Goal: Task Accomplishment & Management: Manage account settings

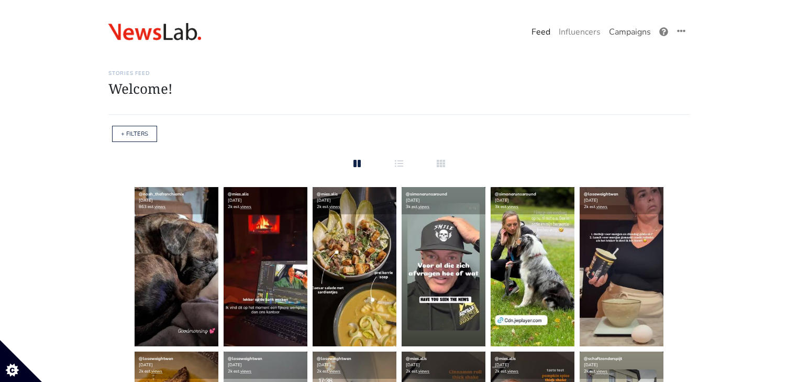
click at [641, 30] on link "Campaigns" at bounding box center [630, 31] width 50 height 21
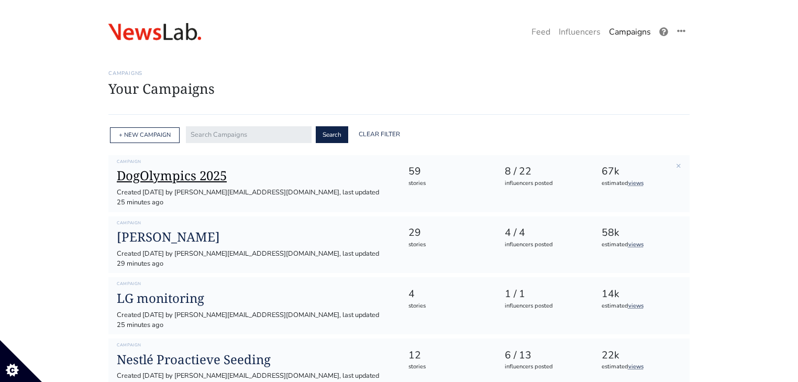
click at [239, 171] on h1 "DogOlympics 2025" at bounding box center [254, 175] width 275 height 15
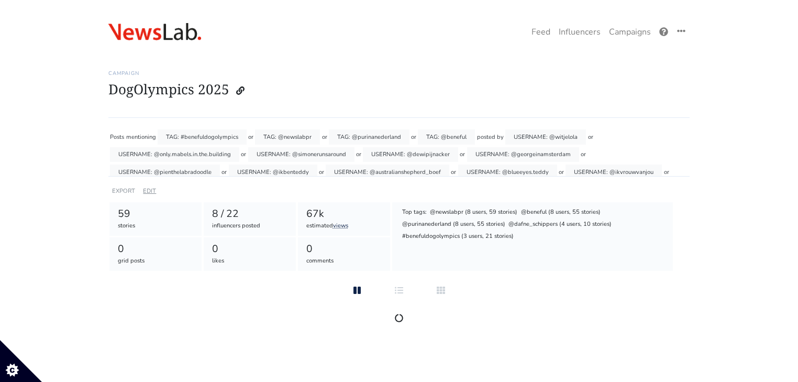
click at [147, 190] on link "EDIT" at bounding box center [149, 191] width 13 height 8
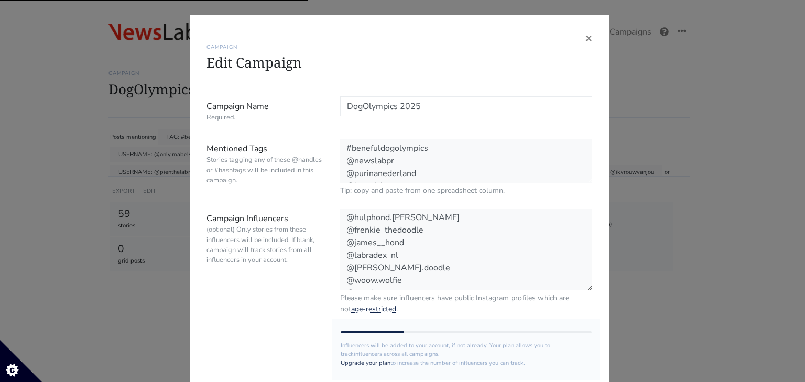
scroll to position [201, 0]
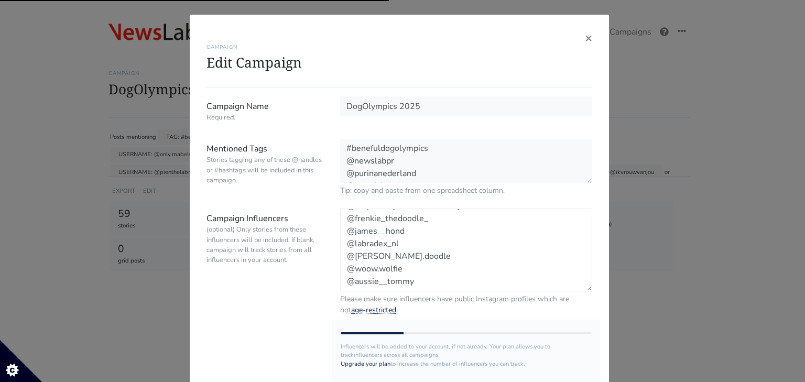
click at [421, 279] on textarea "@witjelola @only.mabels.in.the.building @simonerunsaround @dewipijnacker @georg…" at bounding box center [466, 250] width 252 height 83
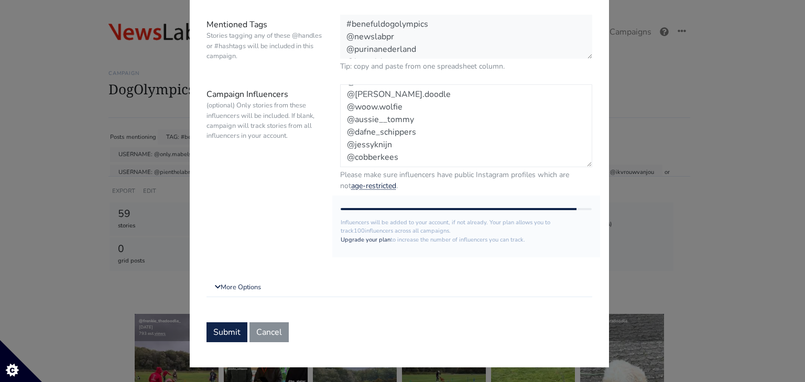
scroll to position [126, 0]
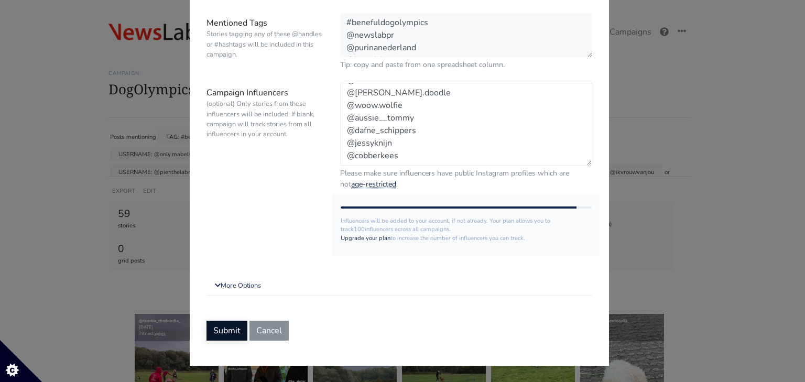
type textarea "@witjelola @only.mabels.in.the.building @simonerunsaround @dewipijnacker @georg…"
click at [222, 327] on button "Submit" at bounding box center [226, 330] width 41 height 20
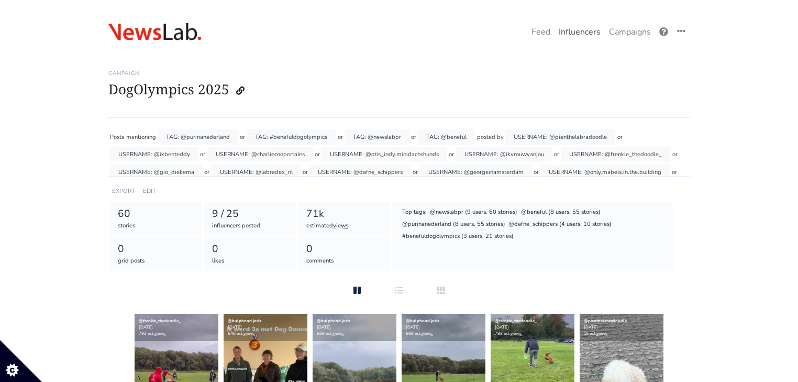
click at [597, 32] on link "Influencers" at bounding box center [580, 31] width 50 height 21
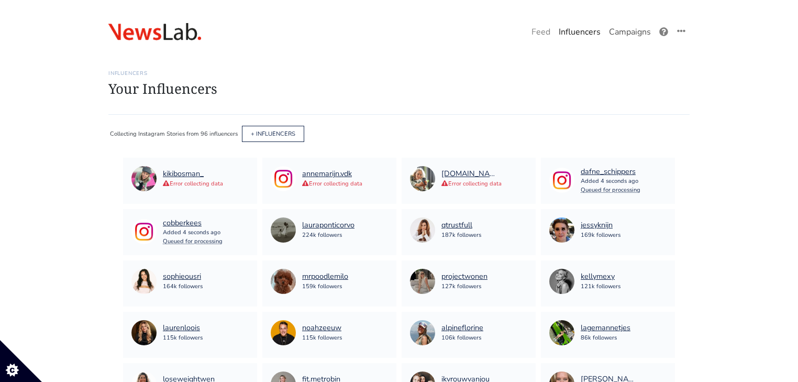
click at [635, 37] on link "Campaigns" at bounding box center [630, 31] width 50 height 21
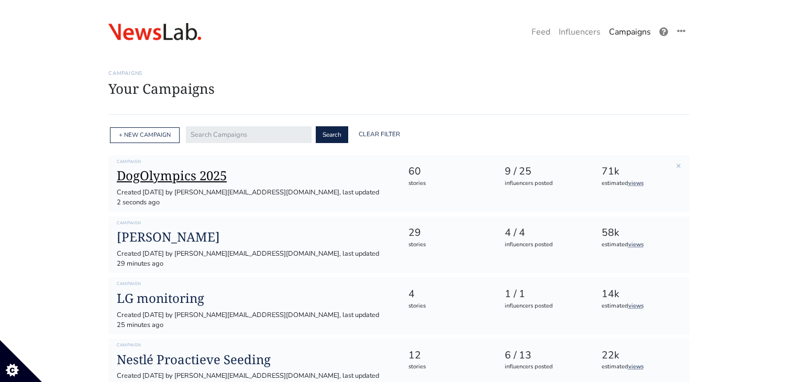
click at [193, 177] on h1 "DogOlympics 2025" at bounding box center [254, 175] width 275 height 15
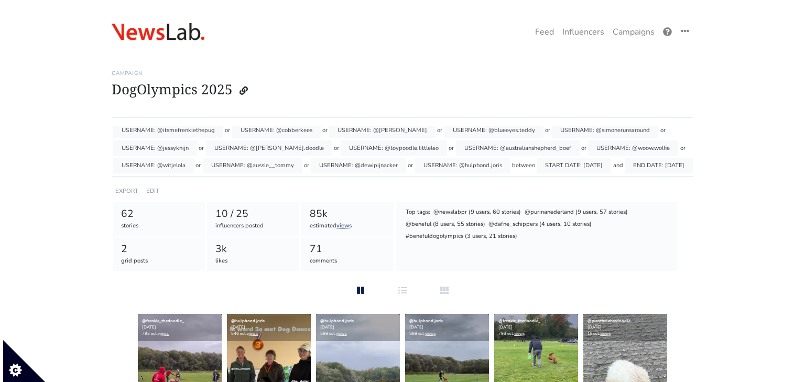
scroll to position [42, 0]
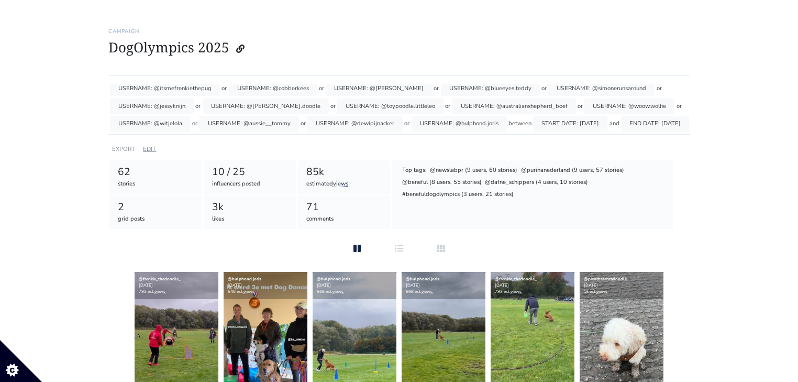
click at [155, 148] on link "EDIT" at bounding box center [149, 149] width 13 height 8
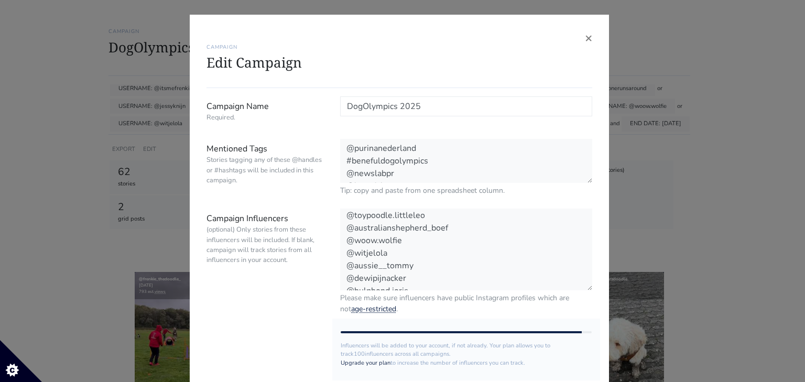
scroll to position [239, 0]
click at [409, 278] on textarea "@pienthelabradoodle @ikbenteddy @charliecoopertales @otis_indy.minidachshunds @…" at bounding box center [466, 250] width 252 height 83
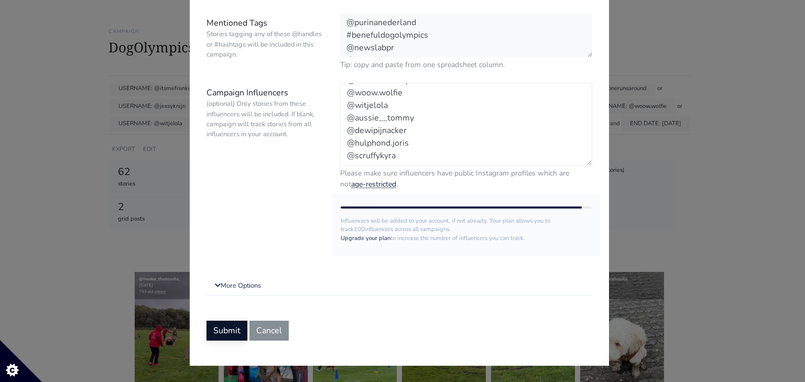
type textarea "@pienthelabradoodle @ikbenteddy @charliecoopertales @otis_indy.minidachshunds @…"
click at [229, 331] on button "Submit" at bounding box center [226, 330] width 41 height 20
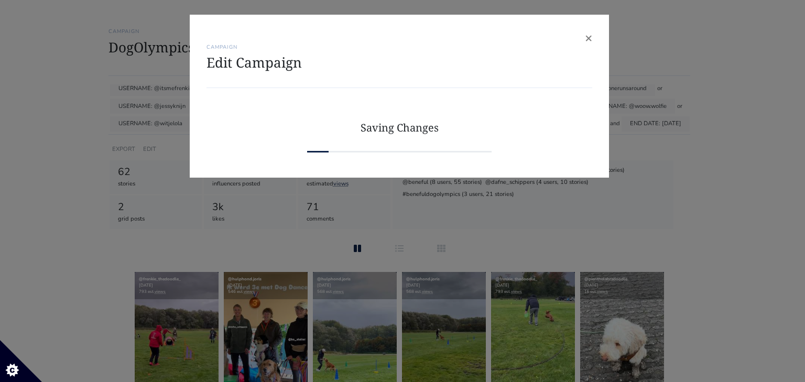
scroll to position [0, 0]
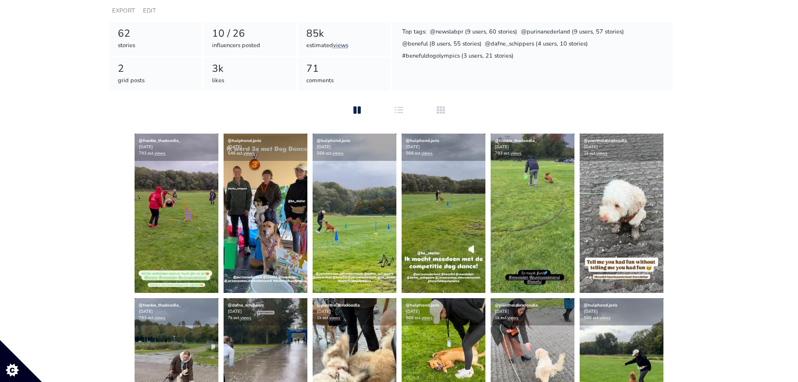
scroll to position [251, 0]
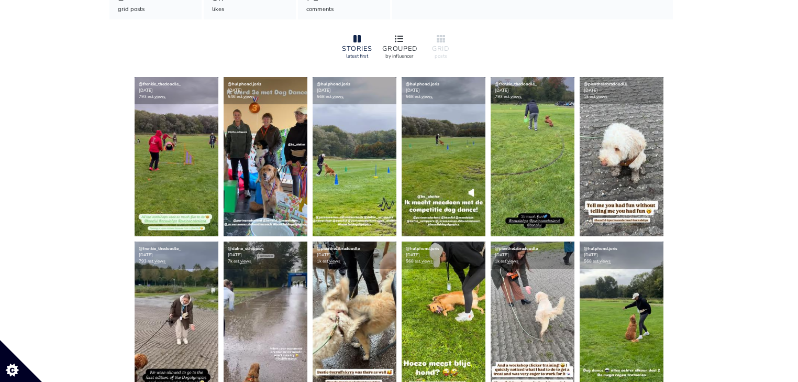
click at [382, 44] on div at bounding box center [399, 39] width 34 height 13
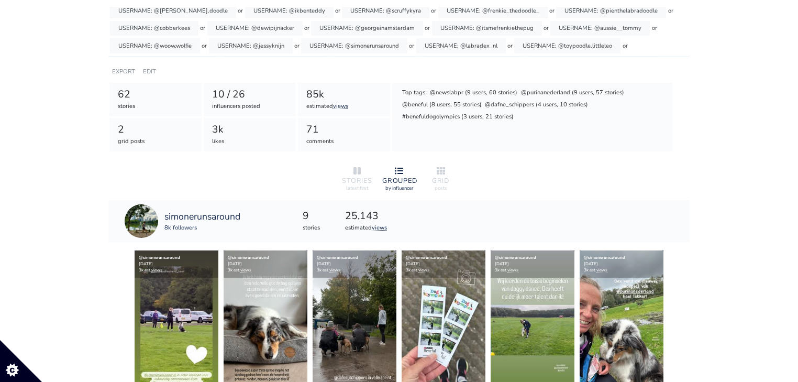
scroll to position [0, 0]
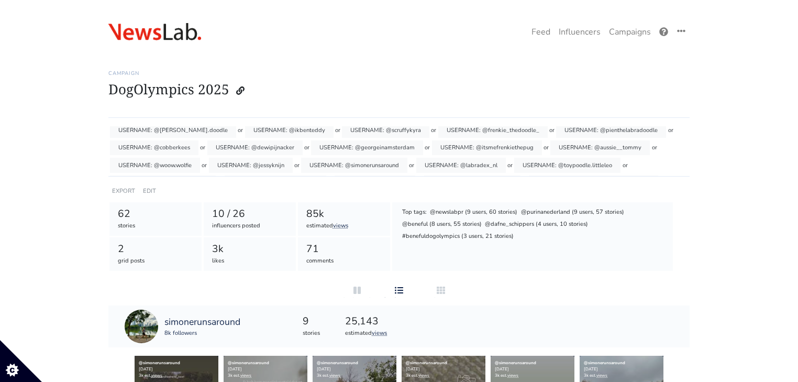
click at [138, 41] on div "One Campaign Feed Influencers Campaigns" at bounding box center [399, 32] width 597 height 22
click at [134, 27] on img at bounding box center [154, 32] width 93 height 18
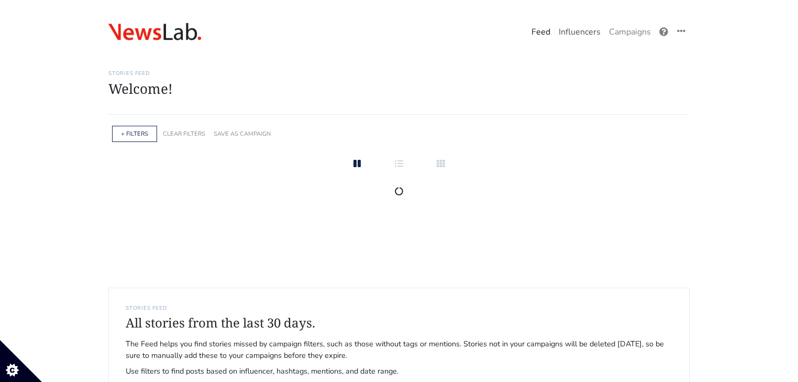
click at [575, 40] on link "Influencers" at bounding box center [580, 31] width 50 height 21
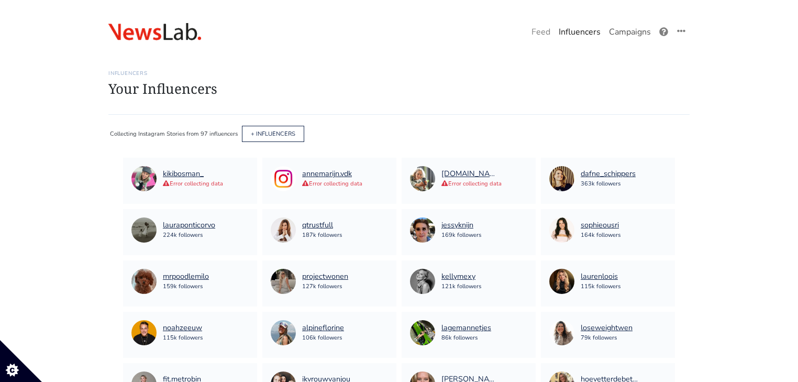
click at [633, 36] on link "Campaigns" at bounding box center [630, 31] width 50 height 21
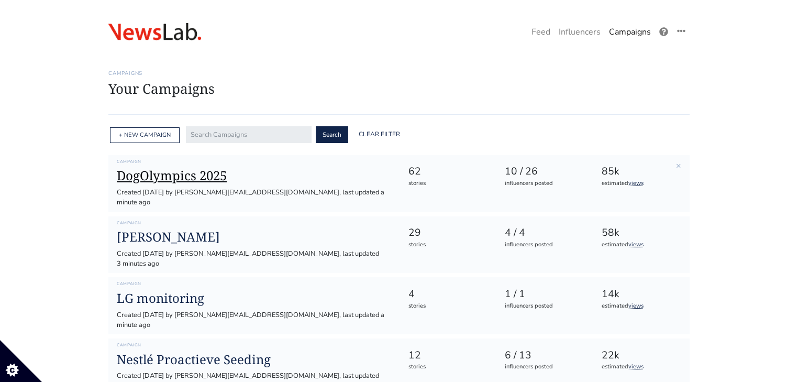
click at [194, 169] on h1 "DogOlympics 2025" at bounding box center [254, 175] width 275 height 15
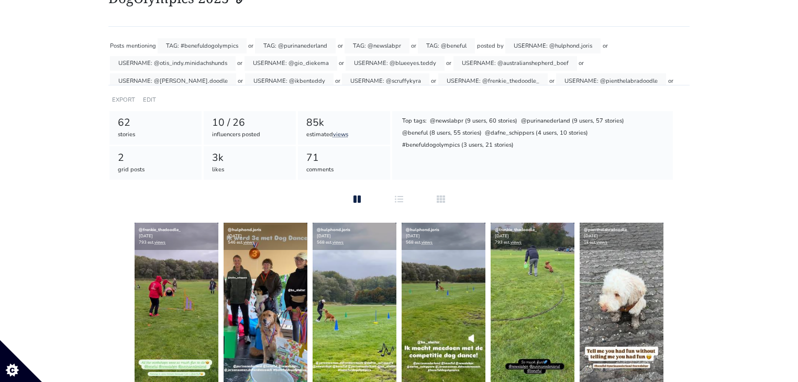
scroll to position [92, 0]
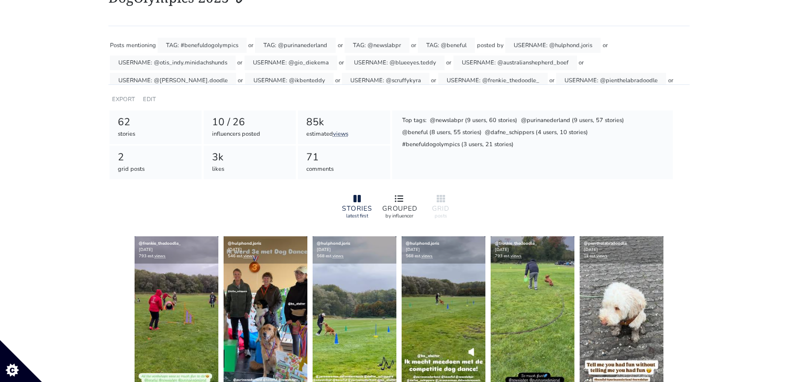
click at [399, 205] on div "GROUPED" at bounding box center [399, 208] width 34 height 7
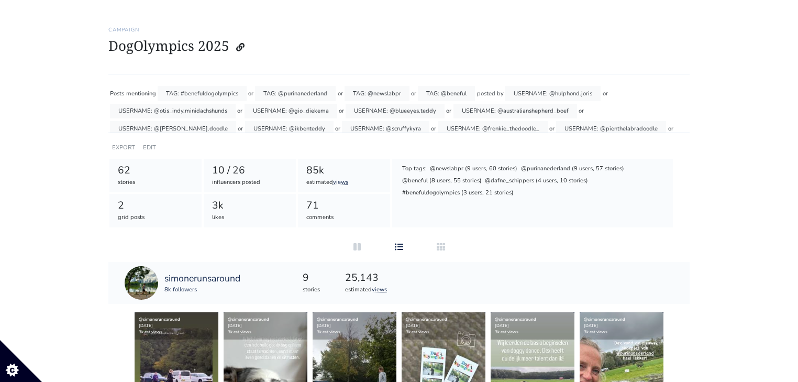
scroll to position [0, 0]
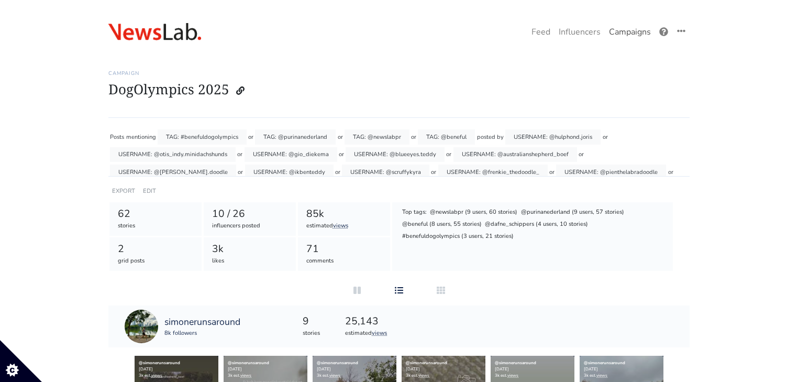
click at [628, 37] on link "Campaigns" at bounding box center [630, 31] width 50 height 21
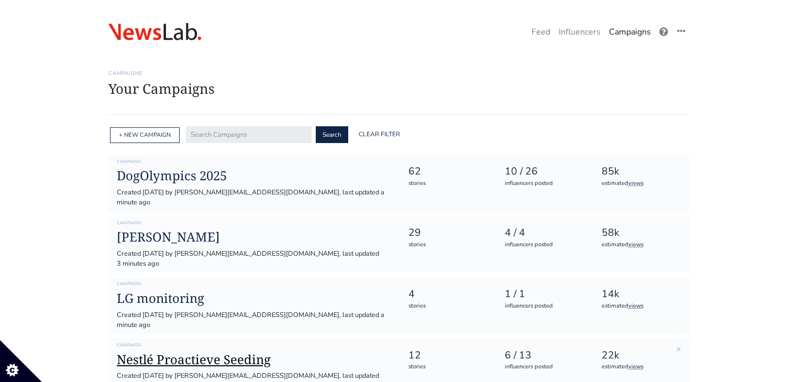
click at [187, 352] on h1 "Nestlé Proactieve Seeding" at bounding box center [254, 359] width 275 height 15
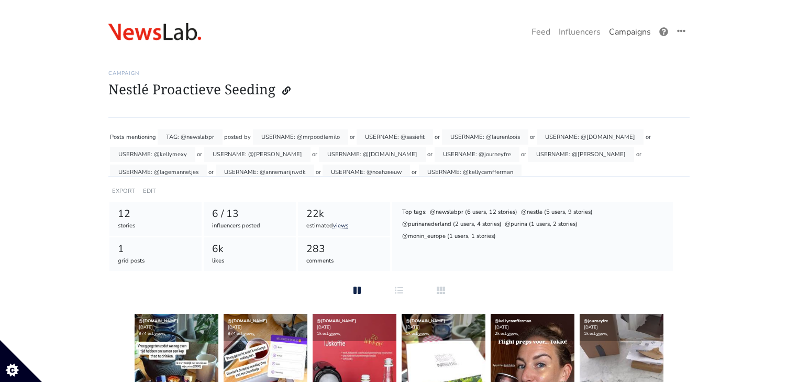
click at [610, 24] on link "Campaigns" at bounding box center [630, 31] width 50 height 21
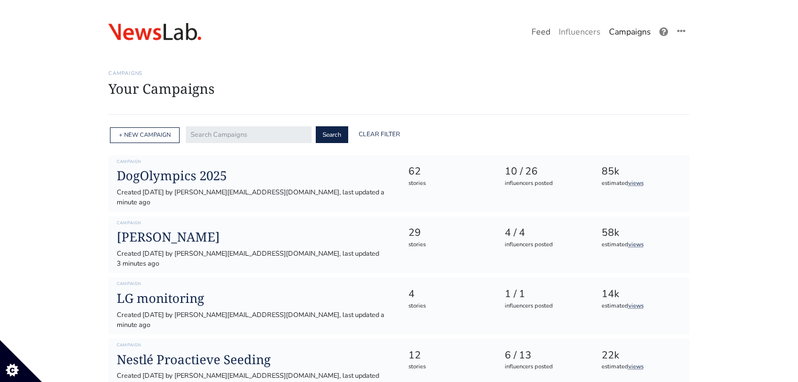
click at [548, 30] on link "Feed" at bounding box center [541, 31] width 27 height 21
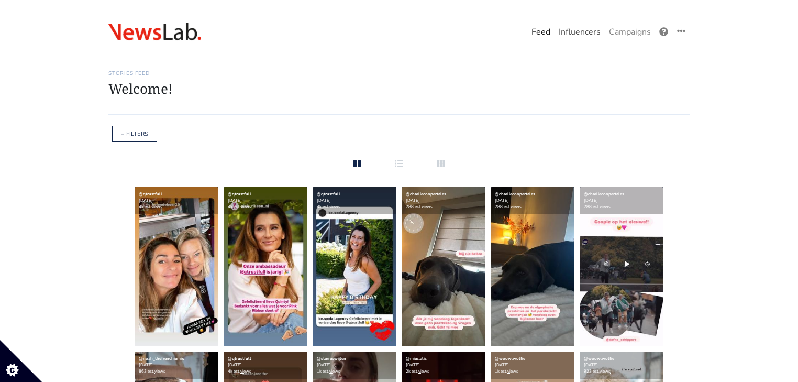
click at [572, 30] on link "Influencers" at bounding box center [580, 31] width 50 height 21
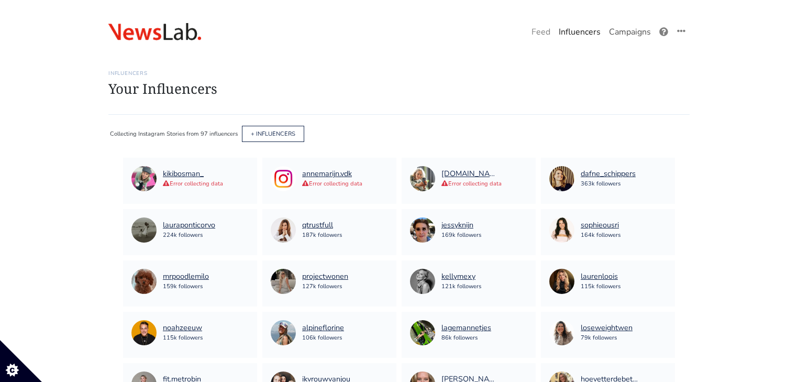
click at [642, 28] on link "Campaigns" at bounding box center [630, 31] width 50 height 21
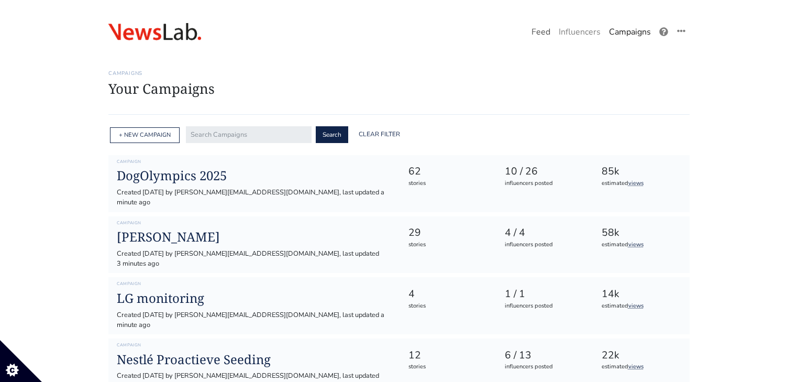
click at [551, 28] on link "Feed" at bounding box center [541, 31] width 27 height 21
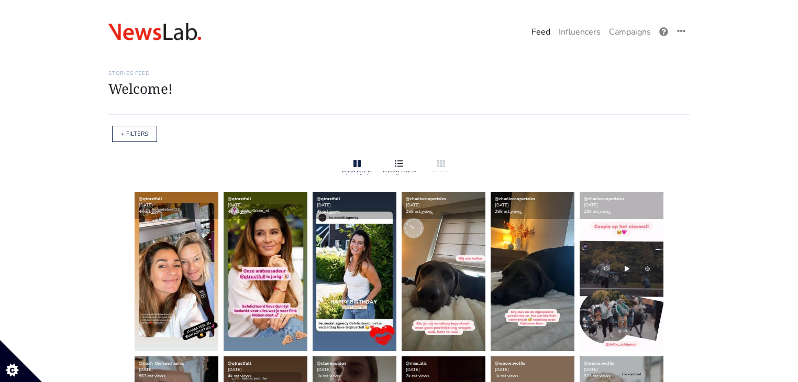
click at [397, 160] on icon at bounding box center [399, 163] width 8 height 8
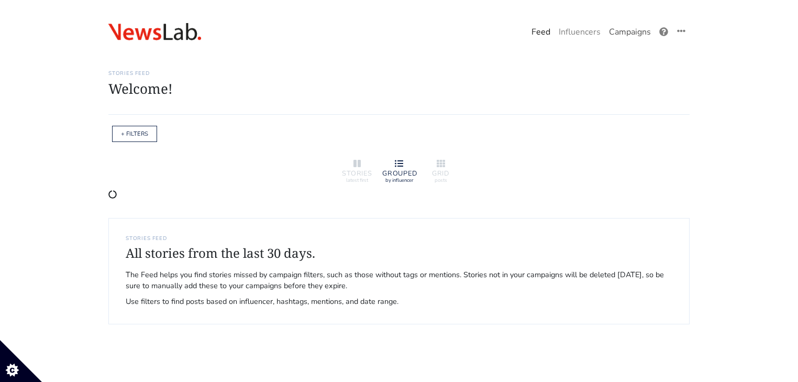
click at [628, 31] on link "Campaigns" at bounding box center [630, 31] width 50 height 21
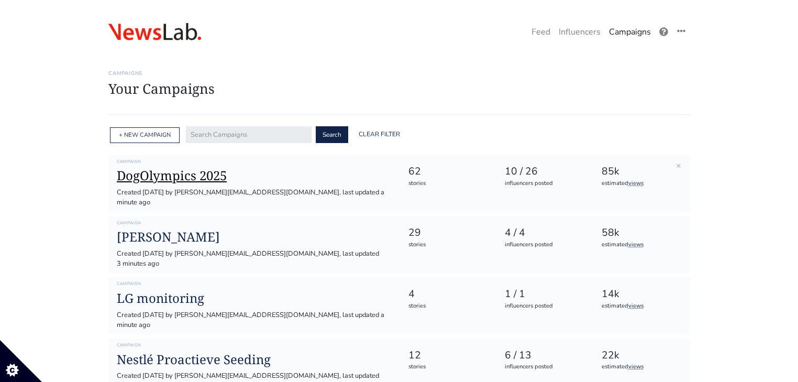
click at [220, 178] on h1 "DogOlympics 2025" at bounding box center [254, 175] width 275 height 15
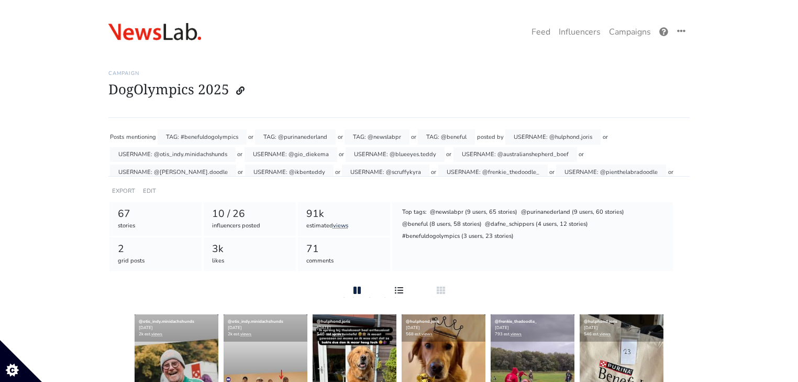
click at [398, 291] on icon at bounding box center [399, 290] width 8 height 8
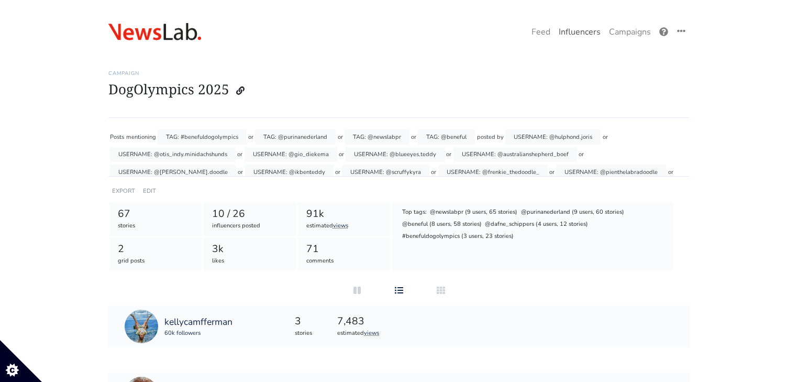
click at [575, 30] on link "Influencers" at bounding box center [580, 31] width 50 height 21
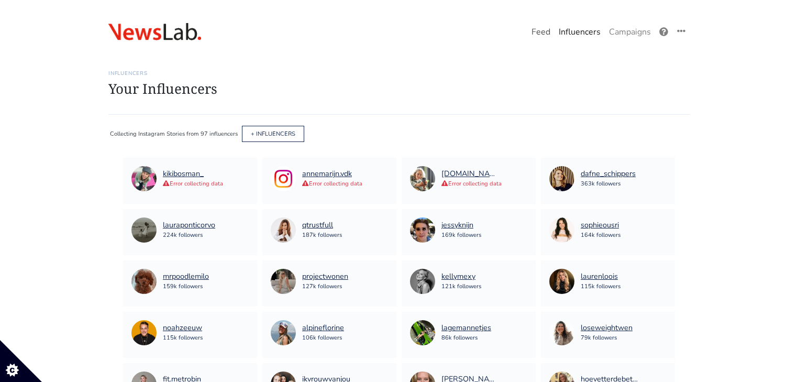
click at [529, 35] on link "Feed" at bounding box center [541, 31] width 27 height 21
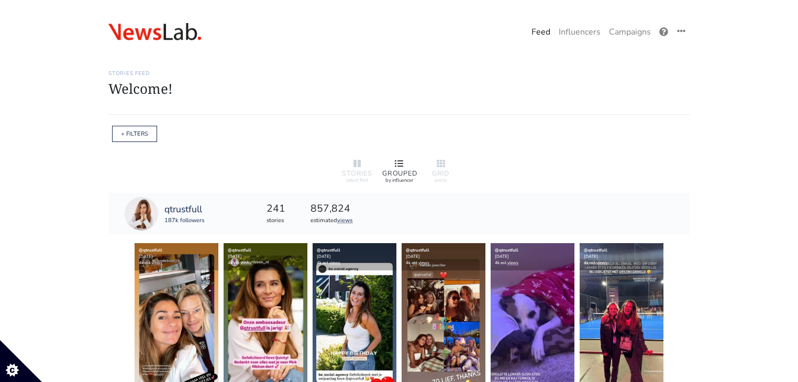
click at [396, 166] on icon at bounding box center [399, 163] width 8 height 7
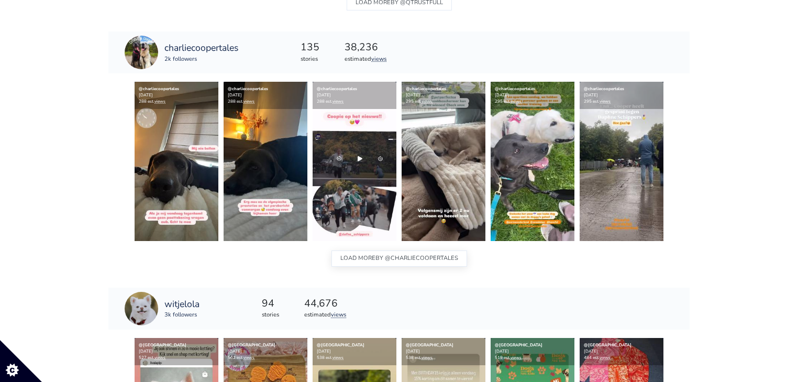
scroll to position [404, 0]
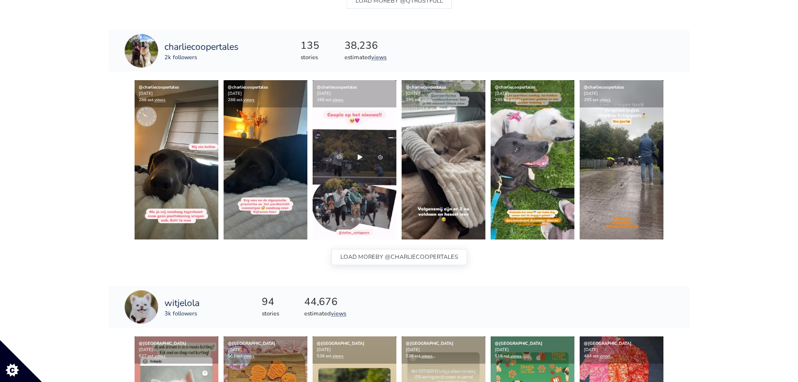
click at [377, 257] on span "BY @charliecoopertales" at bounding box center [417, 257] width 83 height 14
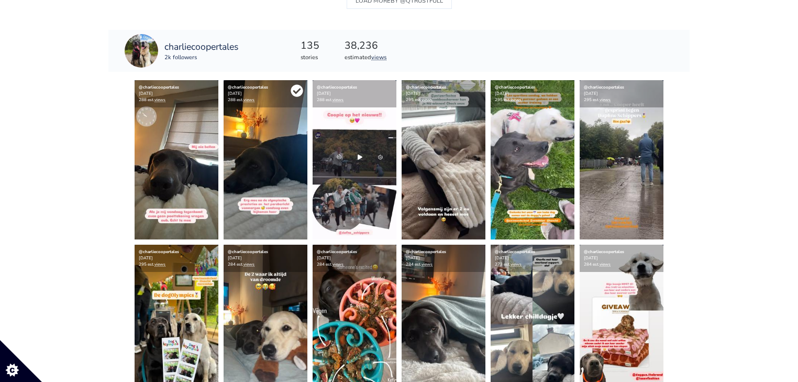
click at [302, 92] on icon at bounding box center [297, 91] width 12 height 12
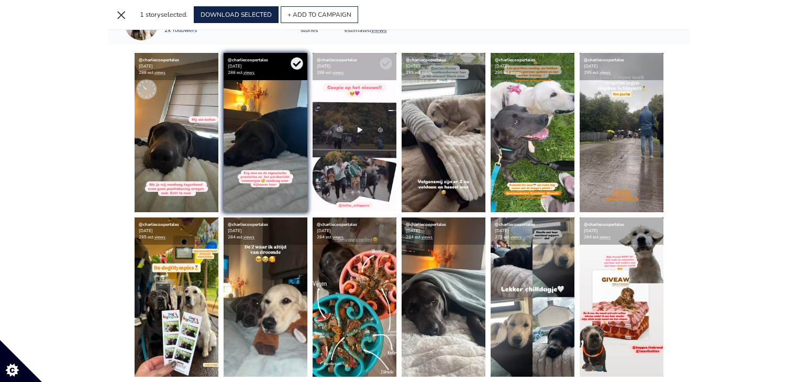
scroll to position [421, 0]
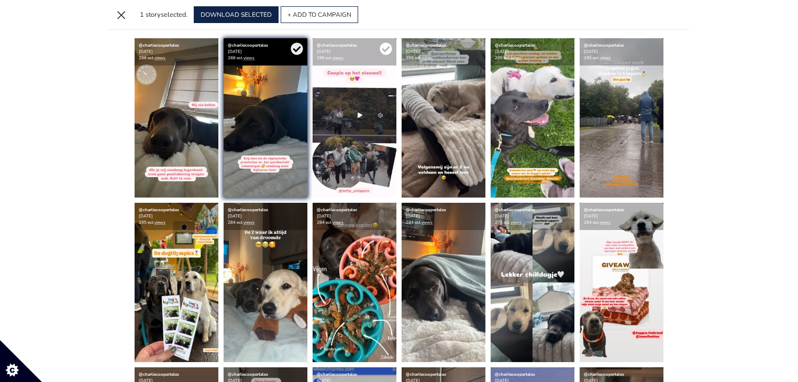
click at [386, 51] on icon at bounding box center [386, 49] width 12 height 12
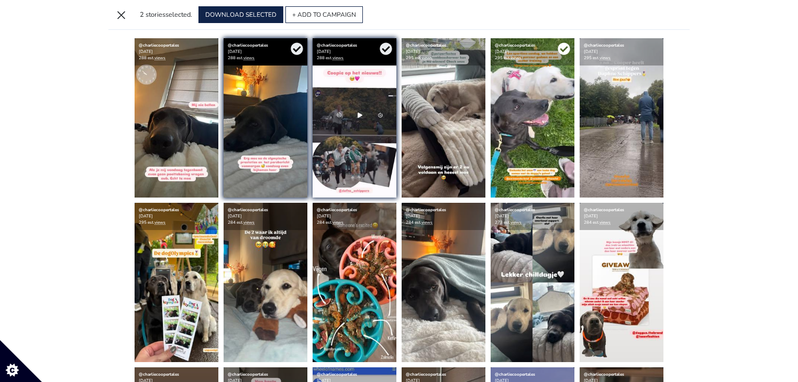
click at [562, 48] on icon at bounding box center [564, 49] width 12 height 12
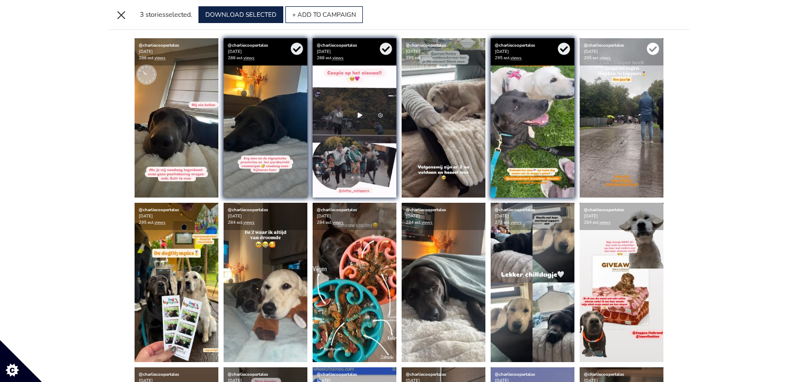
click at [652, 50] on icon at bounding box center [653, 48] width 13 height 13
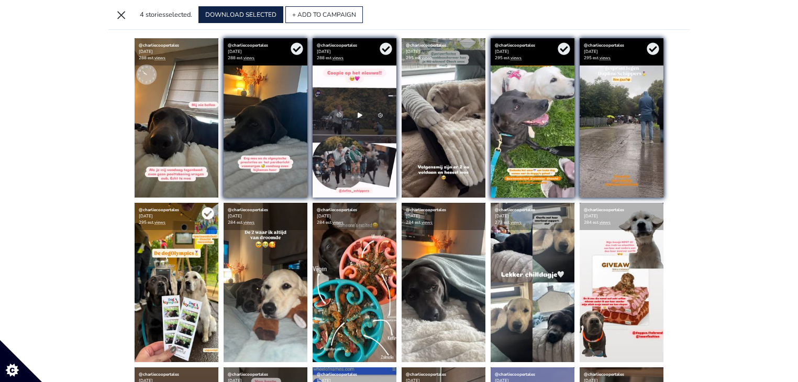
click at [210, 214] on icon at bounding box center [208, 213] width 12 height 12
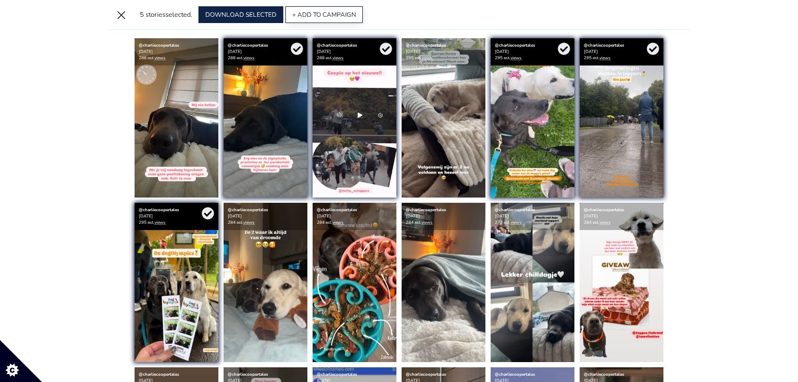
click at [315, 21] on button "+ ADD TO CAMPAIGN" at bounding box center [325, 14] width 78 height 17
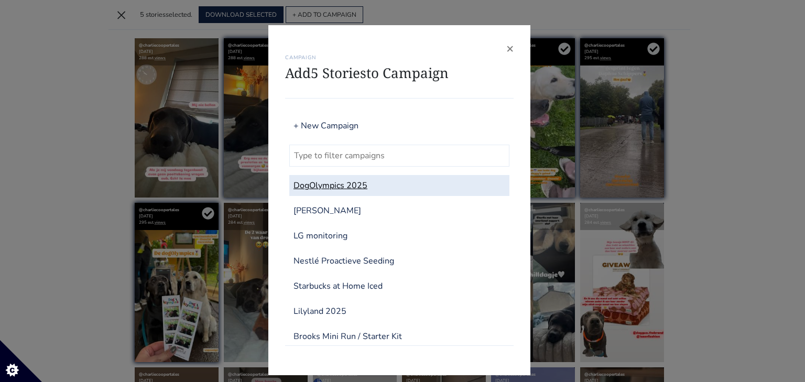
click at [311, 184] on link "DogOlympics 2025" at bounding box center [399, 185] width 220 height 21
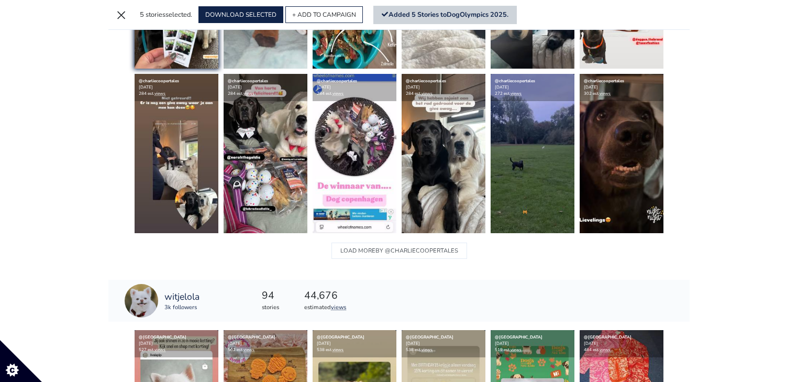
scroll to position [798, 0]
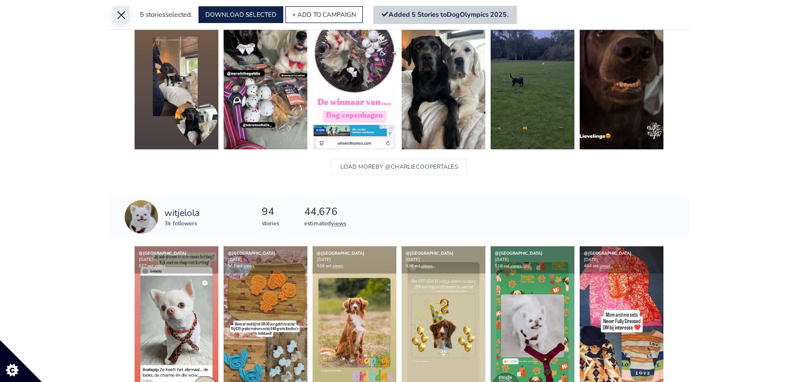
click at [117, 20] on button "×" at bounding box center [121, 14] width 17 height 17
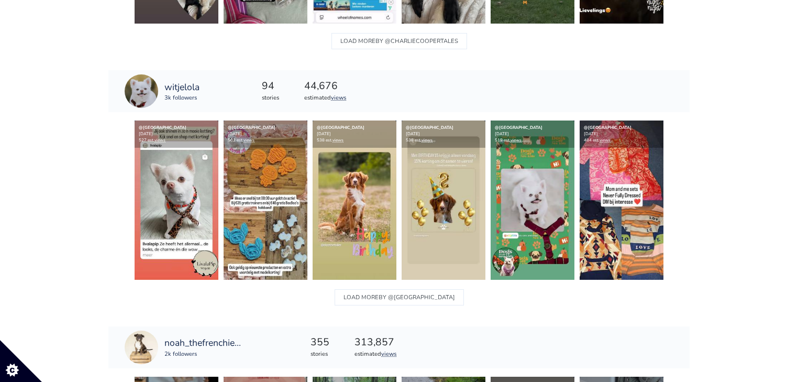
scroll to position [991, 0]
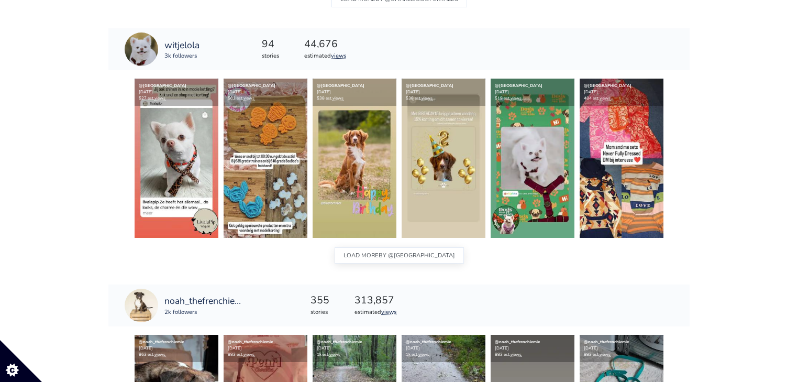
click at [375, 249] on button "LOAD MORE BY @witjelola" at bounding box center [399, 255] width 129 height 16
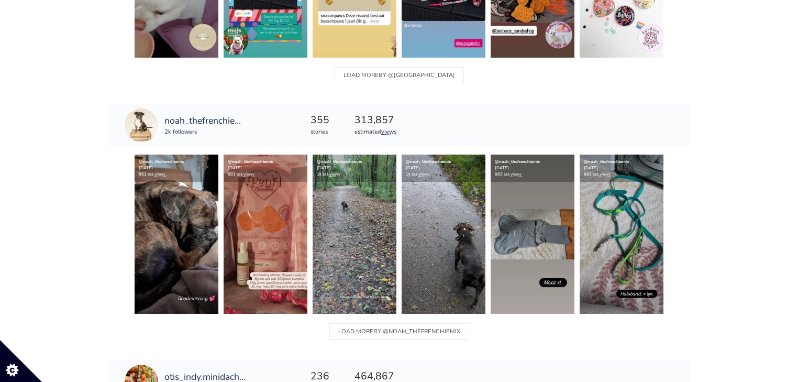
scroll to position [1620, 0]
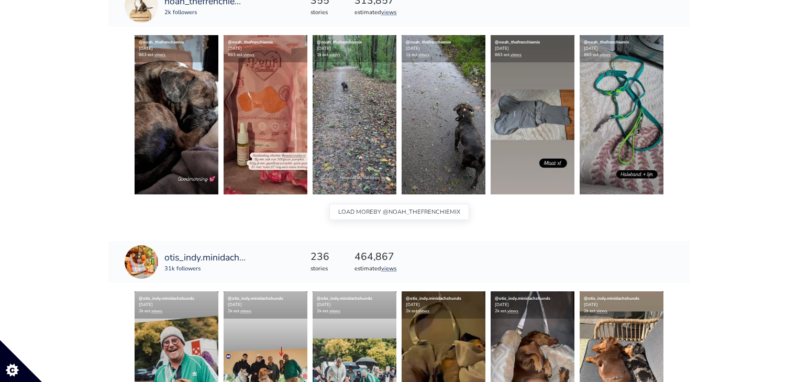
click at [397, 213] on span "BY @noah_thefrenchiemix" at bounding box center [417, 212] width 87 height 14
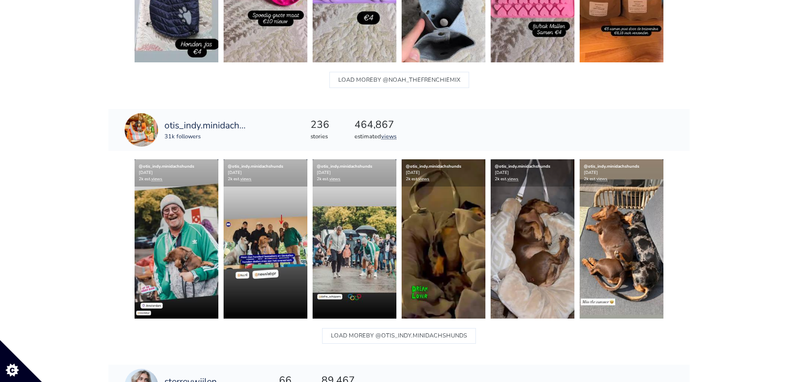
scroll to position [2165, 0]
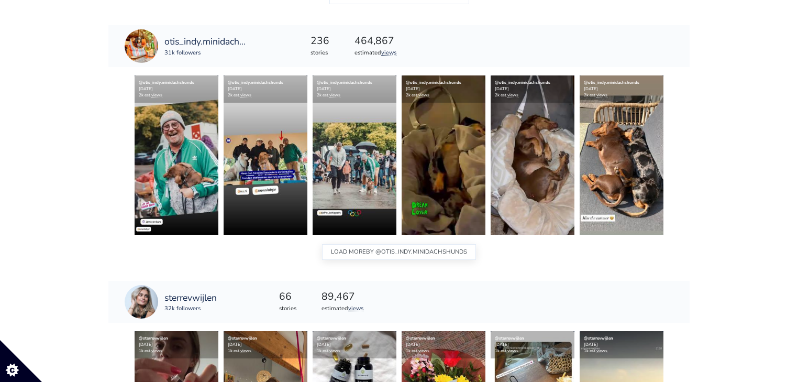
click at [383, 254] on span "BY @otis_indy.minidachshunds" at bounding box center [416, 252] width 101 height 14
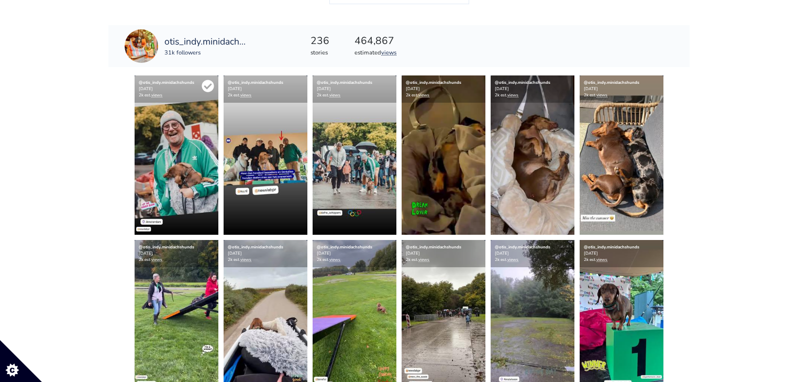
click at [210, 84] on icon at bounding box center [208, 86] width 13 height 13
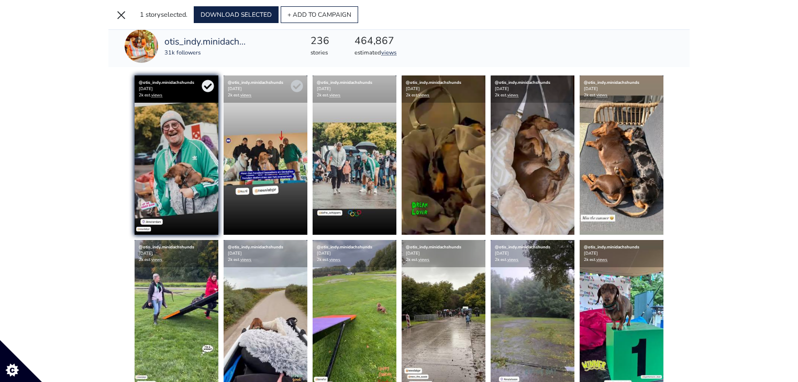
click at [303, 84] on div "@otis_indy.minidachshunds 2025-10-06 2k est. views" at bounding box center [266, 88] width 84 height 27
click at [298, 84] on icon at bounding box center [297, 86] width 13 height 13
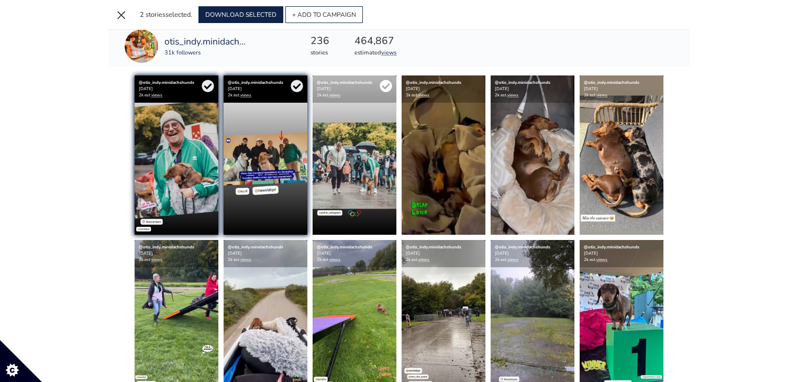
click at [382, 81] on icon at bounding box center [386, 86] width 12 height 12
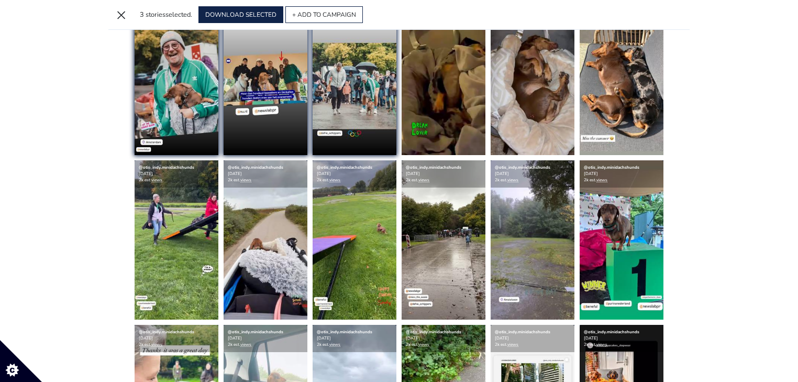
scroll to position [2224, 0]
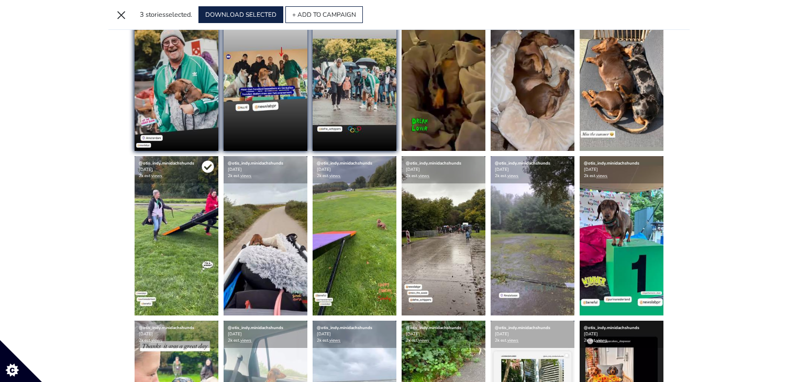
click at [212, 160] on icon at bounding box center [208, 166] width 13 height 13
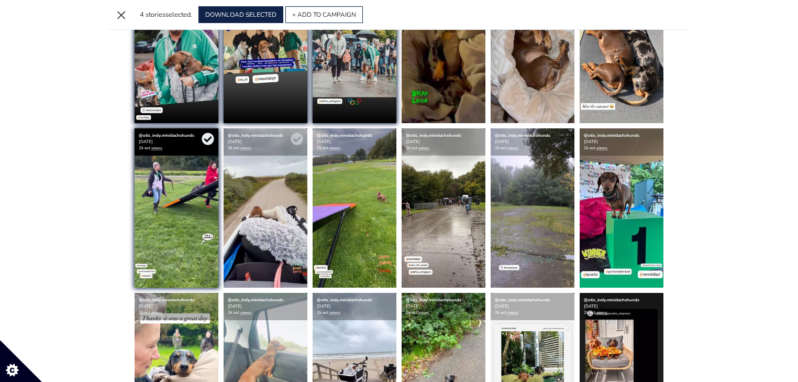
scroll to position [2265, 0]
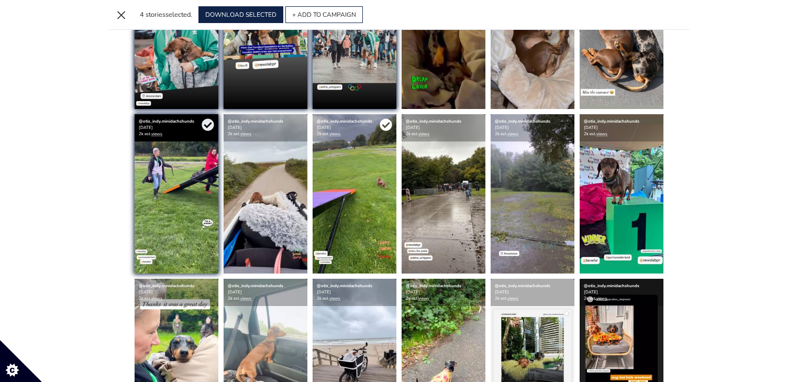
click at [386, 123] on icon at bounding box center [386, 124] width 12 height 12
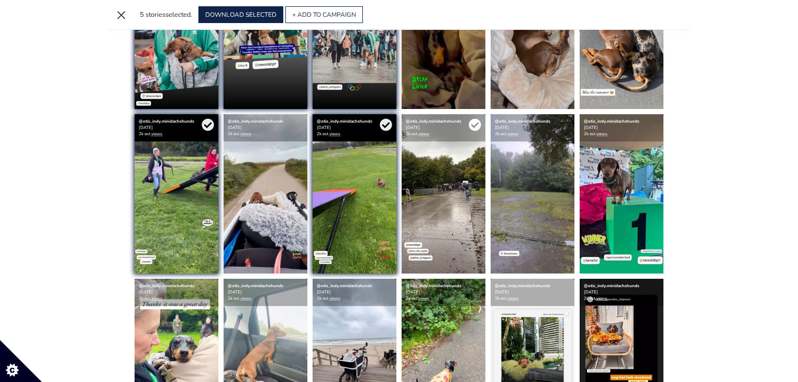
click at [474, 122] on icon at bounding box center [475, 124] width 12 height 12
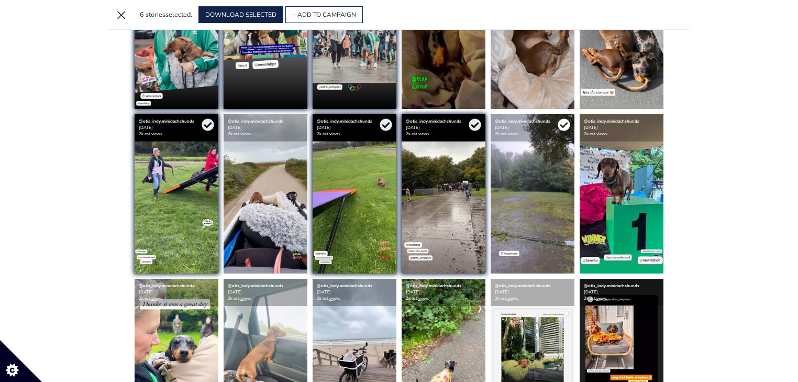
click at [564, 118] on icon at bounding box center [564, 124] width 12 height 12
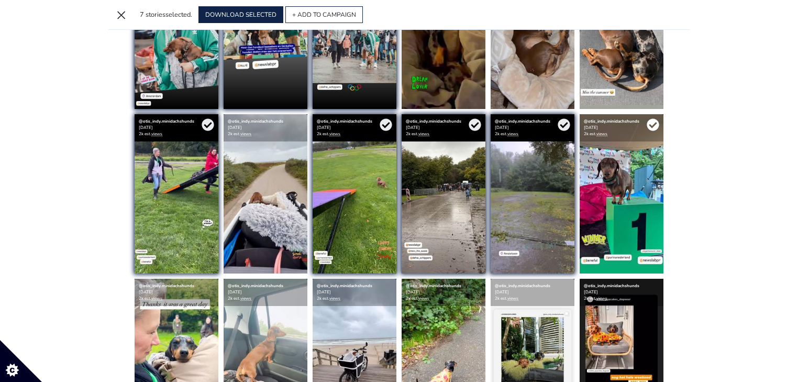
click at [653, 122] on icon at bounding box center [653, 124] width 12 height 12
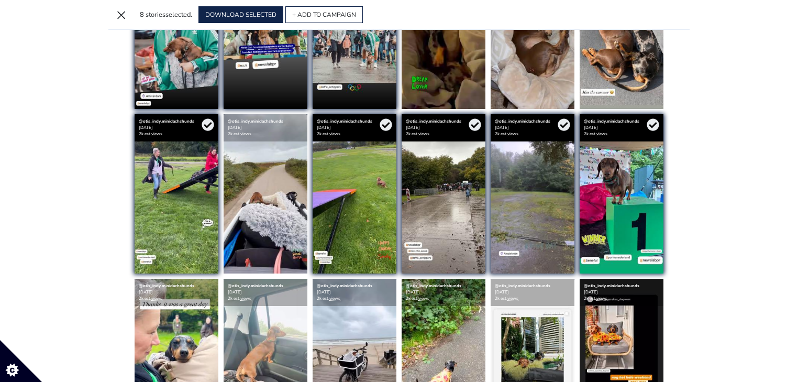
scroll to position [2391, 0]
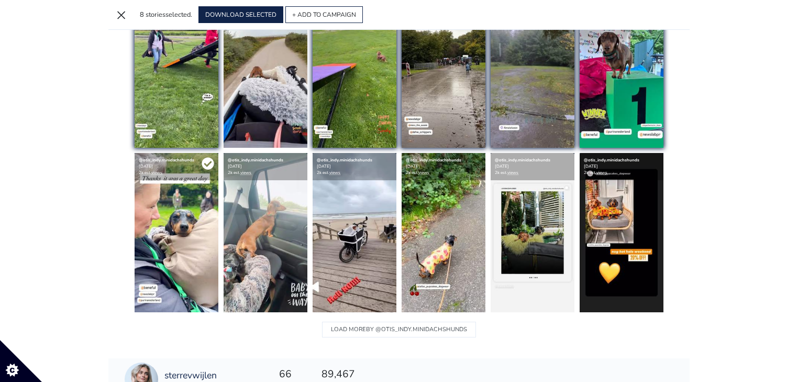
click at [207, 163] on icon at bounding box center [208, 163] width 13 height 13
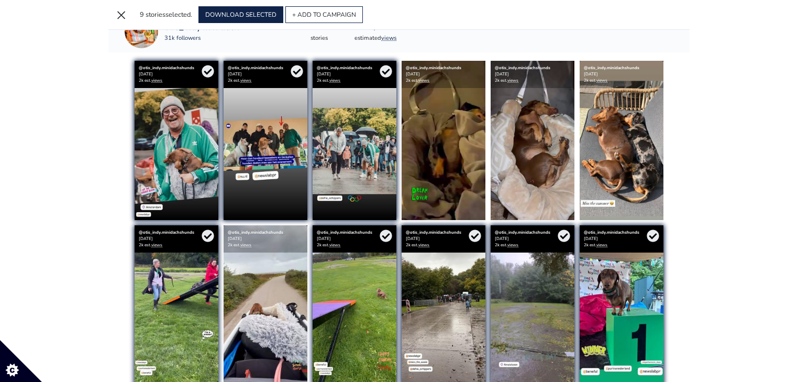
scroll to position [2140, 0]
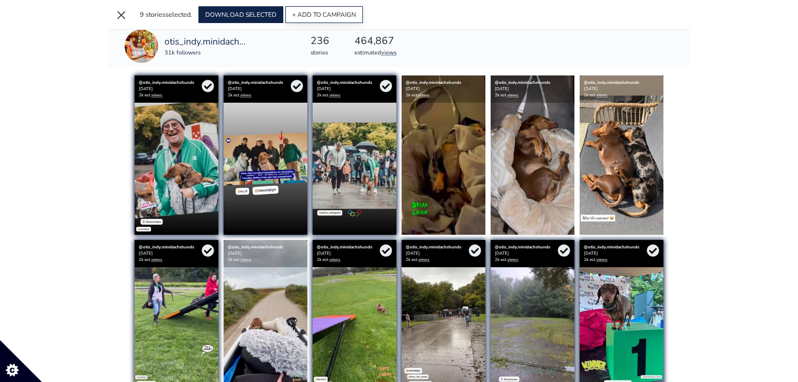
click at [314, 15] on button "+ ADD TO CAMPAIGN" at bounding box center [325, 14] width 78 height 17
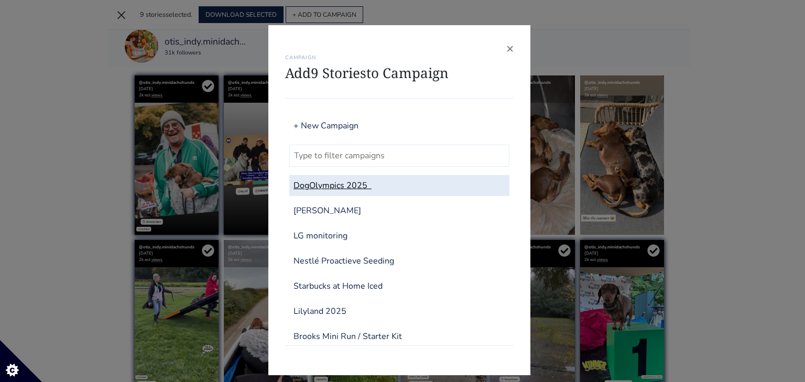
click at [308, 181] on link "DogOlympics 2025" at bounding box center [399, 185] width 220 height 21
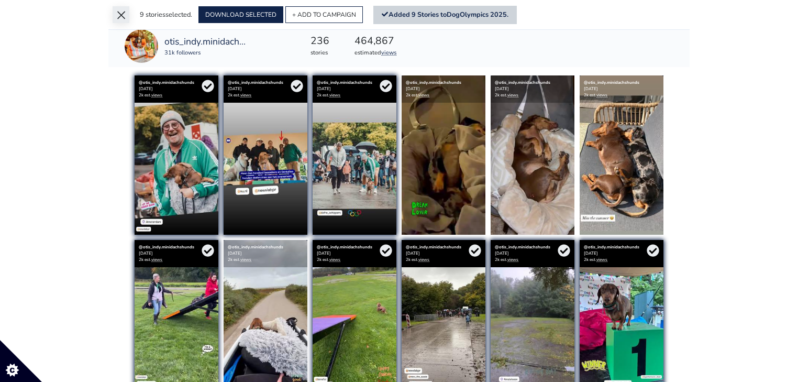
click at [114, 16] on button "×" at bounding box center [121, 14] width 17 height 17
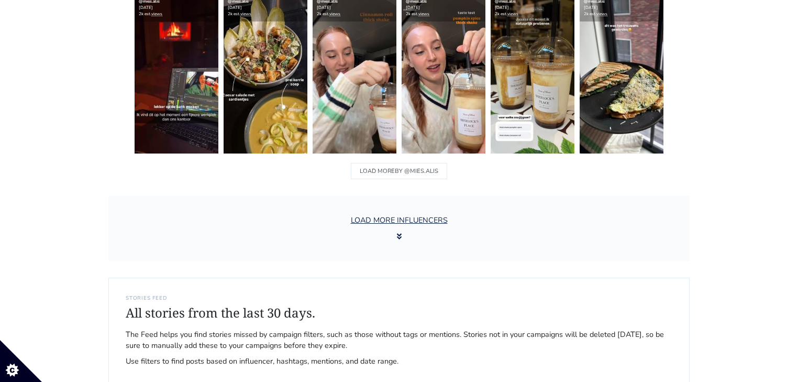
scroll to position [3213, 0]
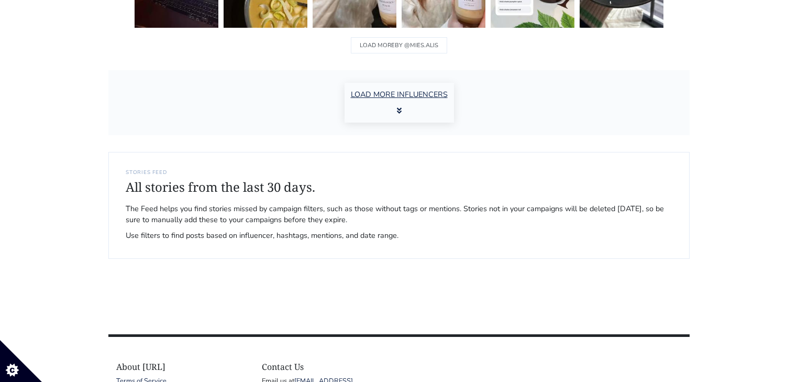
click at [422, 89] on button "LOAD MORE INFLUENCERS" at bounding box center [399, 103] width 109 height 40
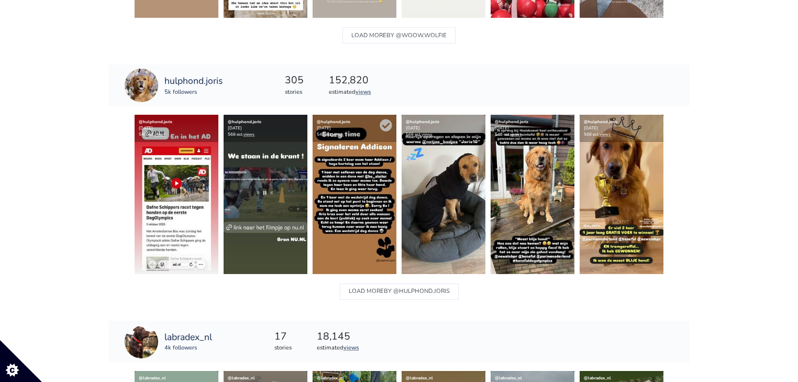
scroll to position [3548, 0]
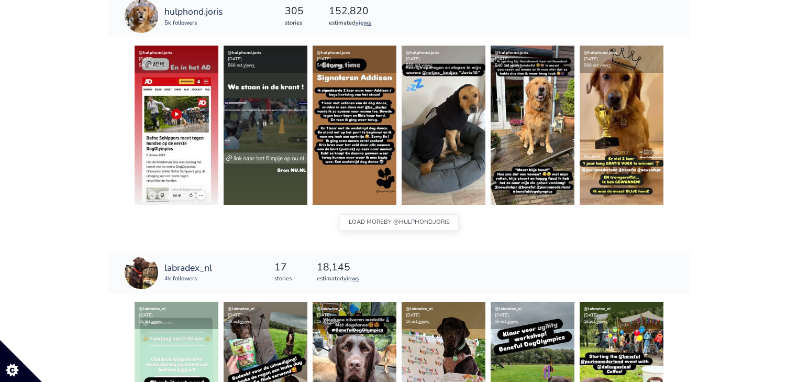
click at [415, 219] on span "BY @hulphond.joris" at bounding box center [417, 222] width 66 height 14
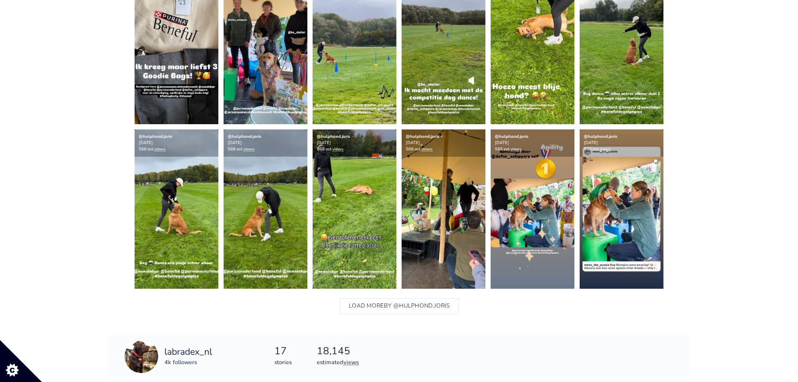
scroll to position [3841, 0]
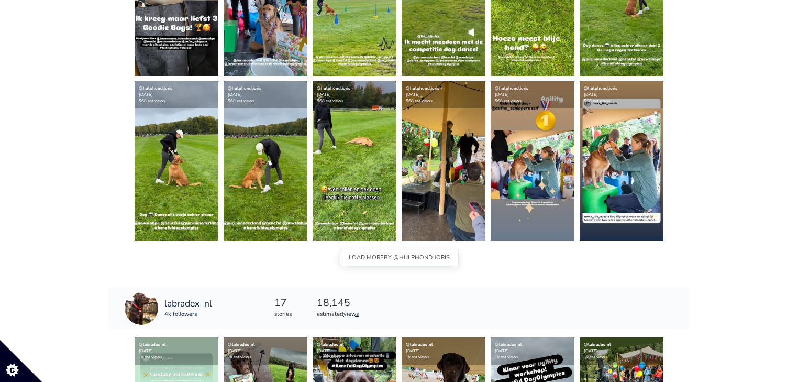
click at [410, 256] on span "BY @hulphond.joris" at bounding box center [417, 258] width 66 height 14
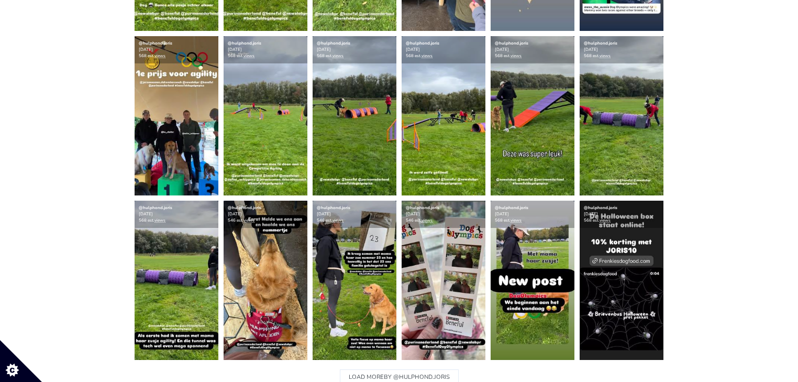
scroll to position [4261, 0]
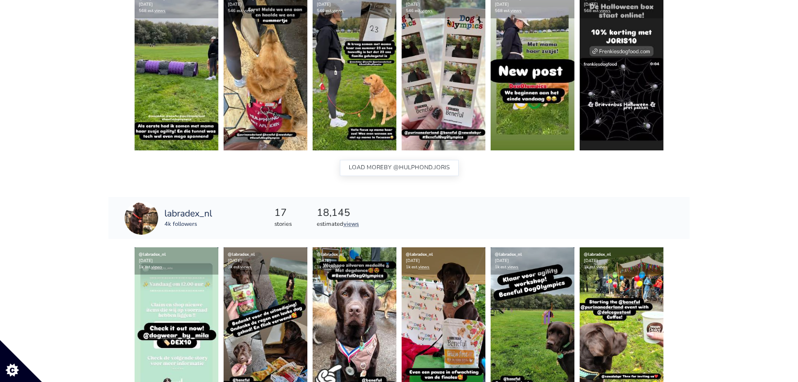
click at [413, 170] on span "BY @hulphond.joris" at bounding box center [417, 168] width 66 height 14
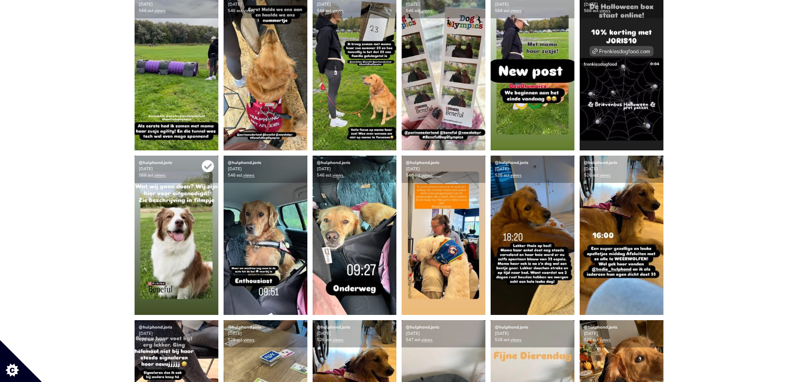
click at [203, 165] on icon at bounding box center [208, 166] width 12 height 12
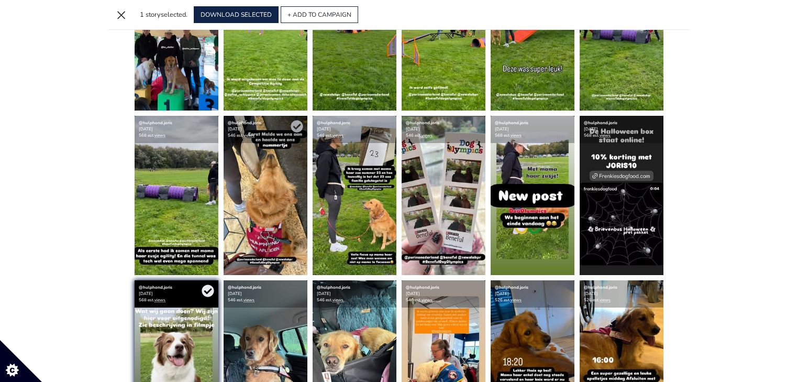
scroll to position [4110, 0]
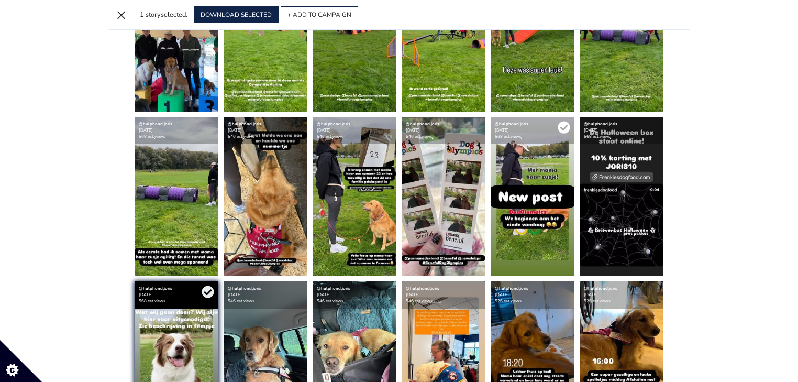
click at [566, 126] on icon at bounding box center [564, 127] width 13 height 13
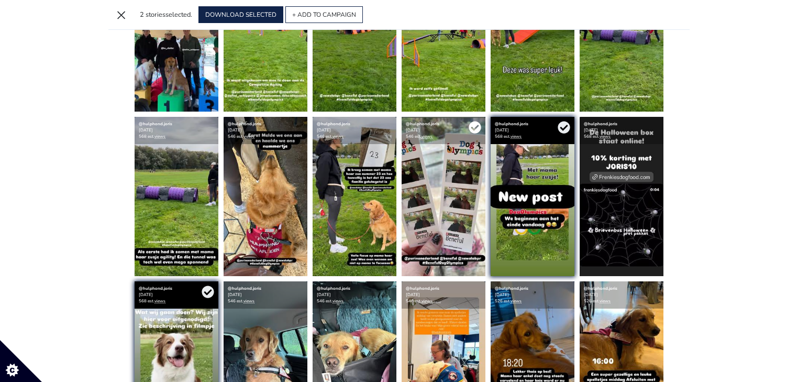
click at [474, 129] on icon at bounding box center [475, 127] width 12 height 12
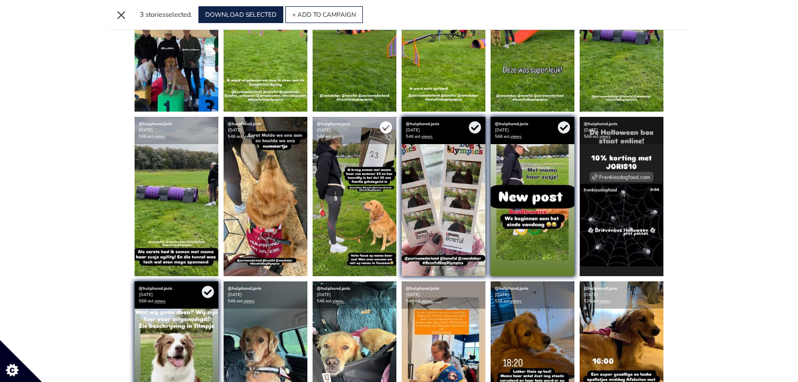
click at [386, 128] on icon at bounding box center [386, 127] width 13 height 13
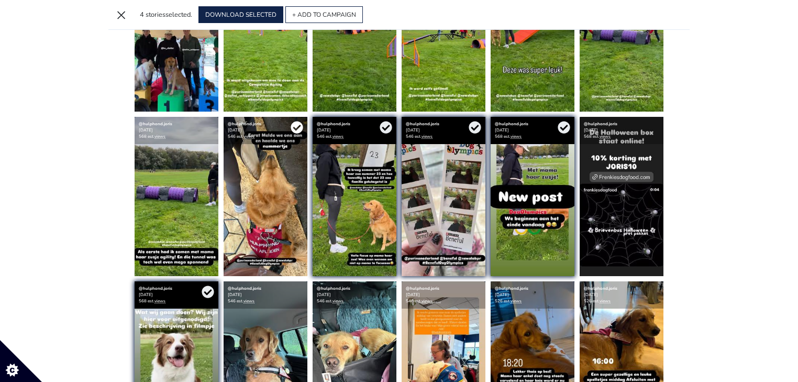
click at [301, 127] on icon at bounding box center [297, 127] width 12 height 12
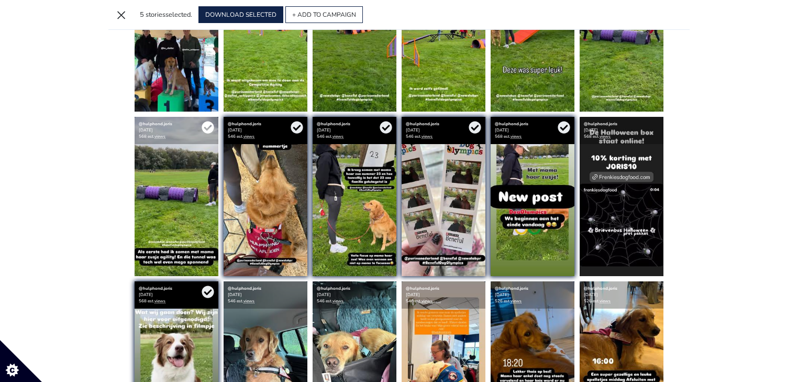
click at [209, 125] on icon at bounding box center [208, 127] width 13 height 13
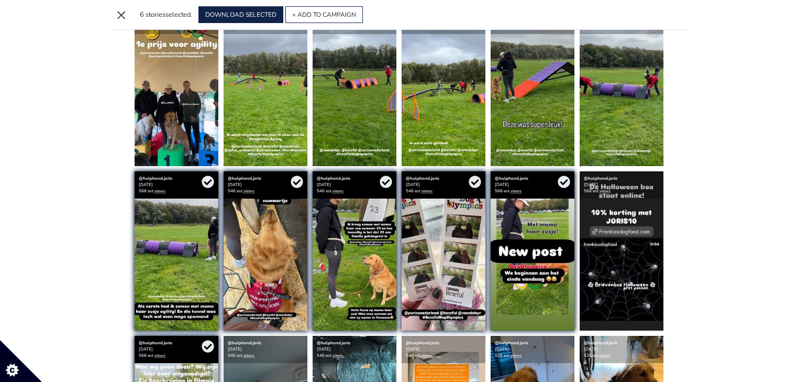
scroll to position [3984, 0]
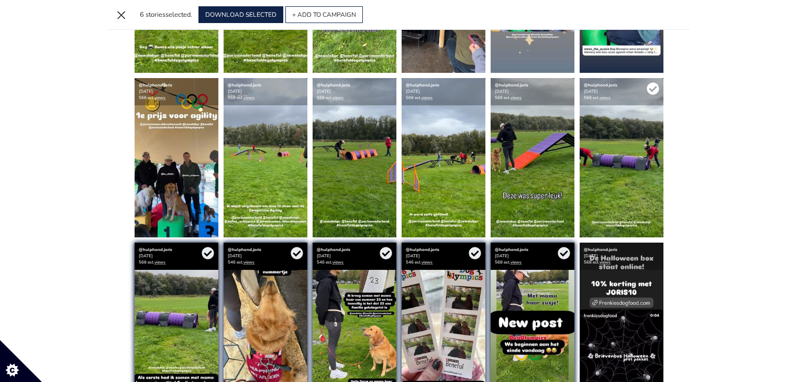
click at [653, 86] on icon at bounding box center [653, 88] width 13 height 13
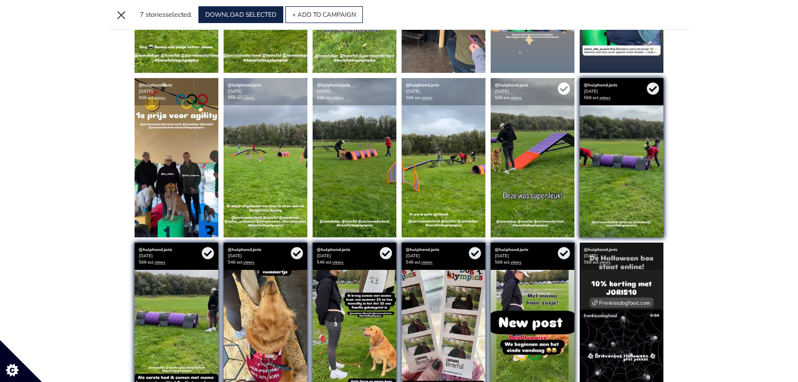
click at [561, 86] on icon at bounding box center [564, 88] width 13 height 13
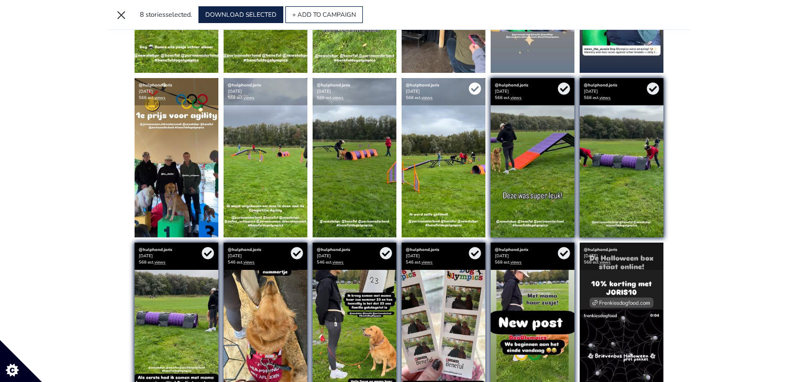
click at [478, 88] on icon at bounding box center [475, 88] width 12 height 12
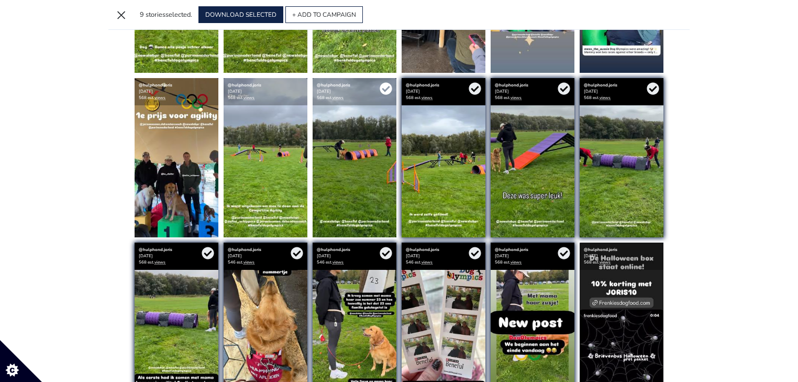
click at [386, 87] on icon at bounding box center [386, 88] width 13 height 13
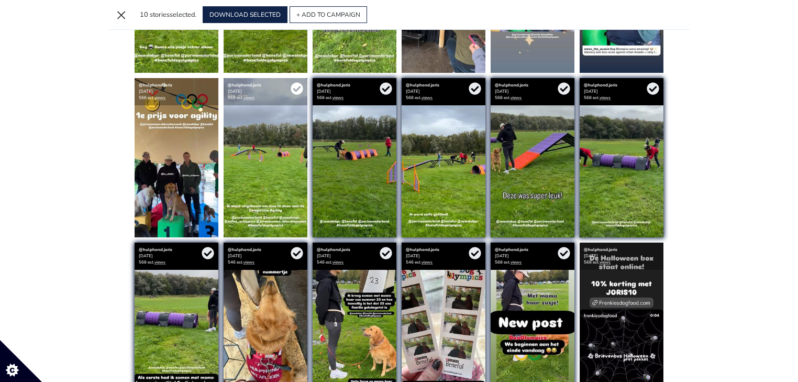
click at [299, 86] on icon at bounding box center [297, 88] width 13 height 13
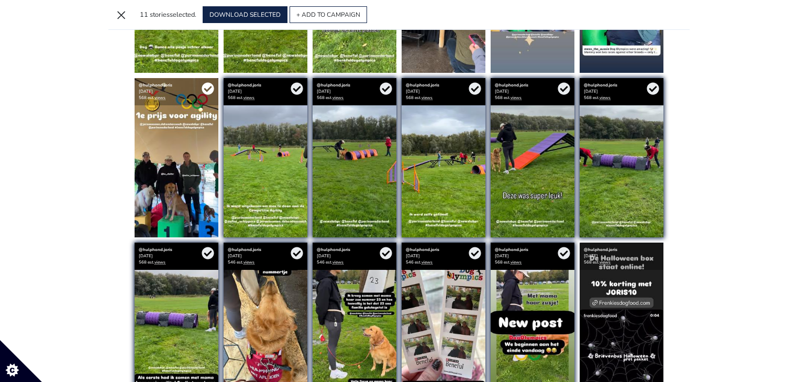
click at [209, 85] on icon at bounding box center [208, 88] width 12 height 12
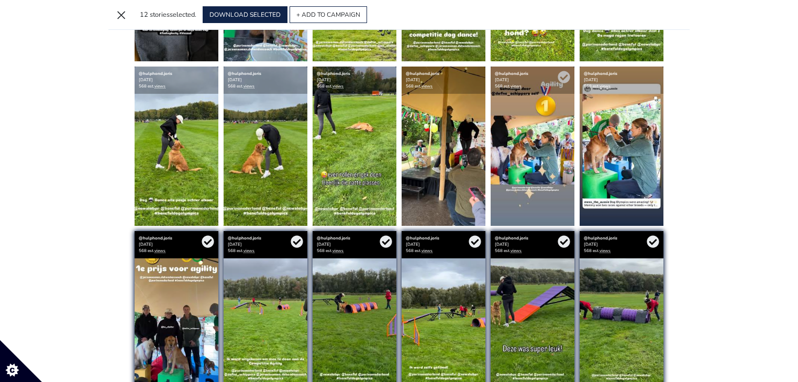
scroll to position [3816, 0]
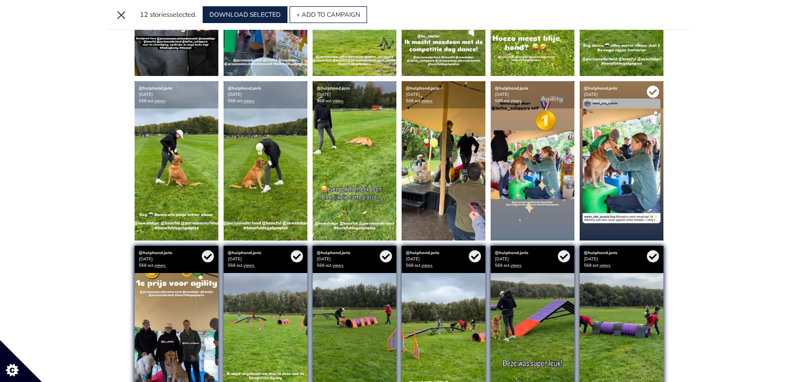
click at [652, 89] on icon at bounding box center [653, 91] width 12 height 12
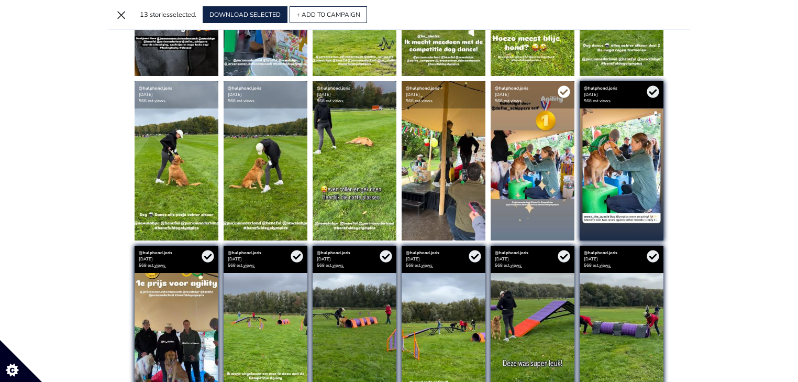
click at [564, 88] on icon at bounding box center [564, 91] width 12 height 12
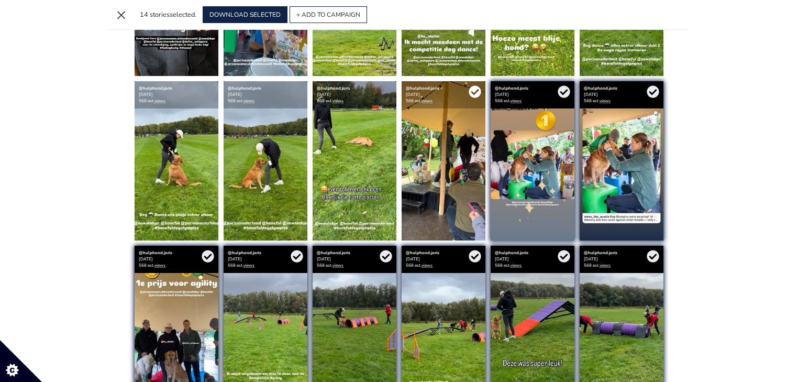
click at [476, 90] on icon at bounding box center [475, 91] width 13 height 13
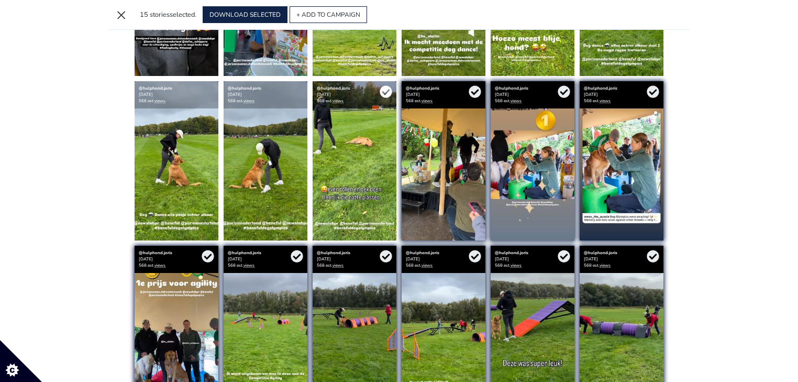
click at [386, 88] on icon at bounding box center [386, 91] width 12 height 12
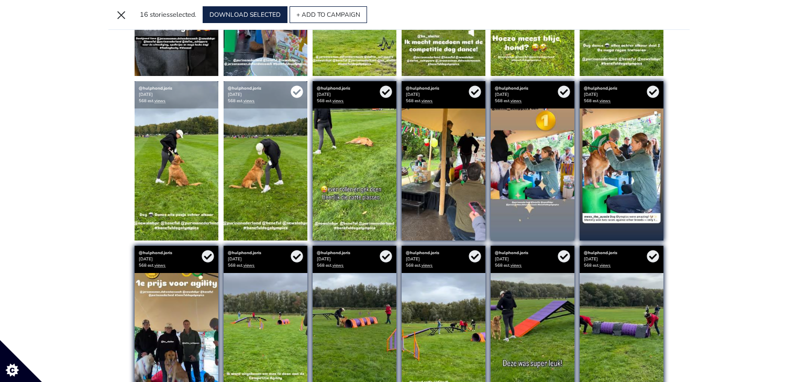
click at [299, 90] on icon at bounding box center [297, 91] width 13 height 13
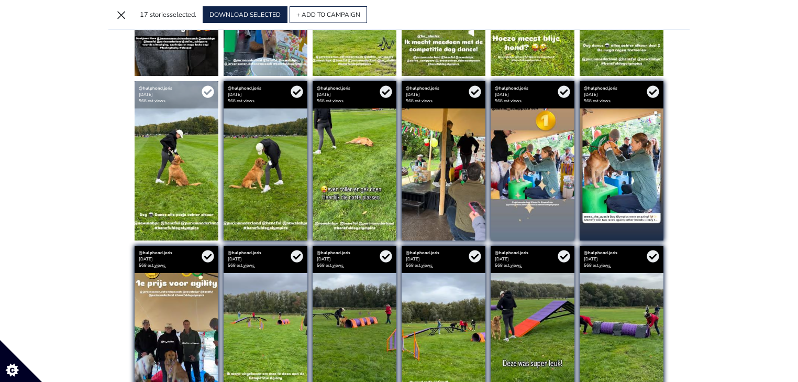
click at [206, 85] on icon at bounding box center [208, 91] width 12 height 12
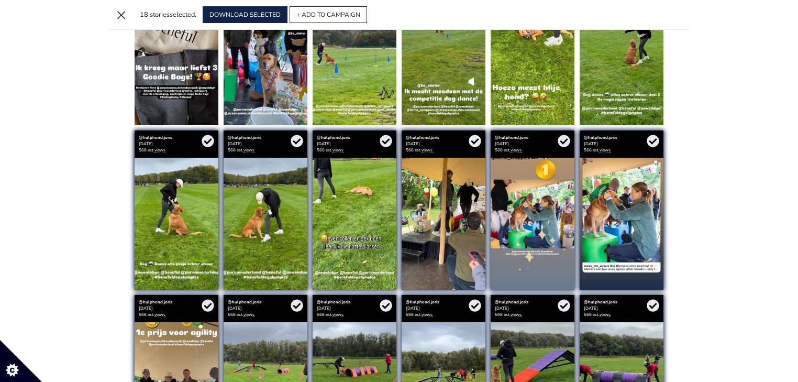
scroll to position [3691, 0]
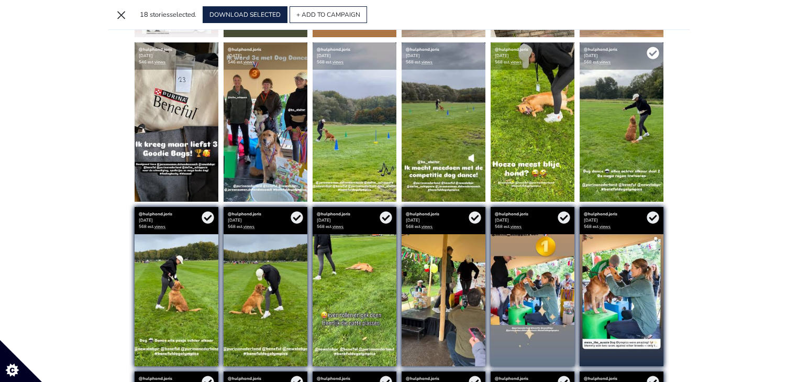
click at [648, 52] on icon at bounding box center [653, 53] width 12 height 12
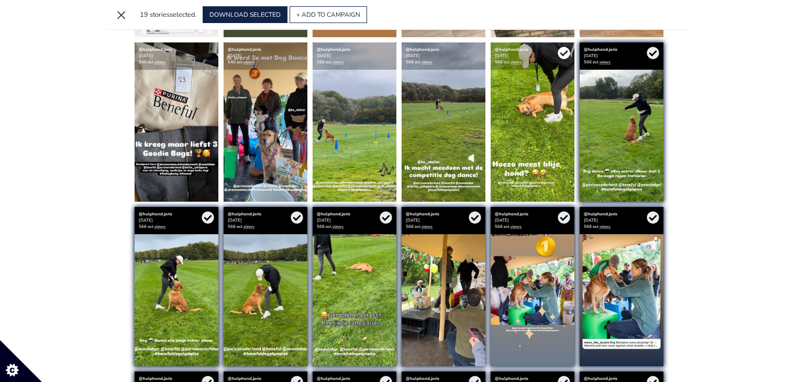
click at [565, 47] on icon at bounding box center [564, 53] width 12 height 12
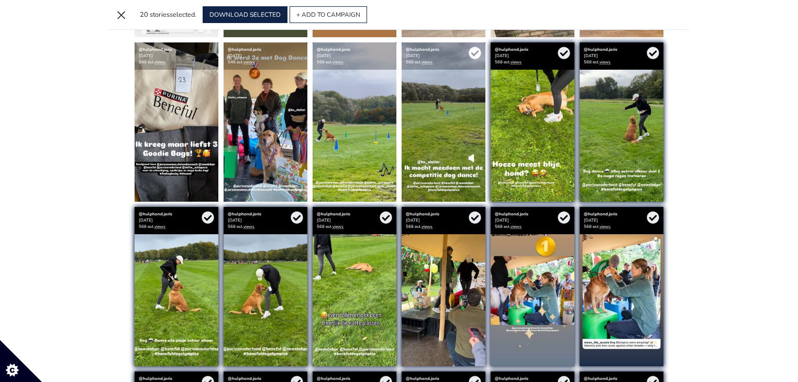
click at [475, 51] on icon at bounding box center [475, 53] width 13 height 13
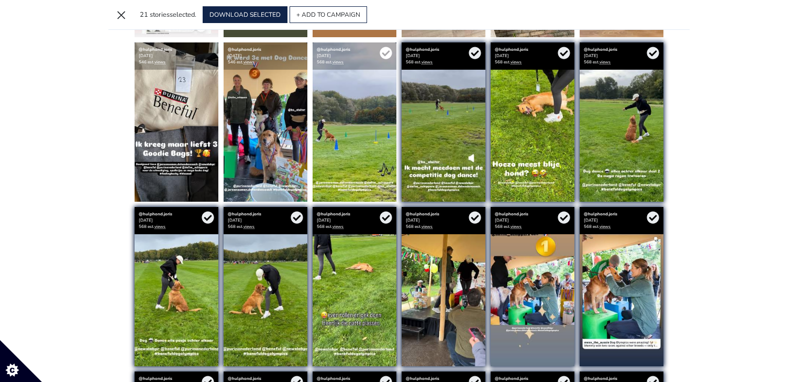
click at [388, 52] on icon at bounding box center [386, 53] width 12 height 12
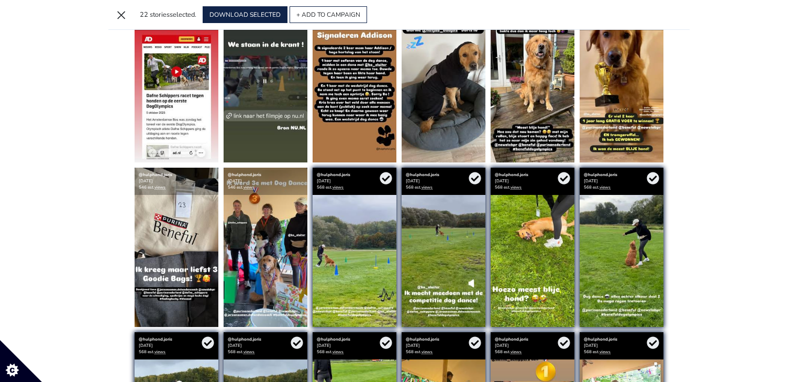
scroll to position [3565, 0]
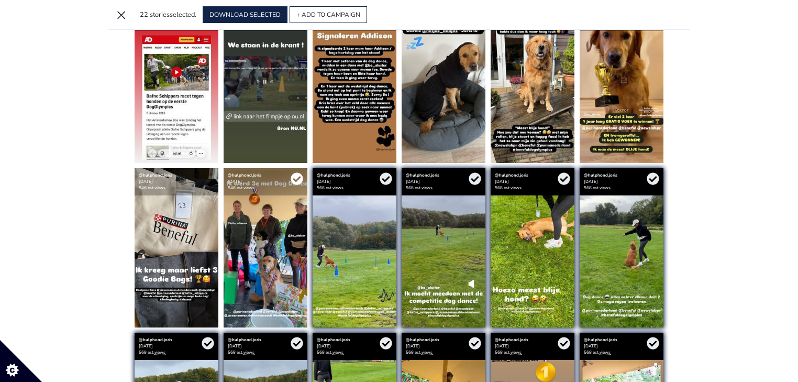
click at [293, 174] on icon at bounding box center [297, 178] width 12 height 12
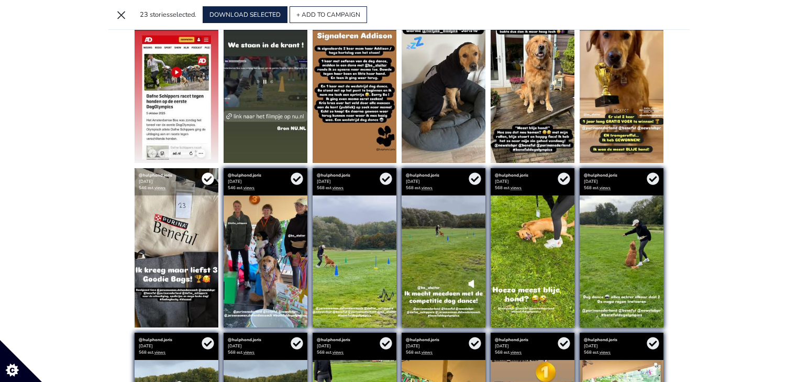
click at [203, 176] on icon at bounding box center [208, 178] width 12 height 12
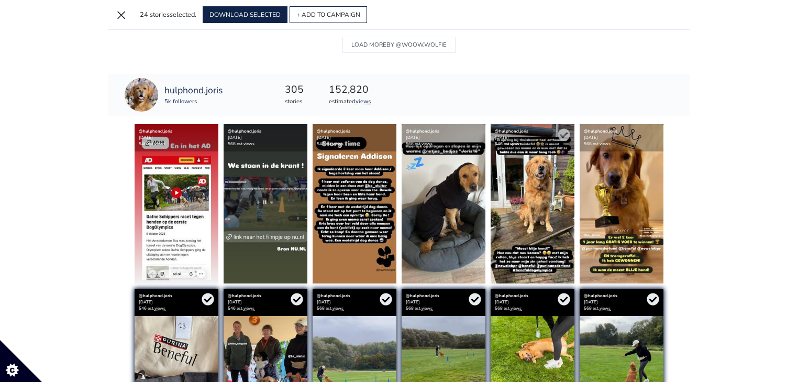
scroll to position [3439, 0]
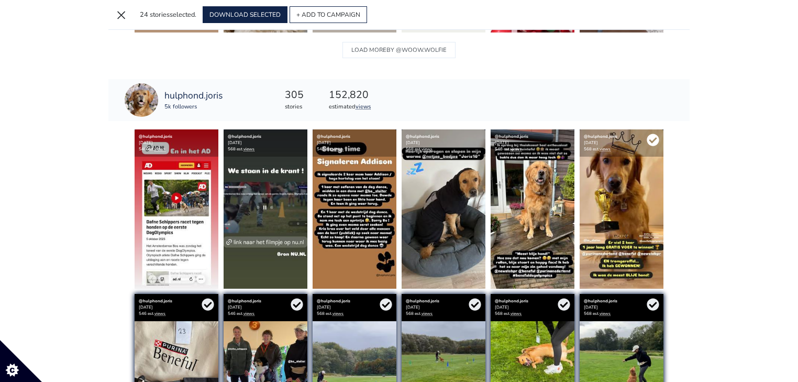
click at [654, 137] on icon at bounding box center [653, 140] width 13 height 13
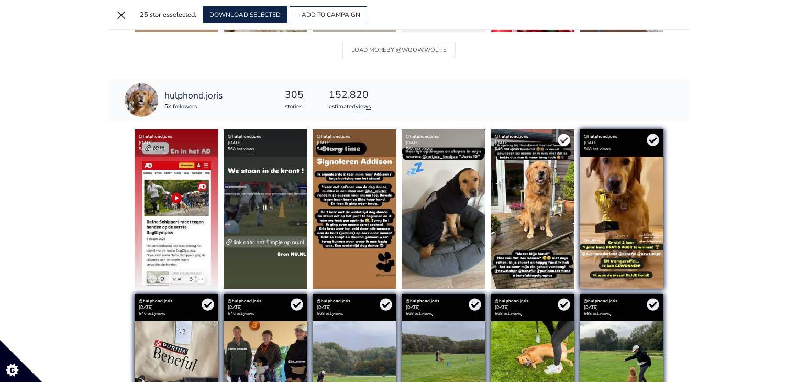
click at [559, 137] on icon at bounding box center [564, 140] width 12 height 12
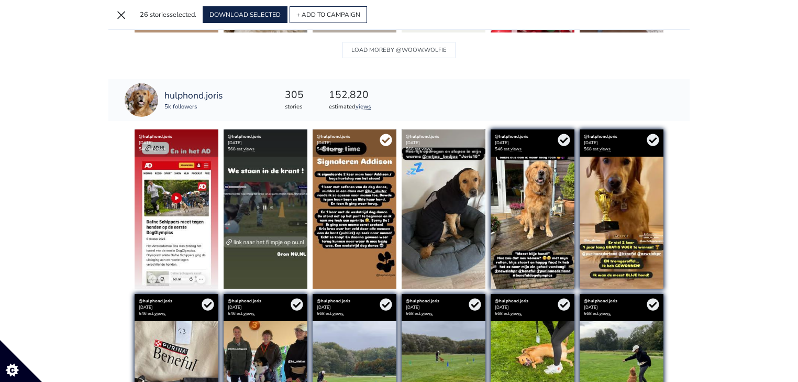
click at [385, 137] on icon at bounding box center [386, 140] width 12 height 12
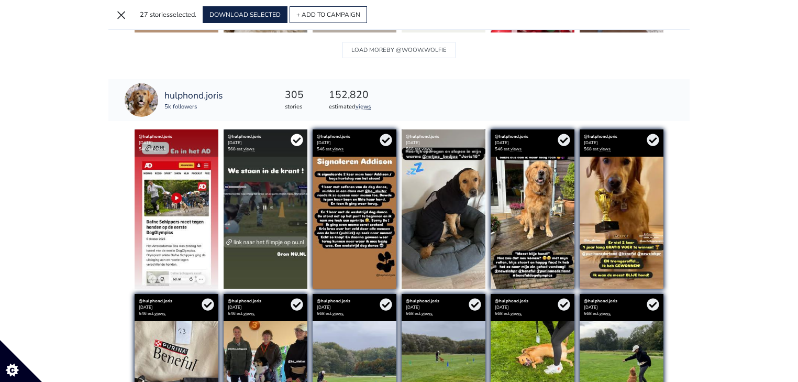
click at [294, 137] on icon at bounding box center [297, 140] width 12 height 12
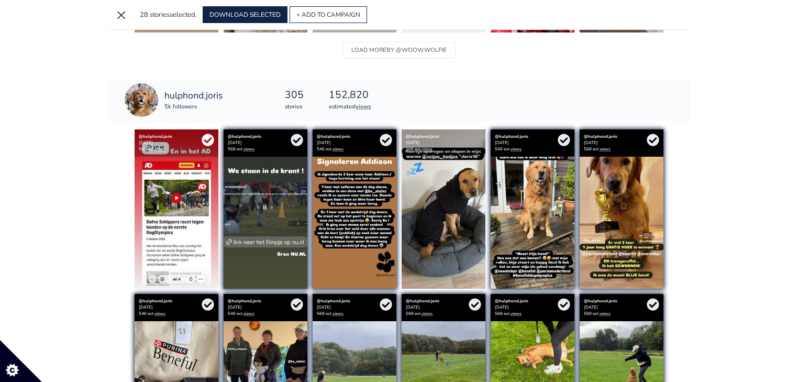
click at [210, 138] on icon at bounding box center [208, 140] width 12 height 12
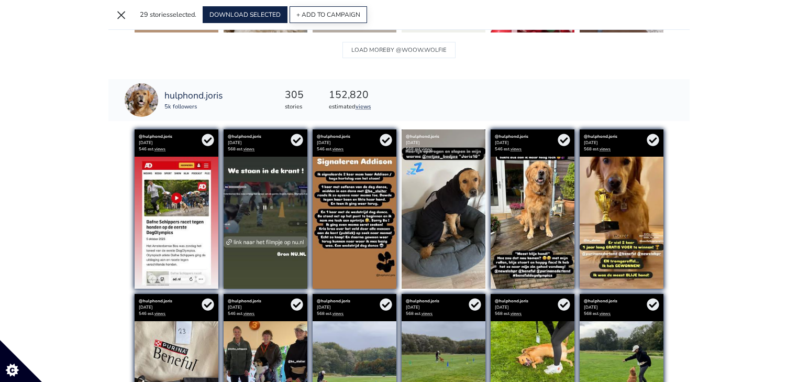
click at [332, 15] on button "+ ADD TO CAMPAIGN" at bounding box center [329, 14] width 78 height 17
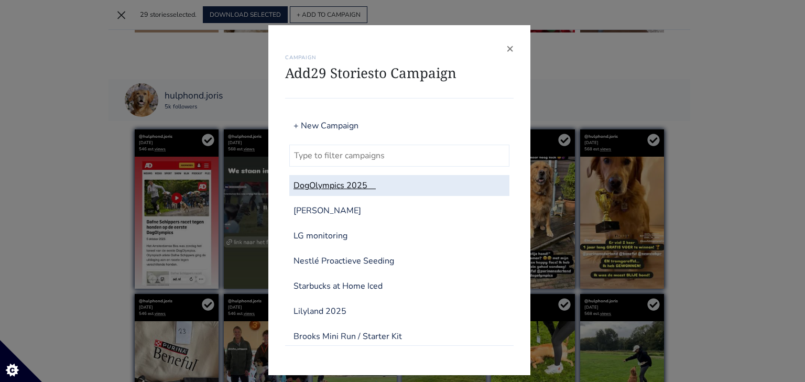
click at [325, 187] on link "DogOlympics 2025" at bounding box center [399, 185] width 220 height 21
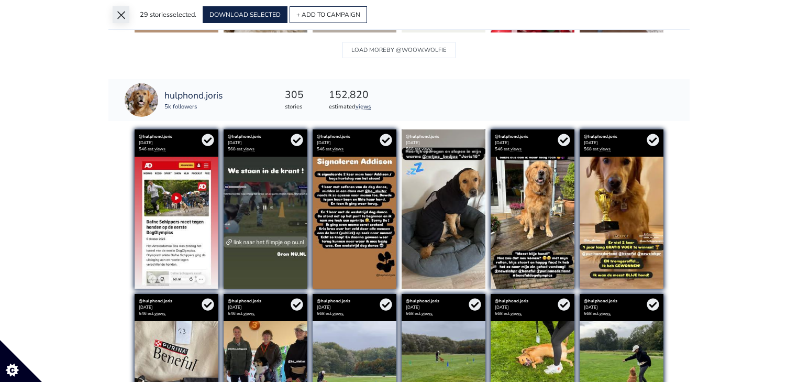
click at [113, 16] on button "×" at bounding box center [121, 14] width 17 height 17
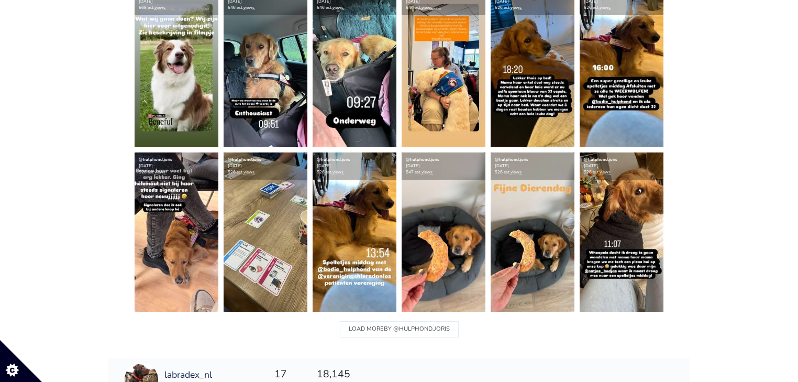
scroll to position [4764, 0]
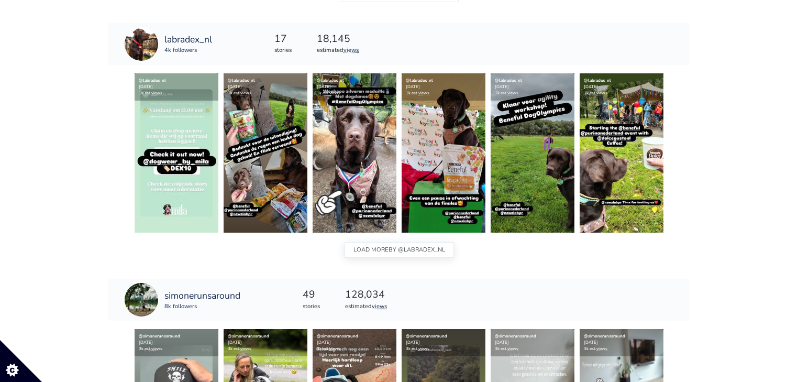
click at [384, 243] on button "LOAD MORE BY @labradex_nl" at bounding box center [399, 250] width 109 height 16
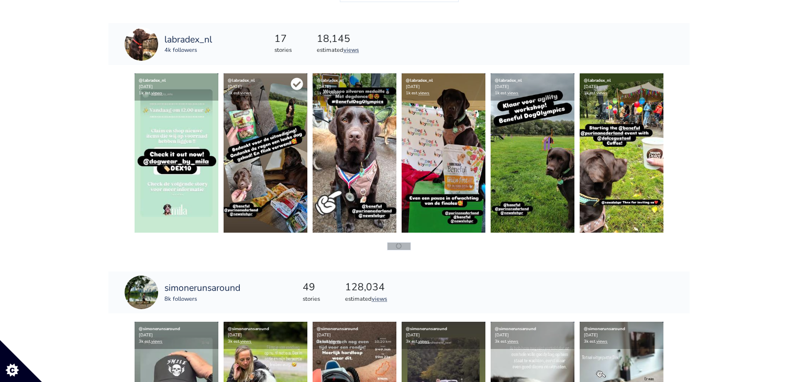
click at [299, 82] on icon at bounding box center [297, 84] width 13 height 13
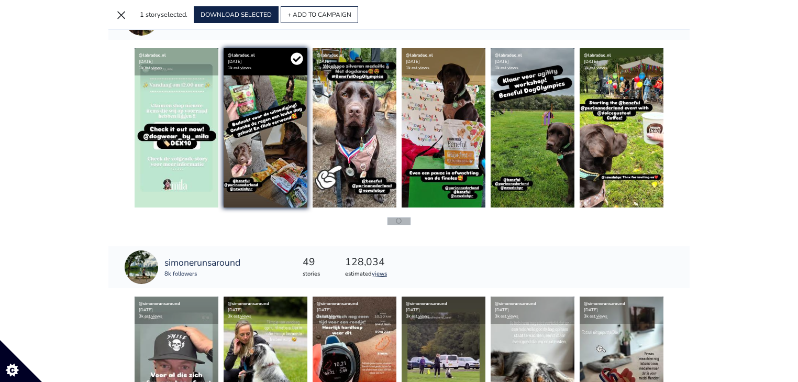
scroll to position [4738, 0]
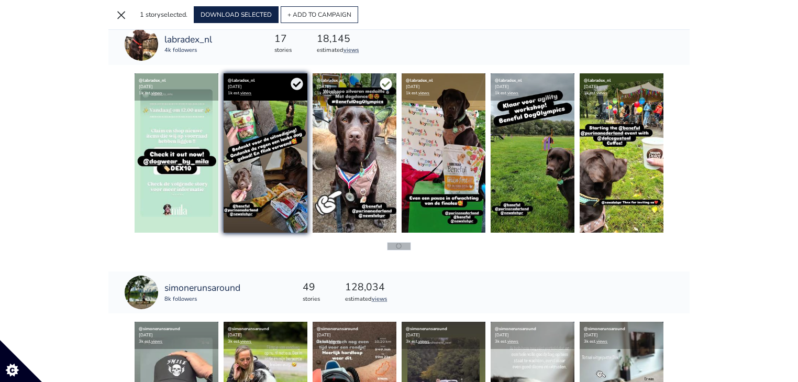
click at [388, 79] on icon at bounding box center [386, 84] width 12 height 12
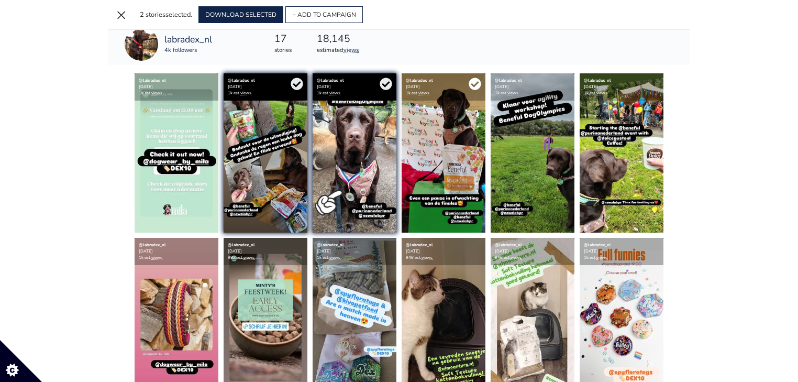
click at [474, 81] on icon at bounding box center [475, 84] width 12 height 12
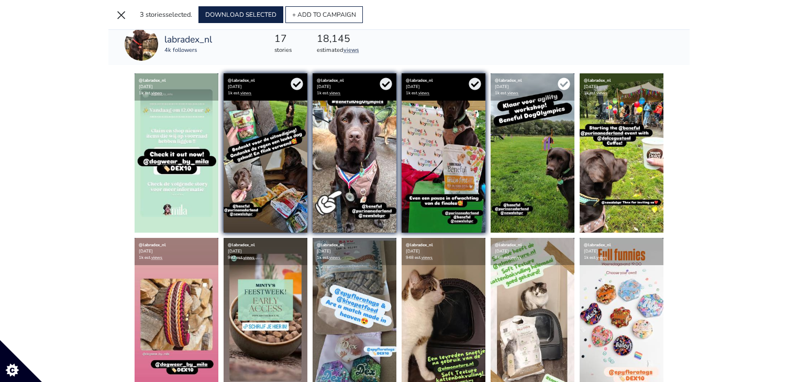
click at [566, 78] on icon at bounding box center [564, 84] width 12 height 12
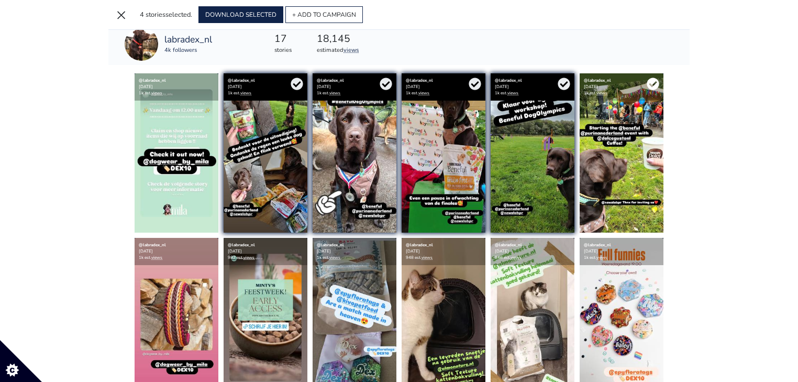
click at [648, 81] on icon at bounding box center [653, 84] width 12 height 12
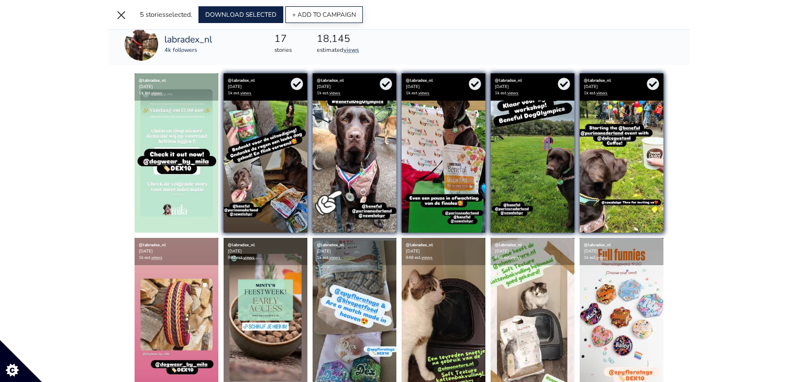
click at [302, 17] on button "+ ADD TO CAMPAIGN" at bounding box center [325, 14] width 78 height 17
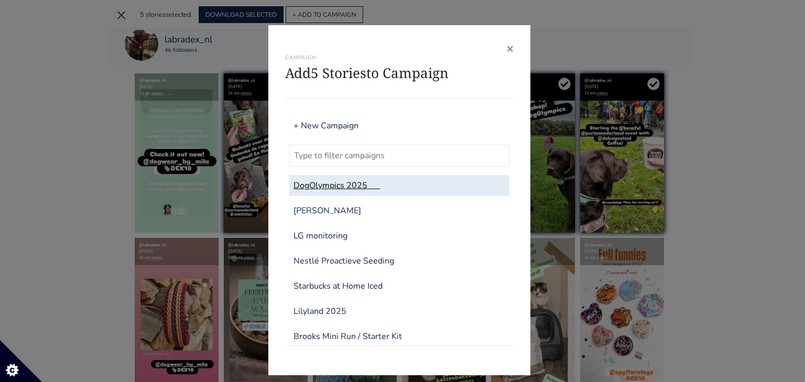
click at [340, 180] on link "DogOlympics 2025" at bounding box center [399, 185] width 220 height 21
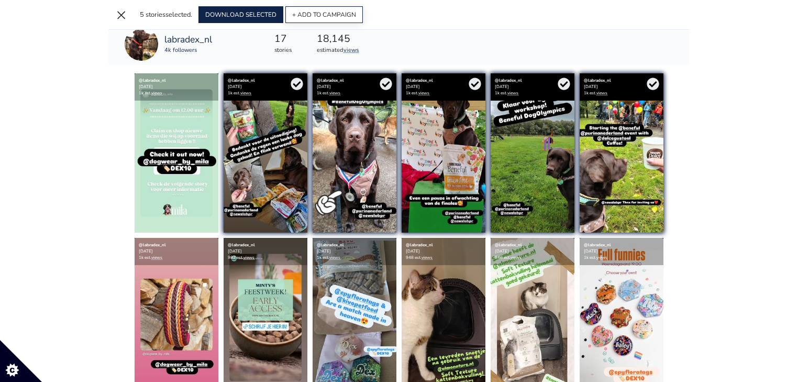
click at [350, 18] on button "+ ADD TO CAMPAIGN" at bounding box center [325, 14] width 78 height 17
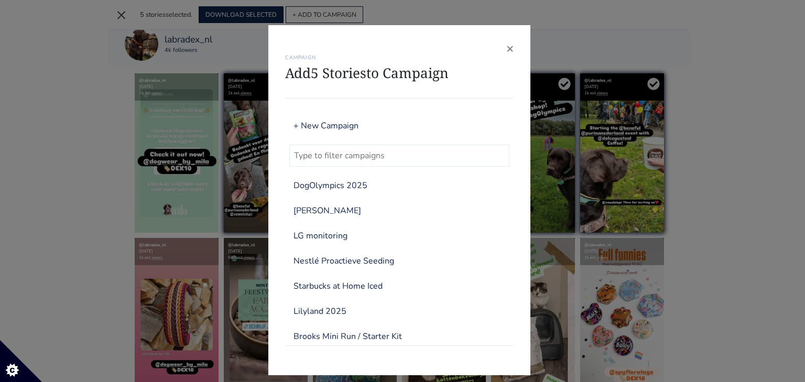
click at [501, 48] on div "CAMPAIGN Add 5 Stories to Campaign" at bounding box center [399, 70] width 228 height 57
click at [507, 50] on span "×" at bounding box center [509, 48] width 7 height 17
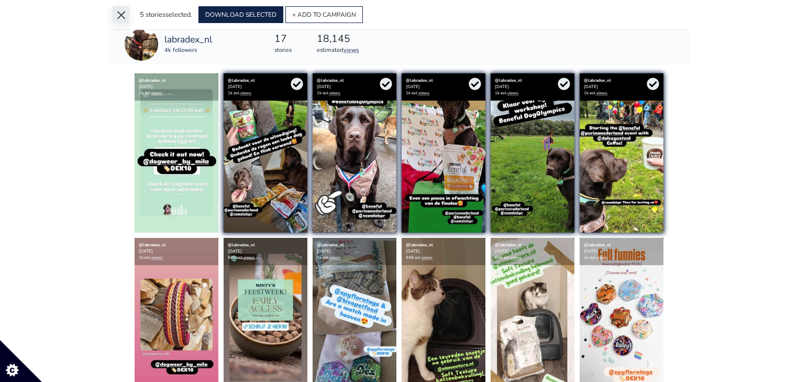
click at [121, 10] on button "×" at bounding box center [121, 14] width 17 height 17
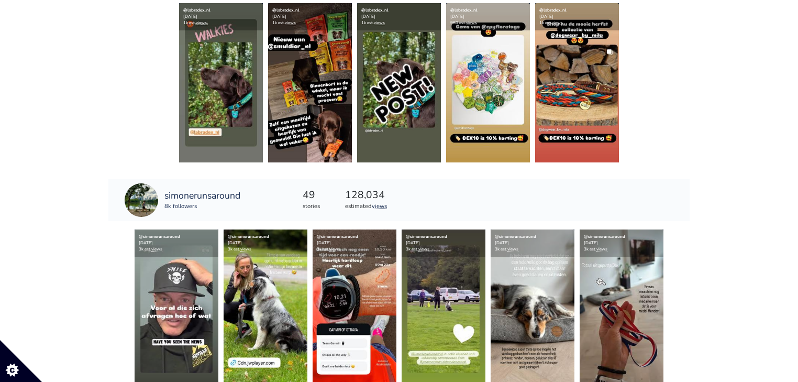
scroll to position [5266, 0]
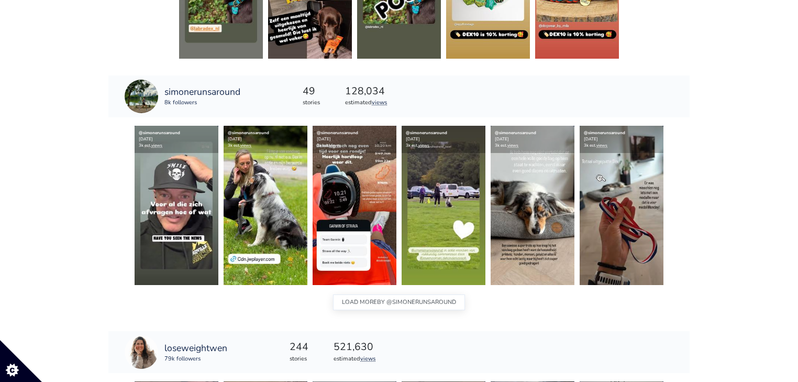
click at [373, 304] on button "LOAD MORE BY @simonerunsaround" at bounding box center [399, 302] width 132 height 16
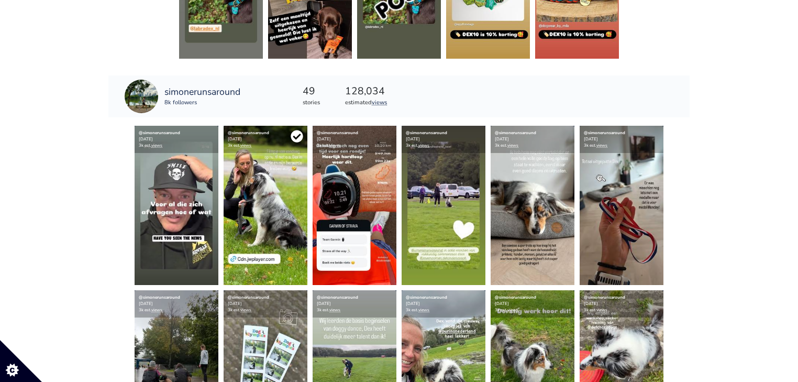
click at [298, 134] on icon at bounding box center [297, 136] width 13 height 13
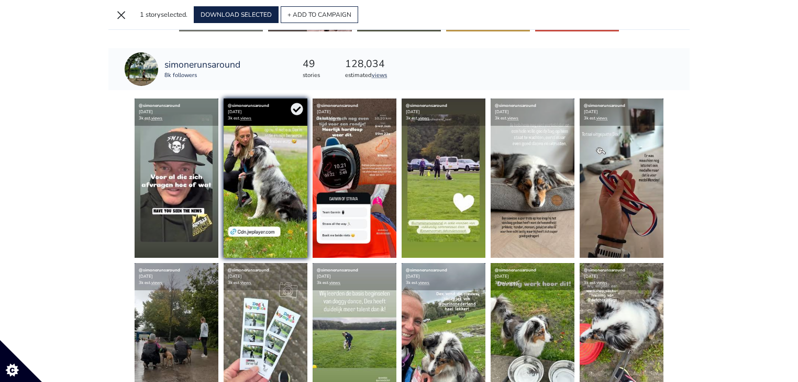
scroll to position [5283, 0]
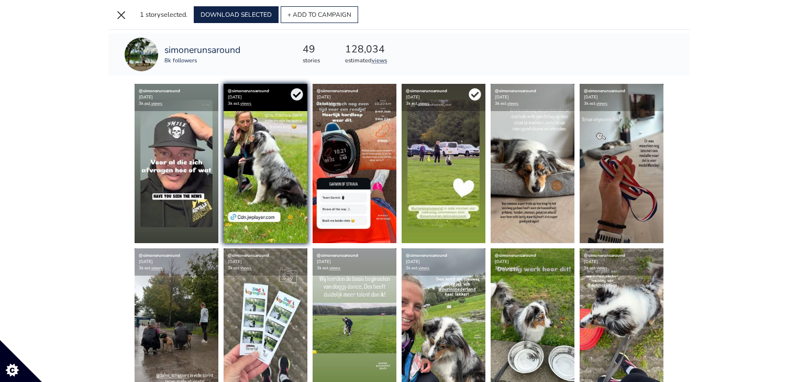
click at [472, 91] on icon at bounding box center [475, 94] width 13 height 13
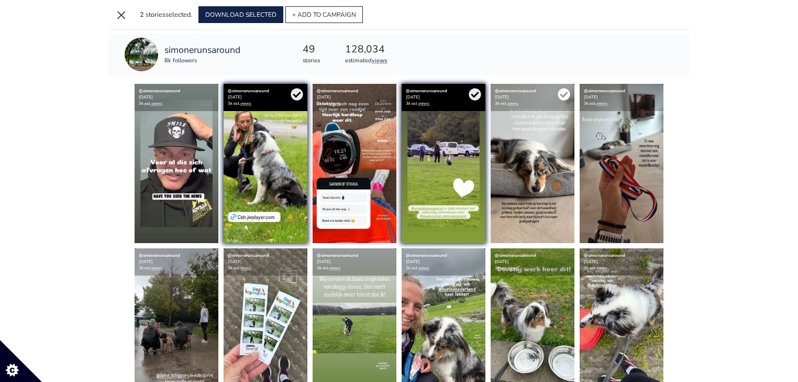
click at [567, 88] on icon at bounding box center [564, 94] width 12 height 12
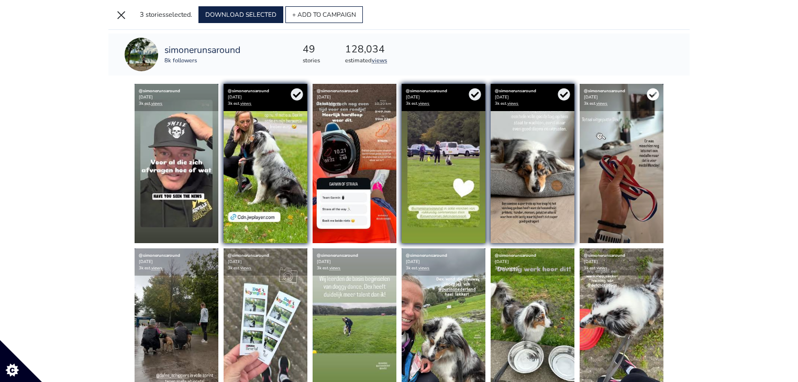
click at [655, 90] on icon at bounding box center [653, 94] width 13 height 13
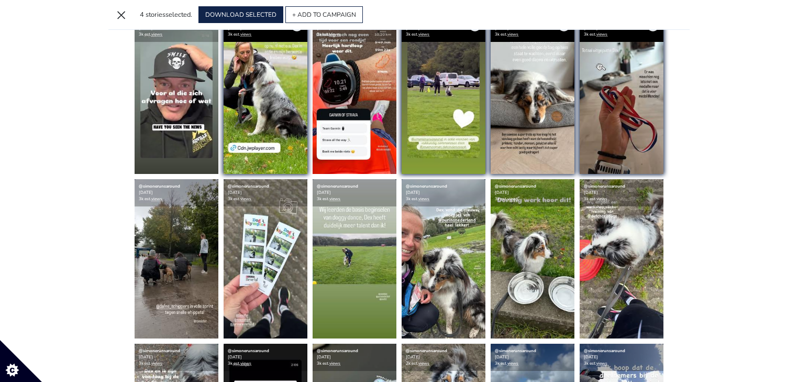
scroll to position [5367, 0]
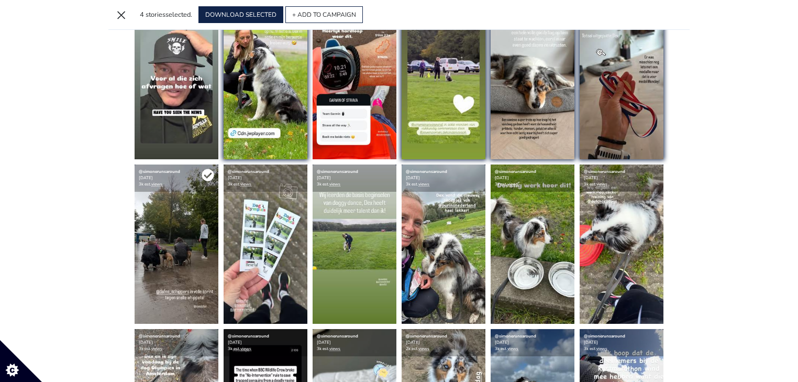
click at [205, 173] on icon at bounding box center [208, 175] width 13 height 13
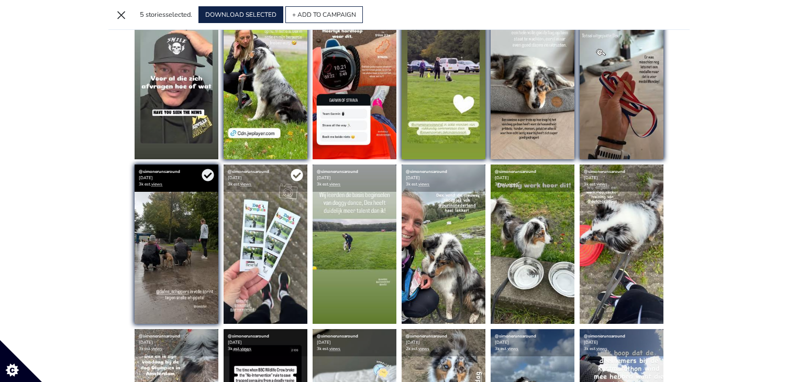
click at [298, 173] on icon at bounding box center [297, 175] width 13 height 13
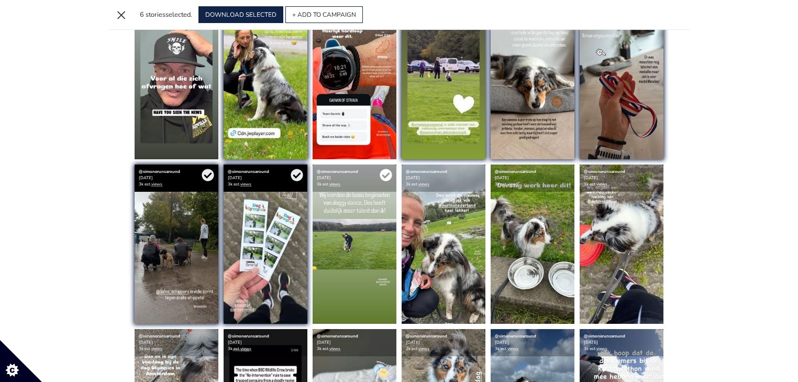
click at [384, 174] on icon at bounding box center [386, 175] width 13 height 13
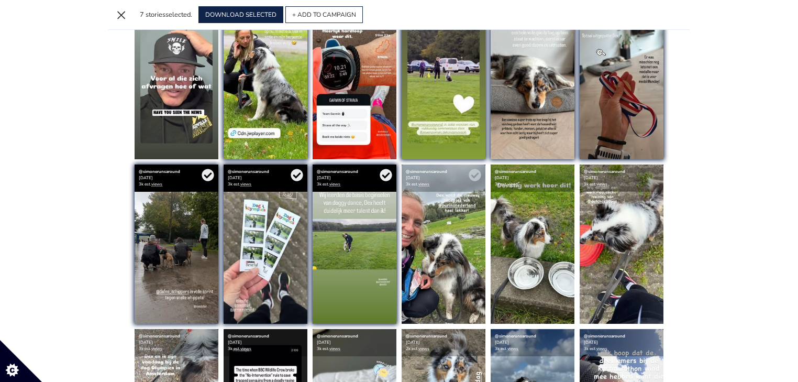
click at [478, 169] on icon at bounding box center [475, 175] width 12 height 12
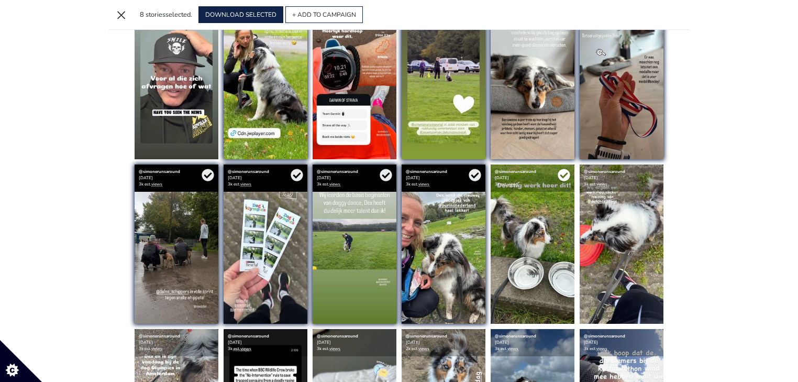
click at [567, 169] on icon at bounding box center [564, 175] width 12 height 12
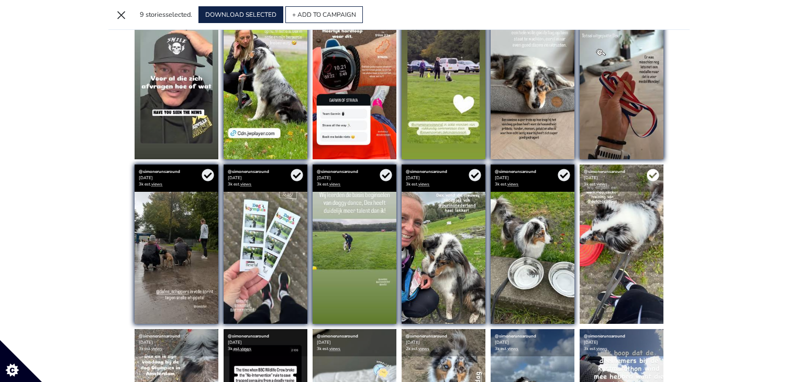
click at [654, 172] on icon at bounding box center [653, 175] width 13 height 13
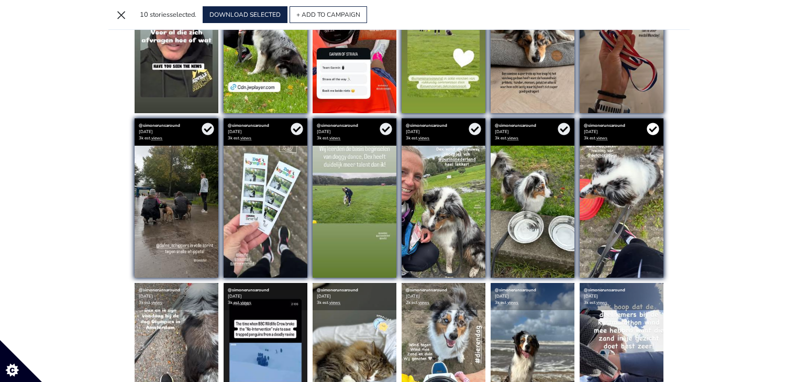
scroll to position [5535, 0]
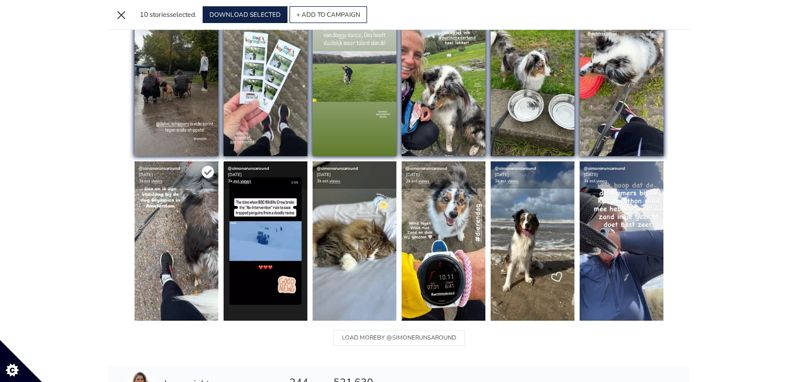
click at [210, 167] on icon at bounding box center [208, 172] width 12 height 12
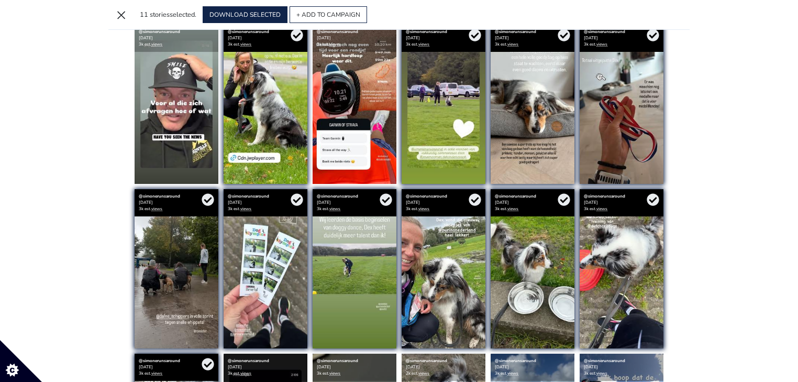
scroll to position [5325, 0]
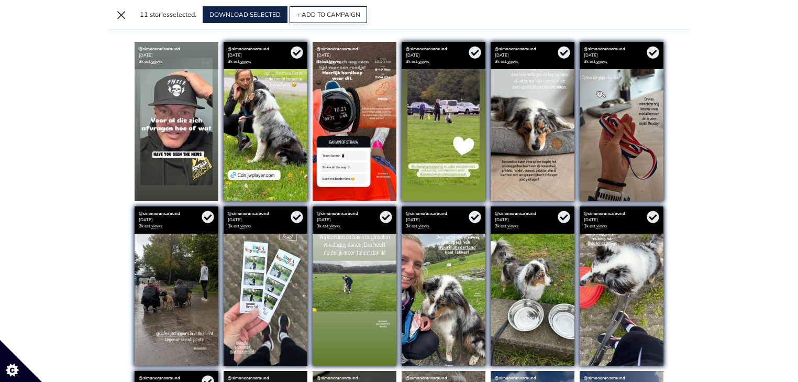
click at [354, 19] on button "+ ADD TO CAMPAIGN" at bounding box center [329, 14] width 78 height 17
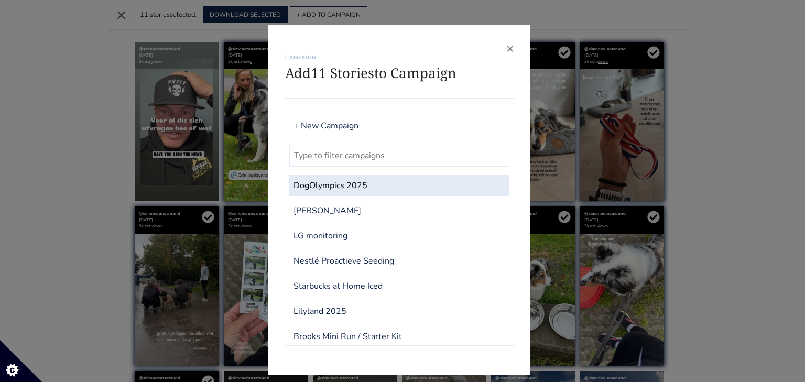
click at [332, 181] on link "DogOlympics 2025" at bounding box center [399, 185] width 220 height 21
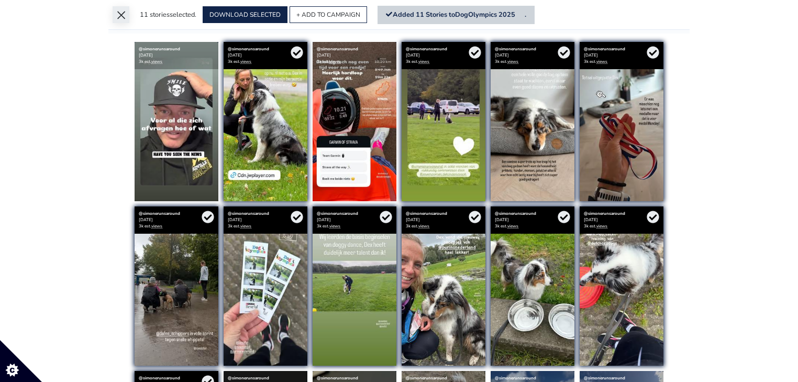
click at [128, 13] on button "×" at bounding box center [121, 14] width 17 height 17
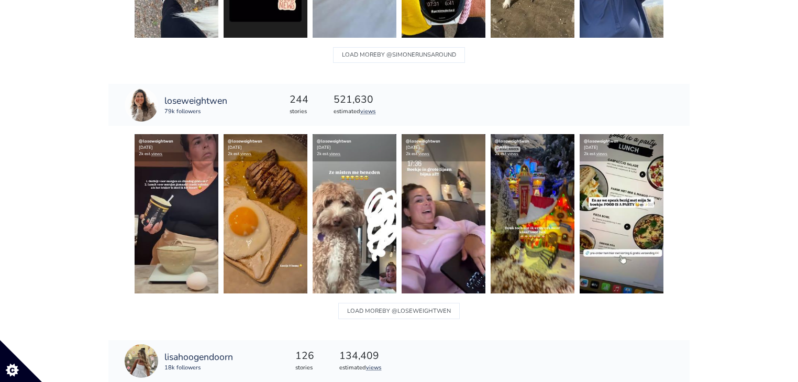
scroll to position [5895, 0]
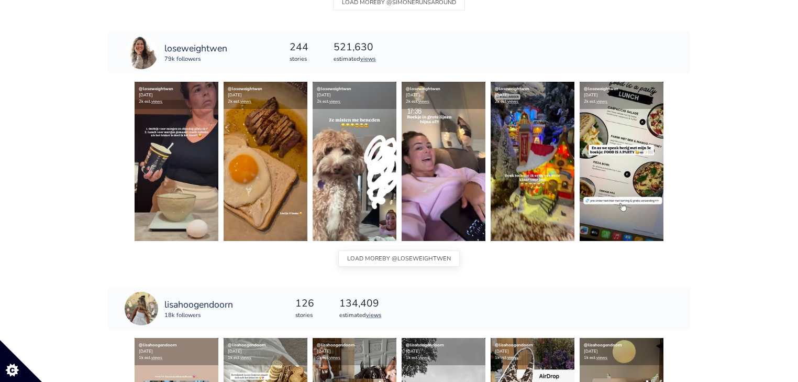
click at [402, 252] on span "BY @loseweightwen" at bounding box center [416, 259] width 69 height 14
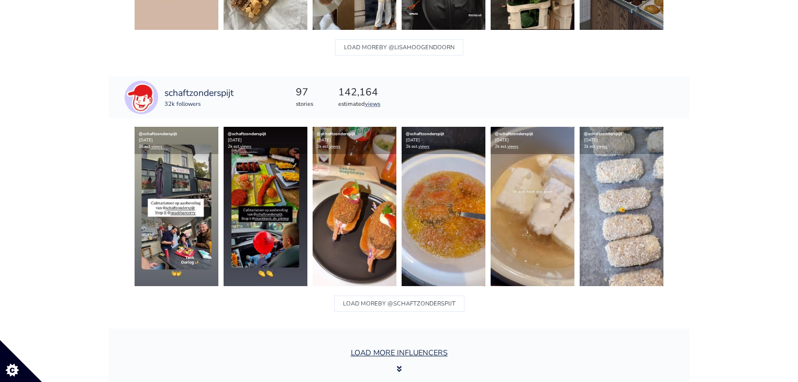
scroll to position [6859, 0]
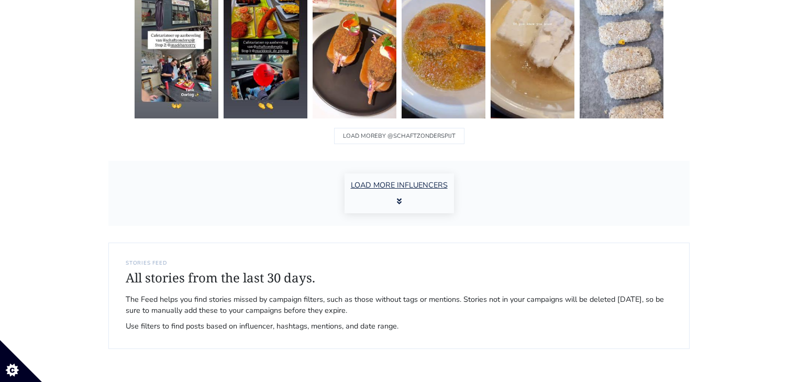
click at [407, 188] on button "LOAD MORE INFLUENCERS" at bounding box center [399, 193] width 109 height 40
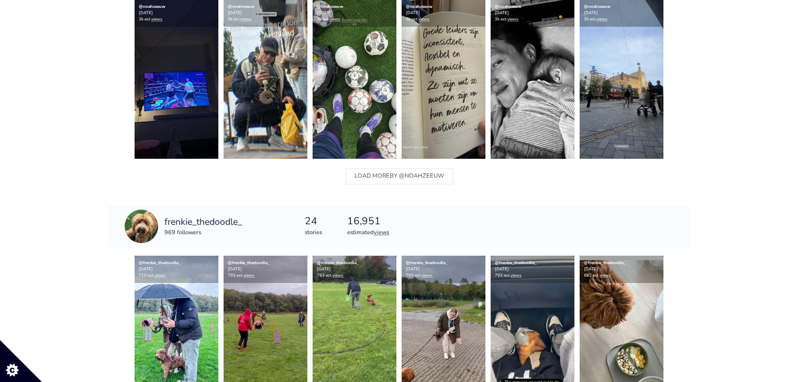
scroll to position [7236, 0]
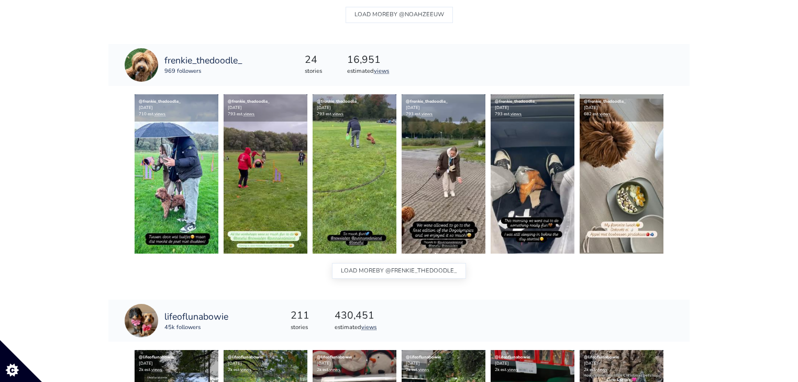
click at [377, 264] on span "BY @frenkie_thedoodle_" at bounding box center [416, 271] width 81 height 14
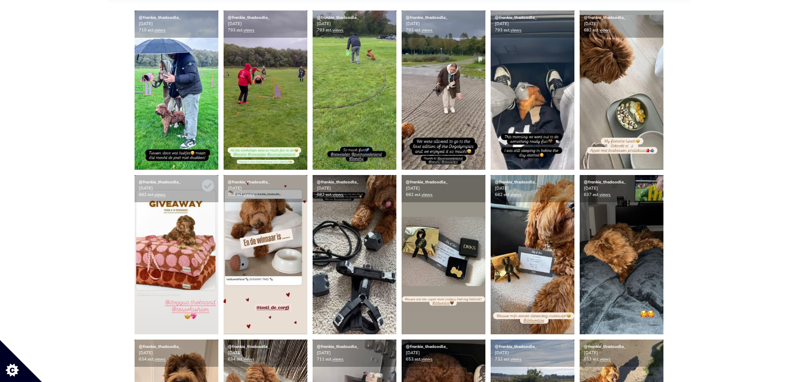
scroll to position [7278, 0]
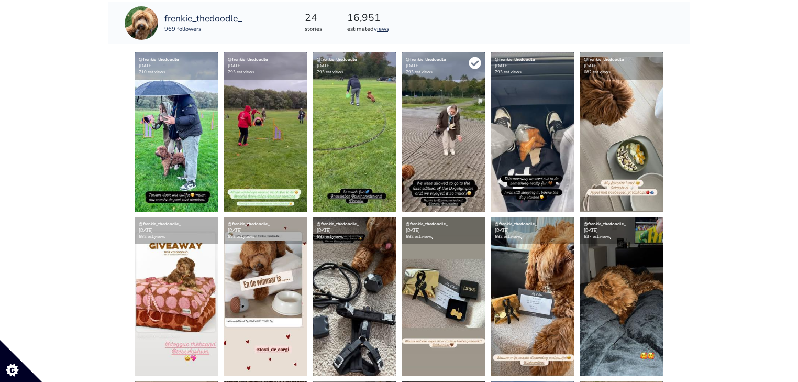
click at [472, 57] on icon at bounding box center [475, 63] width 12 height 12
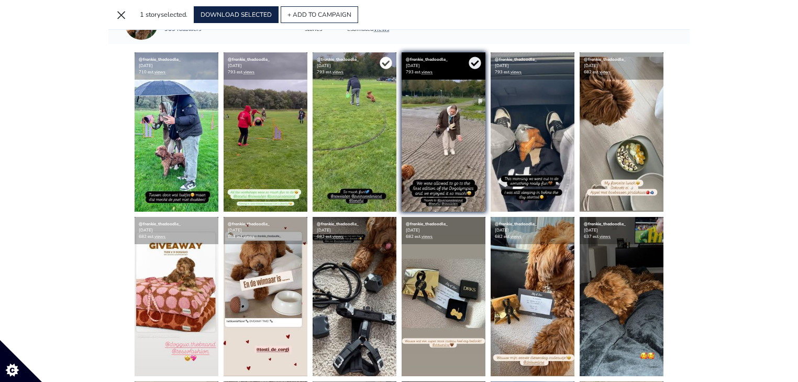
click at [389, 57] on icon at bounding box center [386, 63] width 13 height 13
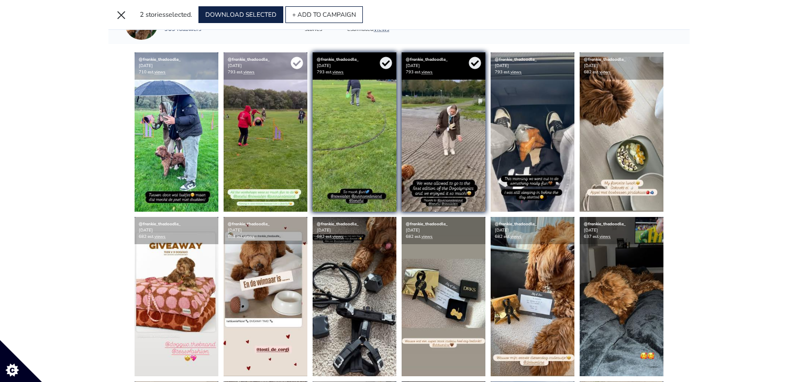
click at [298, 60] on icon at bounding box center [297, 63] width 13 height 13
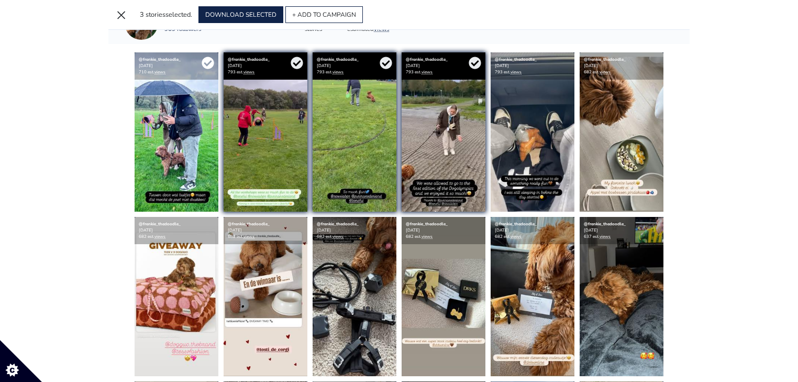
click at [206, 59] on icon at bounding box center [208, 63] width 12 height 12
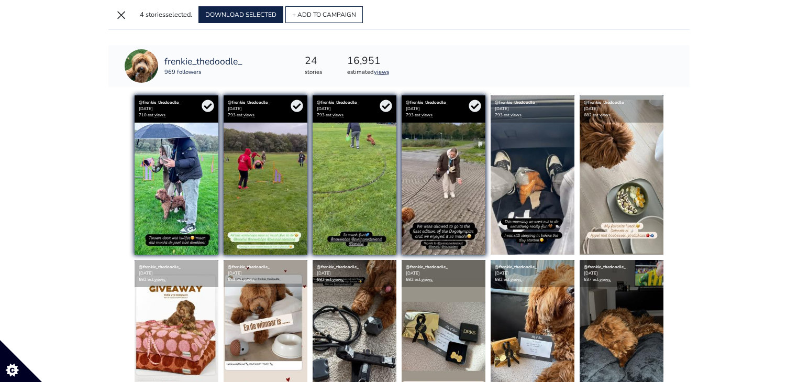
scroll to position [7169, 0]
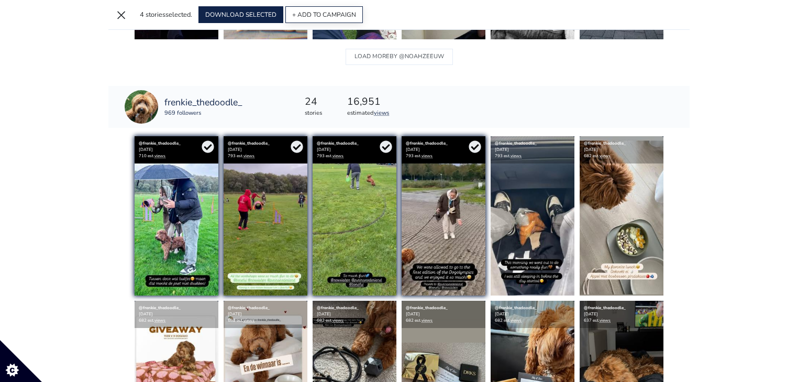
click at [323, 19] on button "+ ADD TO CAMPAIGN" at bounding box center [325, 14] width 78 height 17
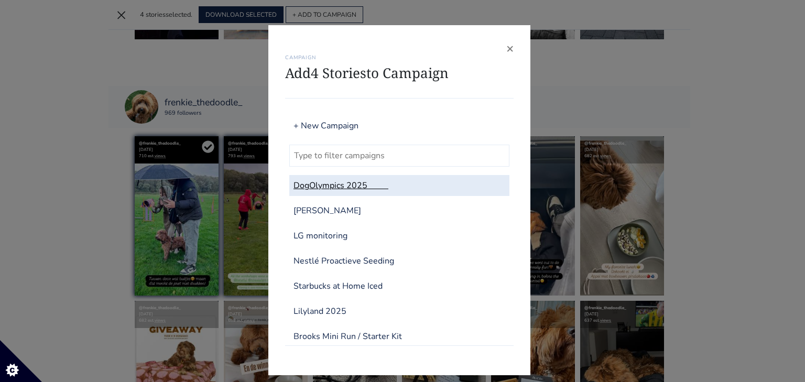
click at [331, 189] on link "DogOlympics 2025" at bounding box center [399, 185] width 220 height 21
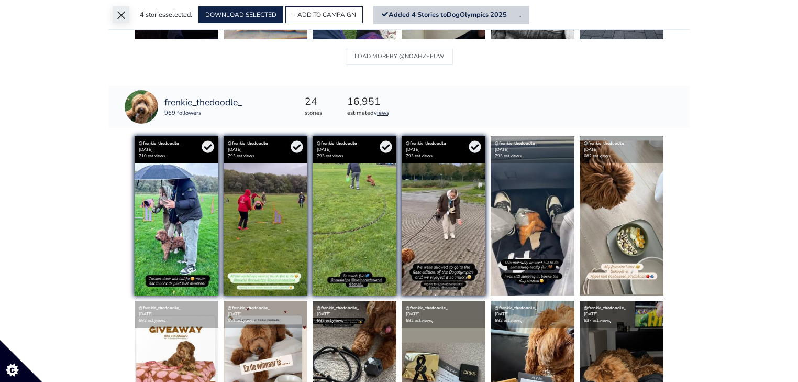
click at [113, 10] on button "×" at bounding box center [121, 14] width 17 height 17
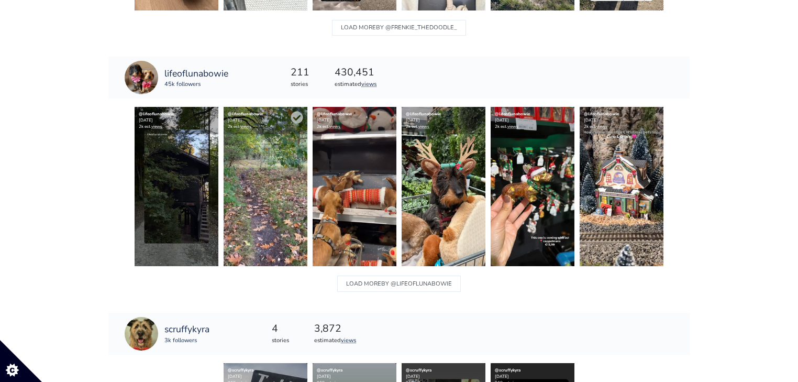
scroll to position [7823, 0]
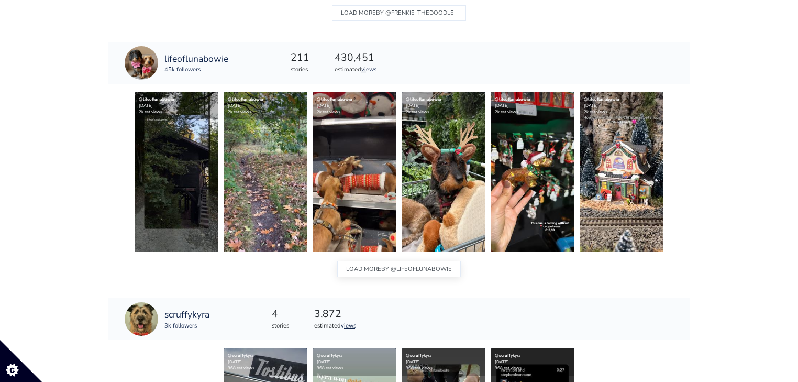
click at [390, 262] on span "BY @lifeoflunabowie" at bounding box center [416, 269] width 71 height 14
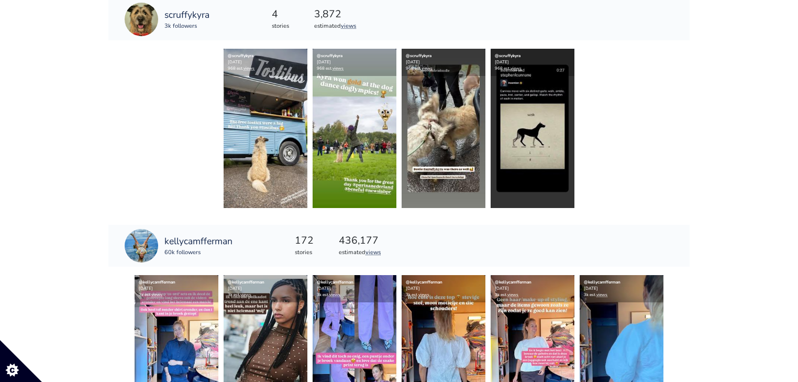
scroll to position [8410, 0]
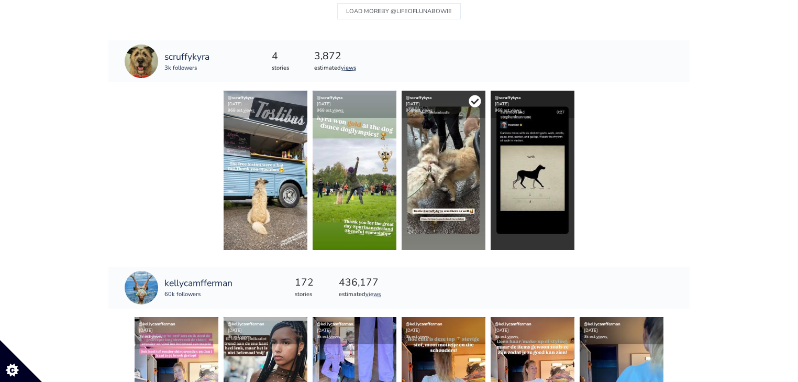
click at [476, 96] on icon at bounding box center [475, 101] width 12 height 12
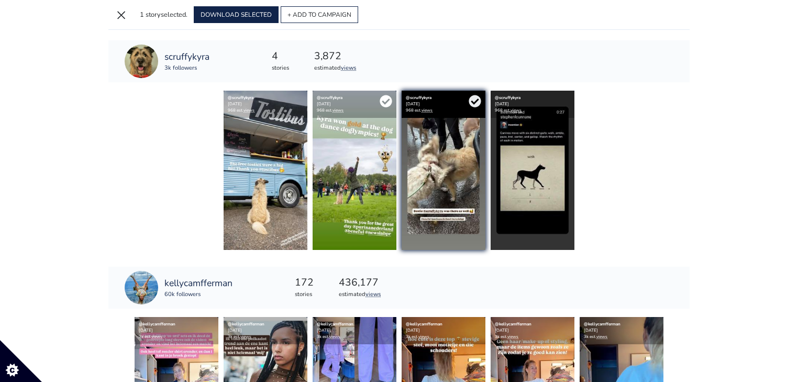
click at [389, 99] on icon at bounding box center [386, 101] width 12 height 12
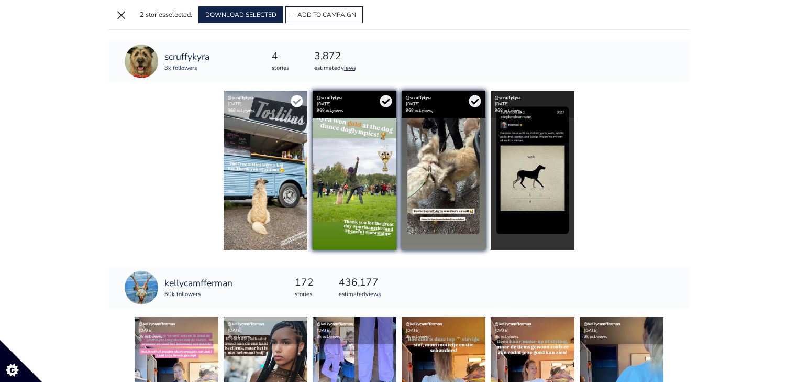
click at [300, 98] on icon at bounding box center [297, 101] width 12 height 12
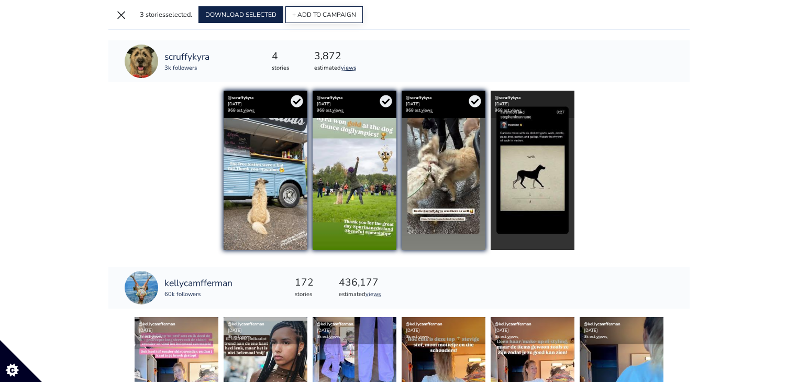
click at [306, 12] on button "+ ADD TO CAMPAIGN" at bounding box center [325, 14] width 78 height 17
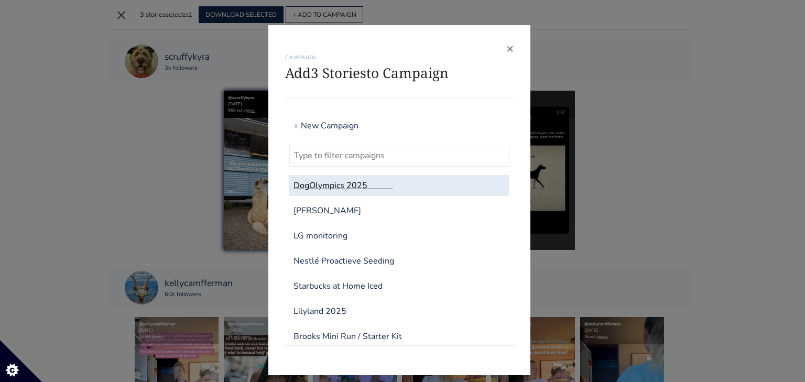
click at [331, 187] on link "DogOlympics 2025" at bounding box center [399, 185] width 220 height 21
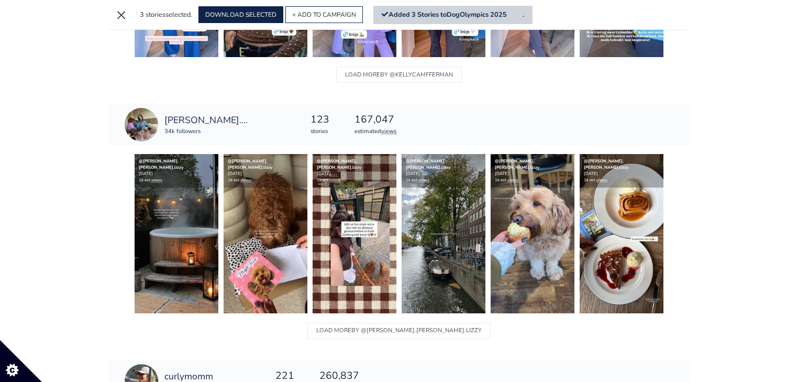
scroll to position [8930, 0]
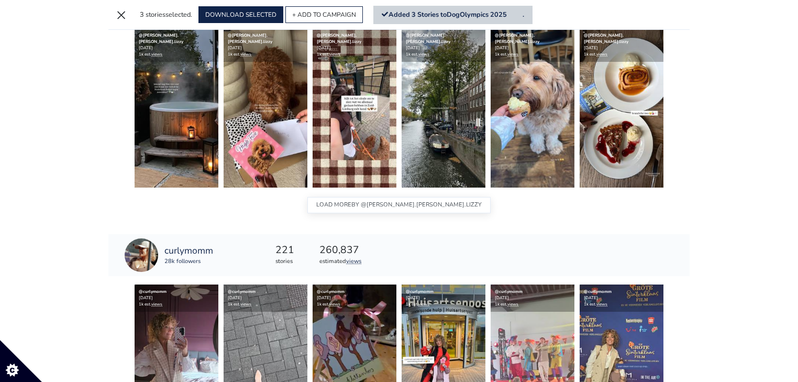
click at [366, 205] on button "LOAD MORE BY @nicole.millie.lizzy" at bounding box center [399, 205] width 183 height 16
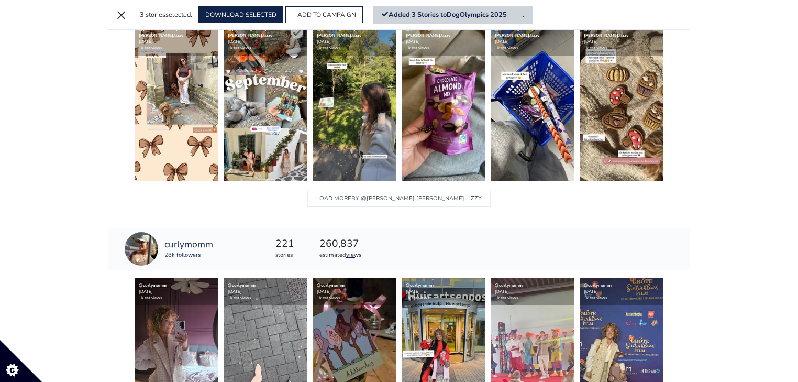
scroll to position [9475, 0]
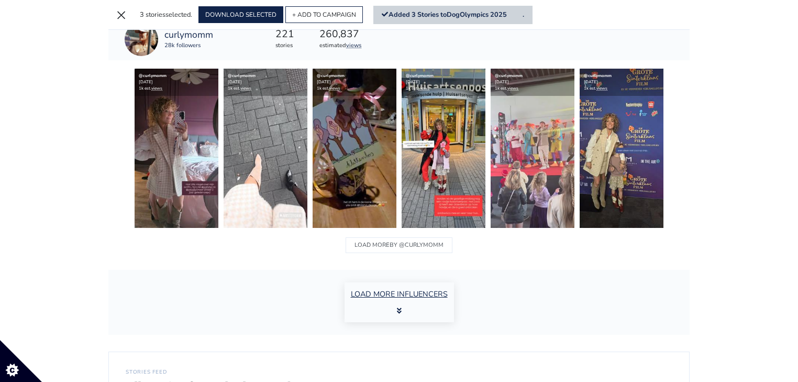
click at [367, 300] on button "LOAD MORE INFLUENCERS" at bounding box center [399, 302] width 109 height 40
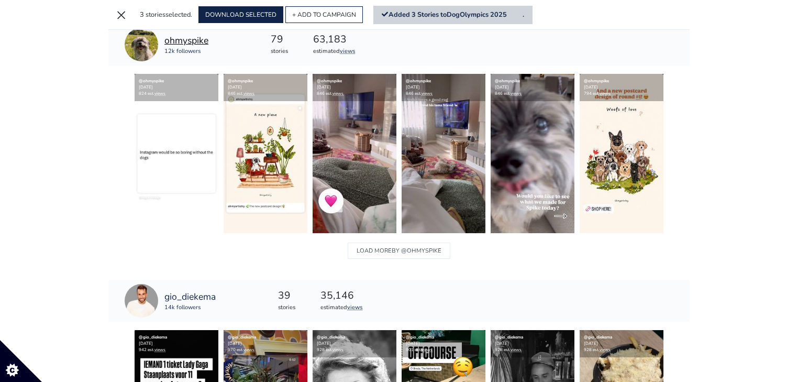
scroll to position [9726, 0]
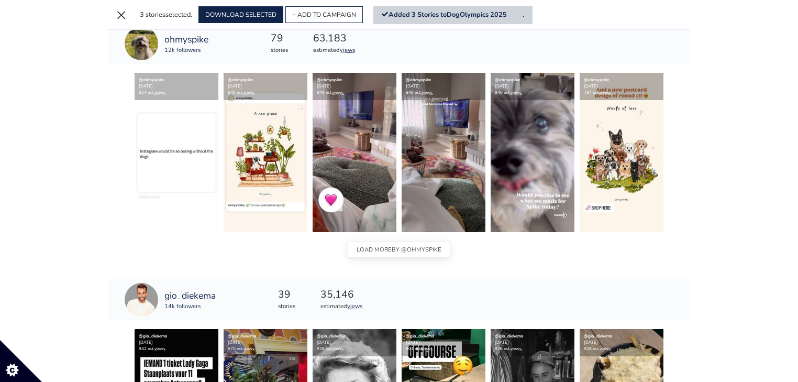
click at [365, 242] on button "LOAD MORE BY @ohmyspike" at bounding box center [399, 250] width 103 height 16
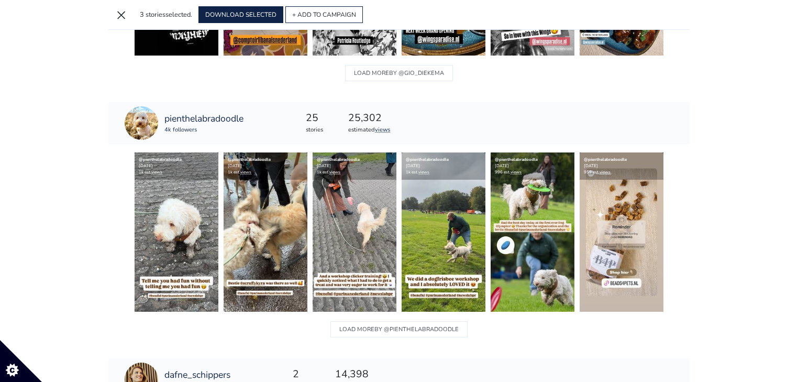
scroll to position [10522, 0]
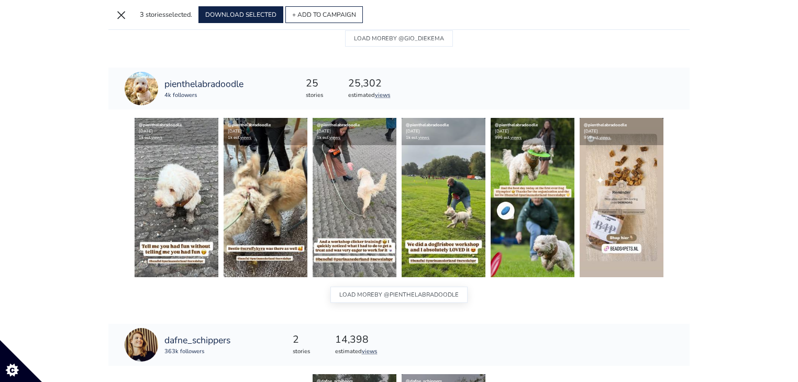
click at [350, 292] on button "LOAD MORE BY @pienthelabradoodle" at bounding box center [399, 295] width 137 height 16
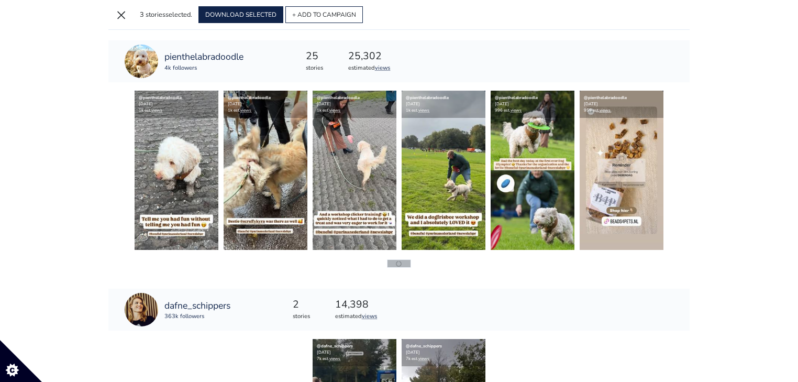
scroll to position [10564, 0]
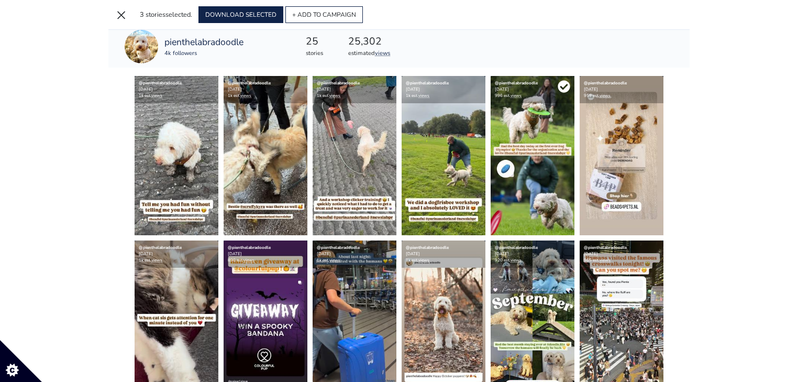
click at [562, 86] on icon at bounding box center [564, 86] width 12 height 12
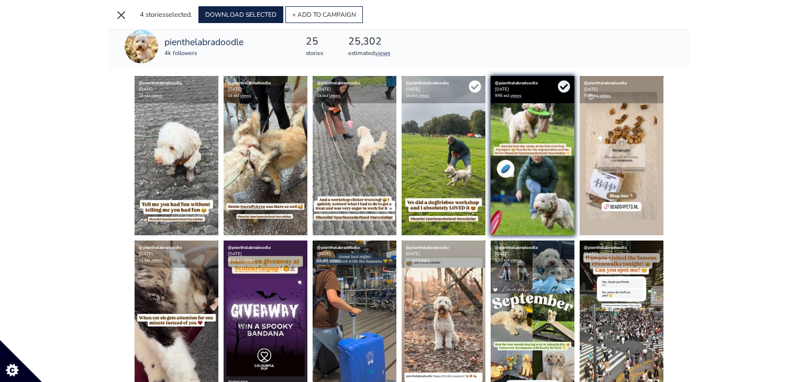
click at [475, 83] on icon at bounding box center [475, 86] width 13 height 13
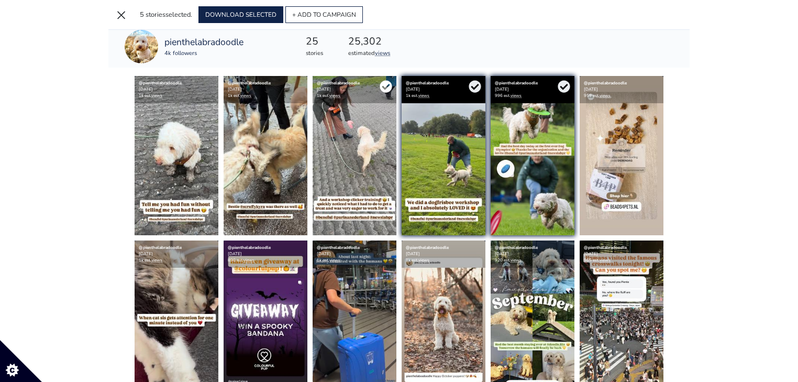
click at [384, 85] on icon at bounding box center [386, 86] width 12 height 12
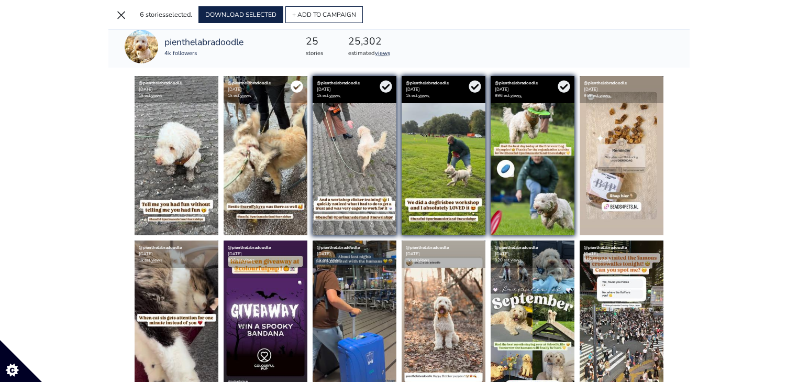
click at [294, 82] on icon at bounding box center [297, 86] width 13 height 13
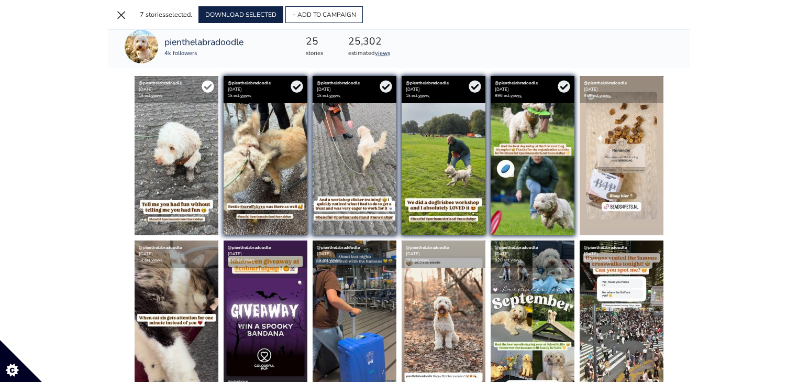
click at [207, 80] on icon at bounding box center [208, 86] width 12 height 12
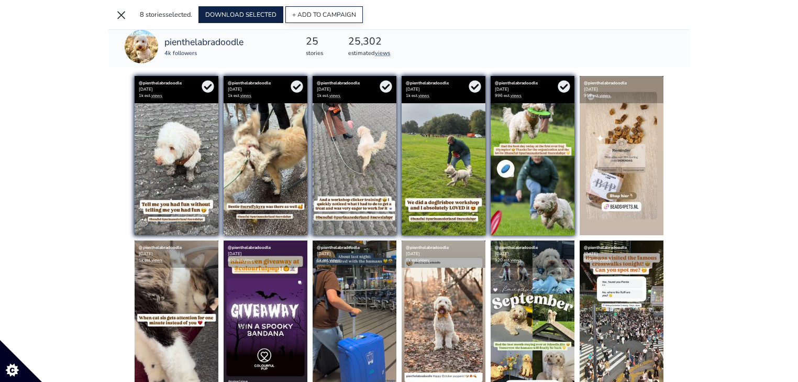
click at [325, 16] on button "+ ADD TO CAMPAIGN" at bounding box center [325, 14] width 78 height 17
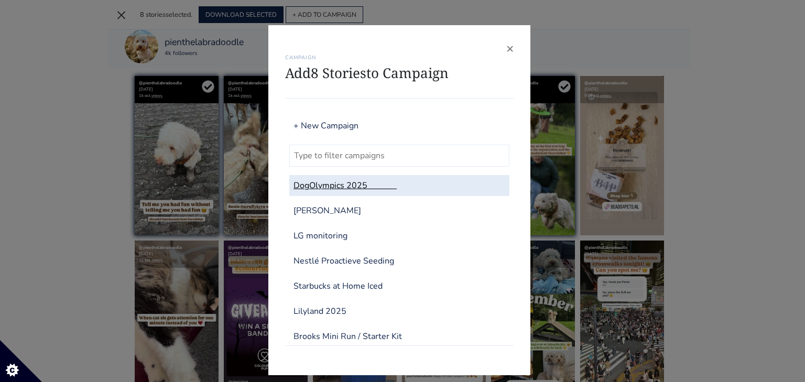
click at [325, 179] on link "DogOlympics 2025" at bounding box center [399, 185] width 220 height 21
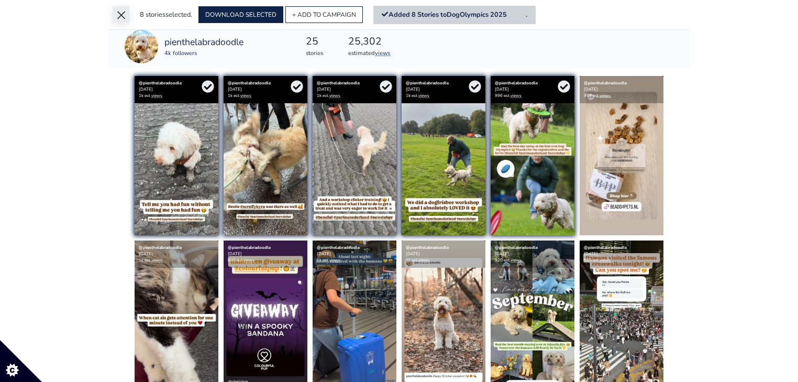
click at [124, 16] on button "×" at bounding box center [121, 14] width 17 height 17
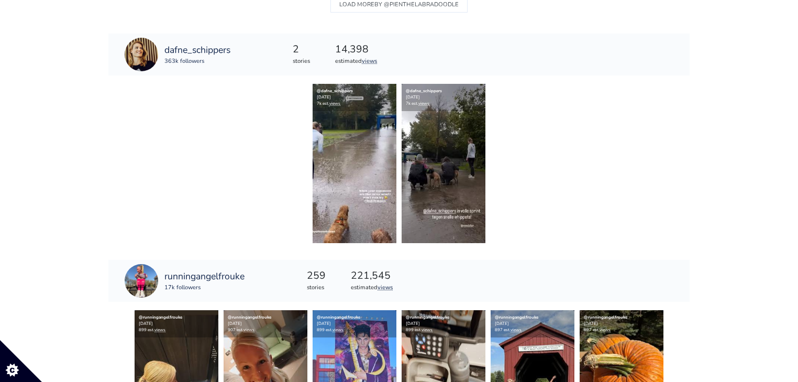
scroll to position [11176, 0]
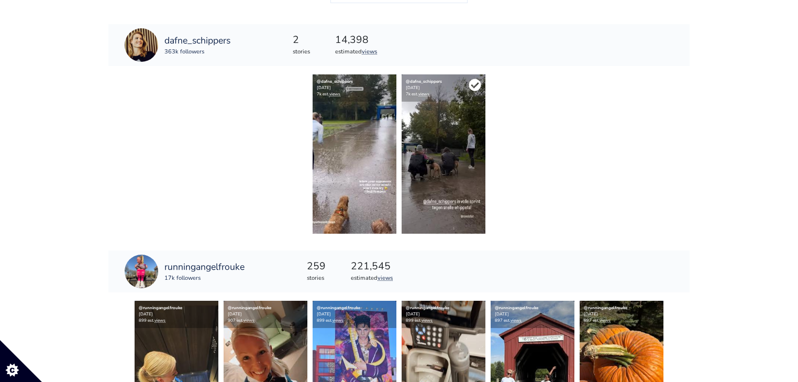
click at [474, 79] on icon at bounding box center [475, 85] width 12 height 12
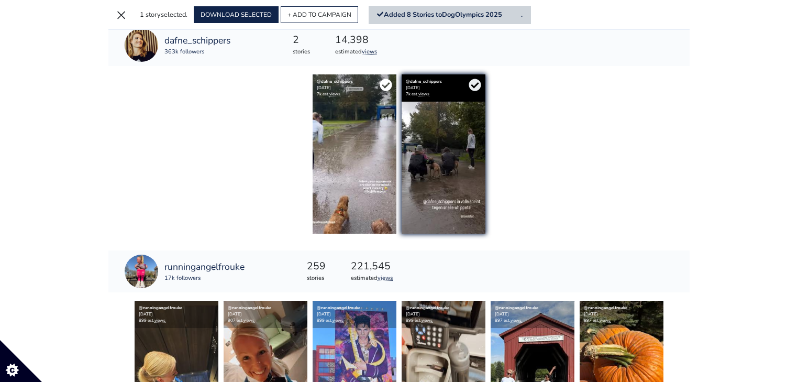
click at [385, 79] on icon at bounding box center [386, 85] width 12 height 12
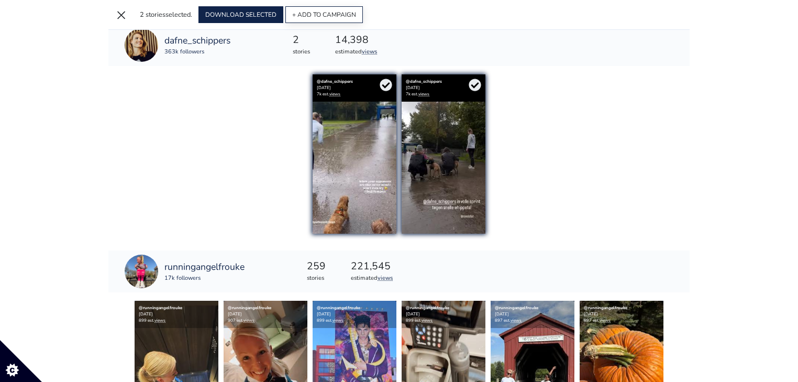
click at [331, 15] on button "+ ADD TO CAMPAIGN" at bounding box center [325, 14] width 78 height 17
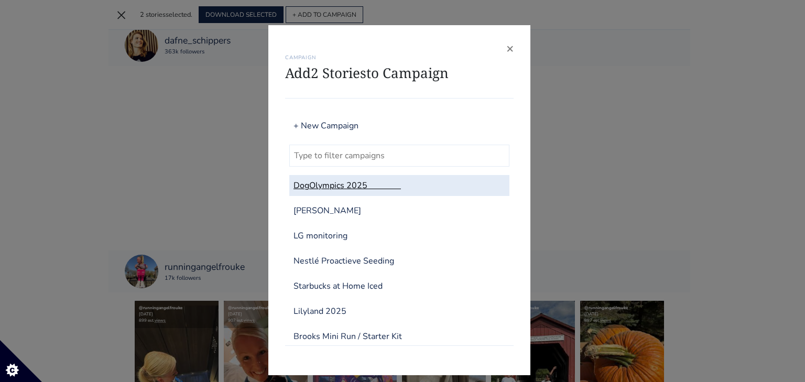
click at [366, 182] on link "DogOlympics 2025" at bounding box center [399, 185] width 220 height 21
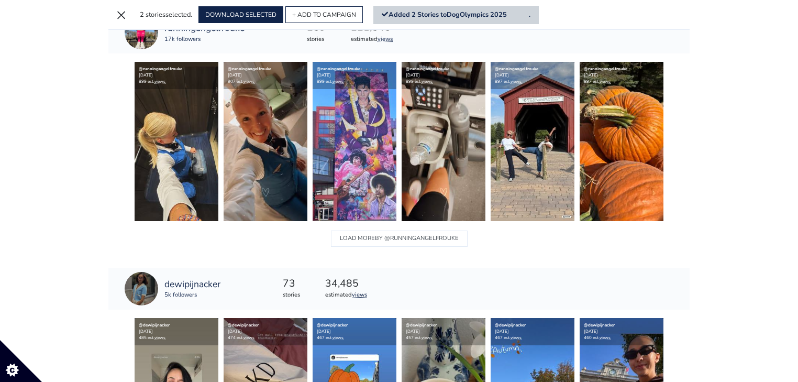
scroll to position [11403, 0]
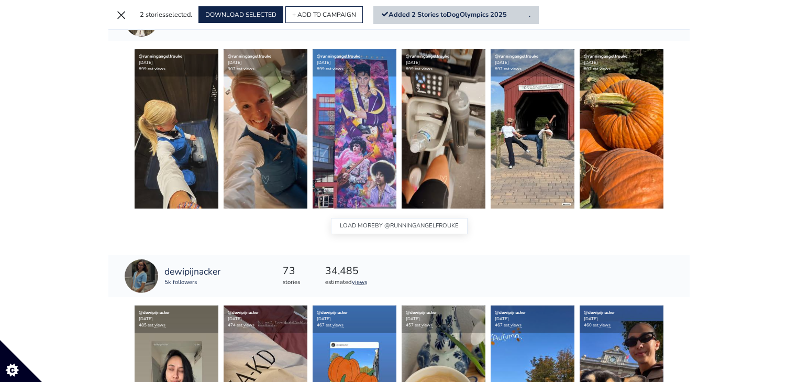
click at [417, 220] on span "BY @runningangelfrouke" at bounding box center [417, 226] width 84 height 14
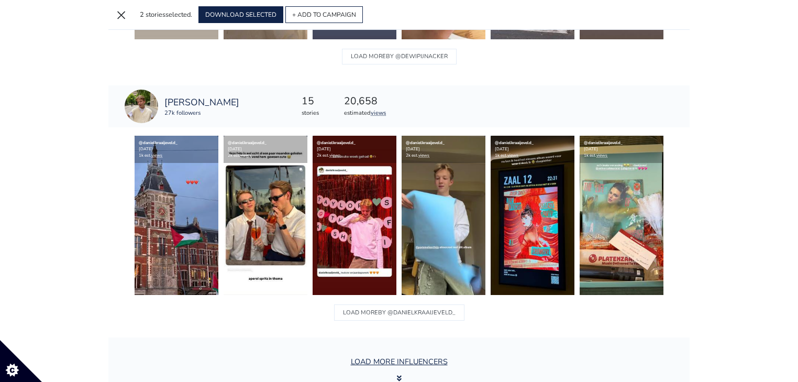
scroll to position [12199, 0]
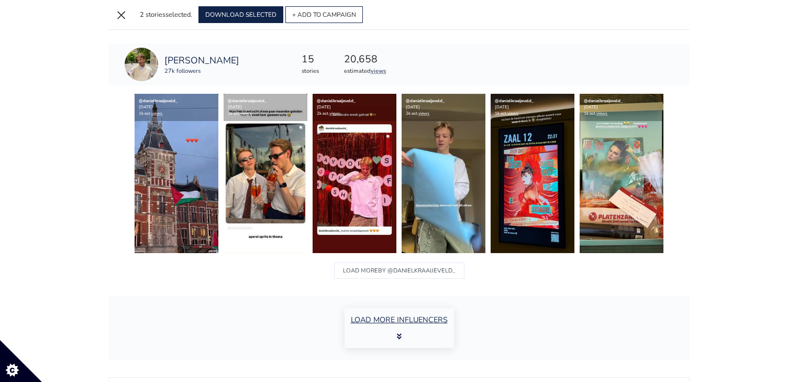
click at [383, 317] on button "LOAD MORE INFLUENCERS" at bounding box center [399, 328] width 109 height 40
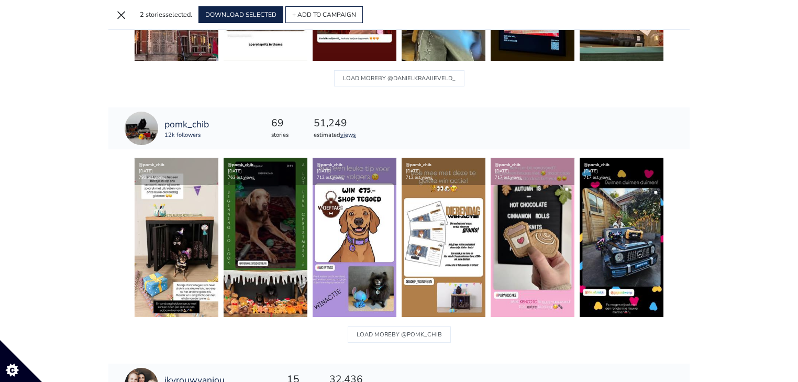
scroll to position [12492, 0]
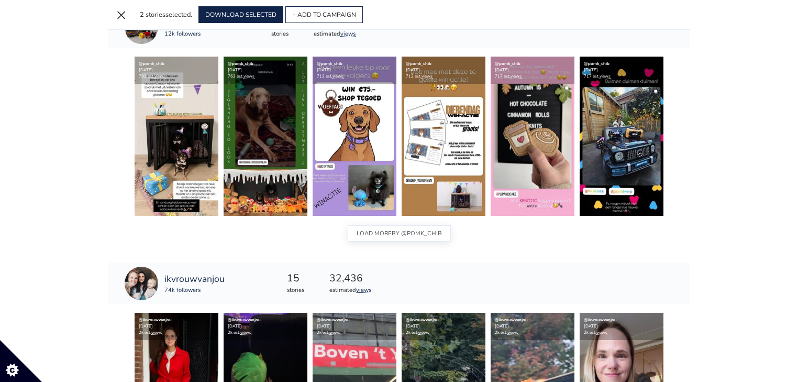
click at [412, 227] on span "BY @pomk_chib" at bounding box center [417, 234] width 50 height 14
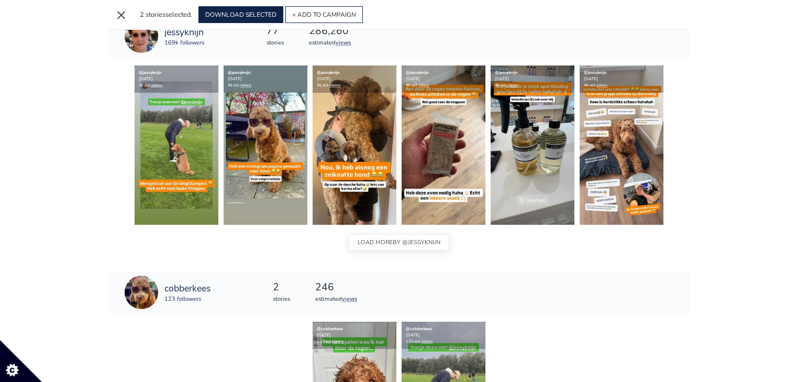
scroll to position [13582, 0]
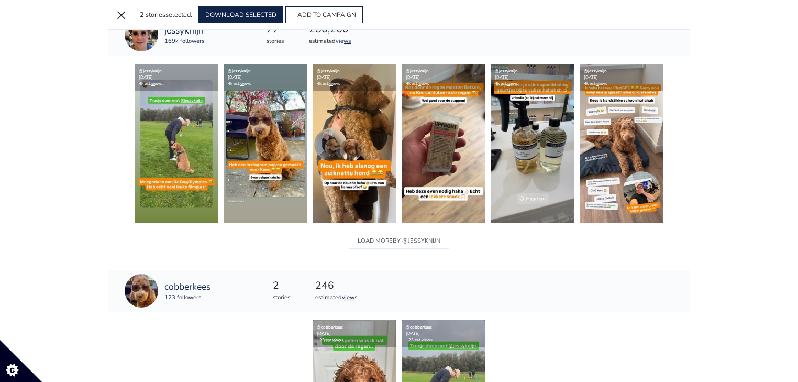
click at [385, 243] on div "LOAD MORE BY @jessyknijn" at bounding box center [399, 240] width 582 height 25
click at [387, 237] on button "LOAD MORE BY @jessyknijn" at bounding box center [399, 241] width 101 height 16
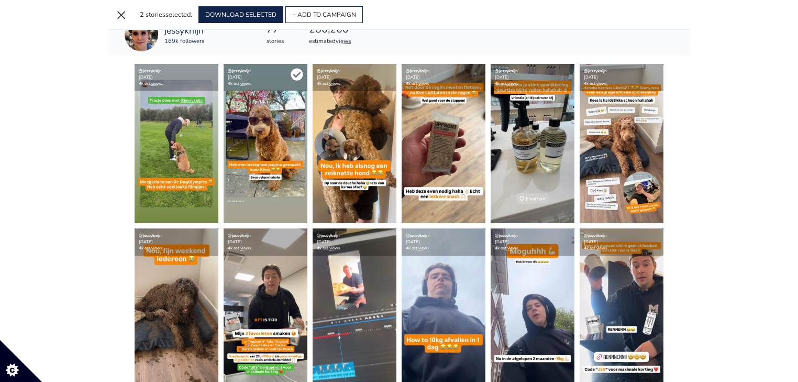
click at [298, 69] on icon at bounding box center [297, 75] width 12 height 12
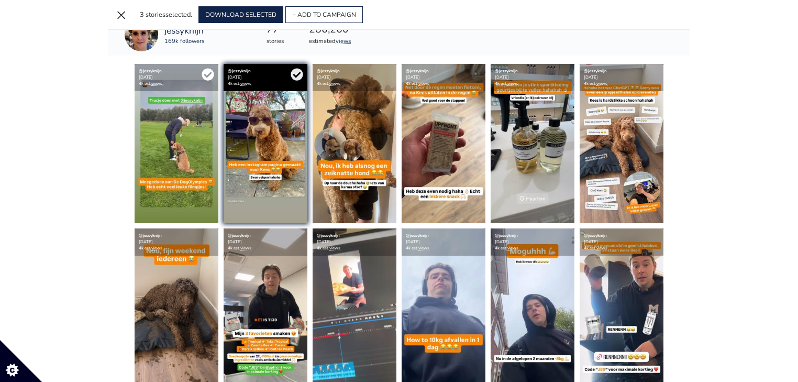
click at [209, 69] on icon at bounding box center [208, 74] width 13 height 13
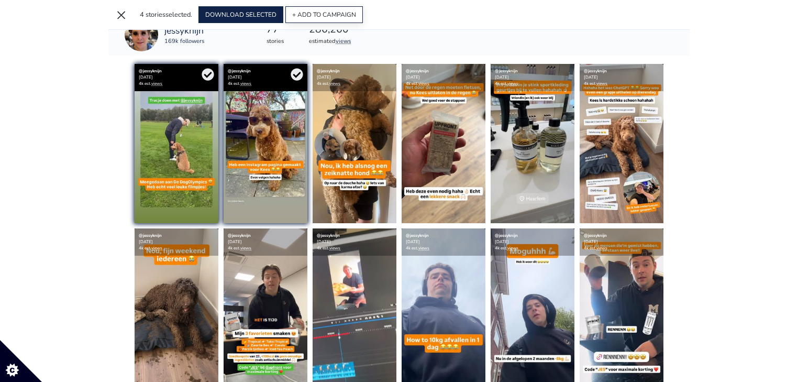
click at [327, 15] on button "+ ADD TO CAMPAIGN" at bounding box center [325, 14] width 78 height 17
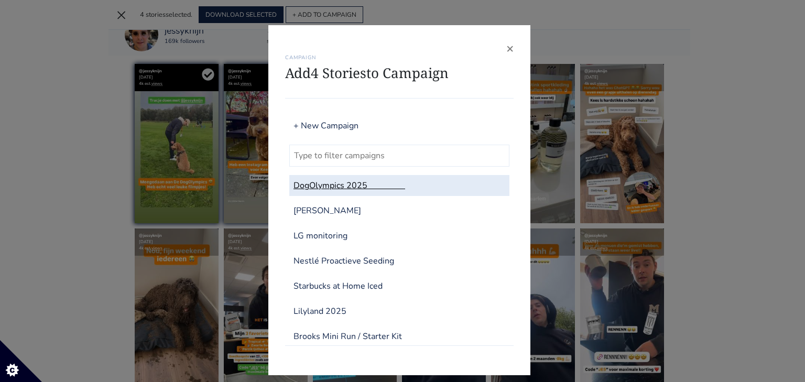
click at [299, 184] on link "DogOlympics 2025" at bounding box center [399, 185] width 220 height 21
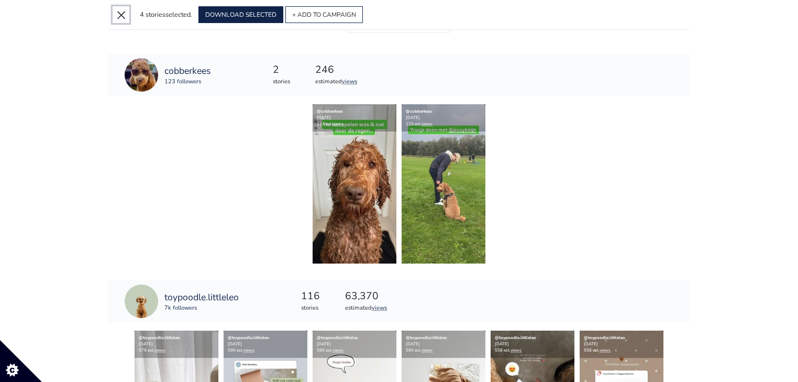
drag, startPoint x: 114, startPoint y: 16, endPoint x: 119, endPoint y: 20, distance: 7.1
click at [114, 16] on button "×" at bounding box center [121, 14] width 17 height 17
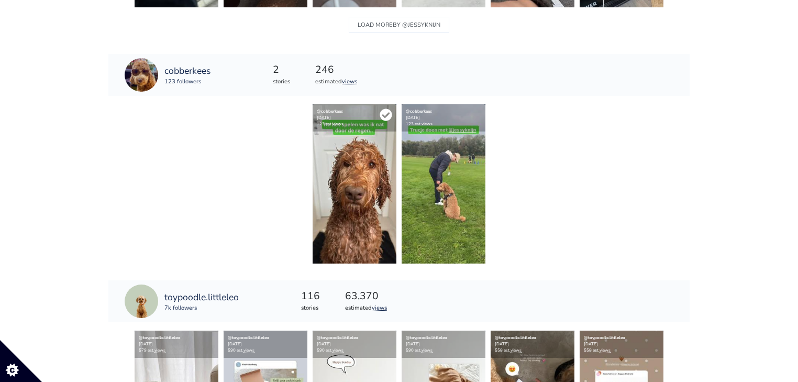
click at [390, 109] on icon at bounding box center [386, 115] width 12 height 12
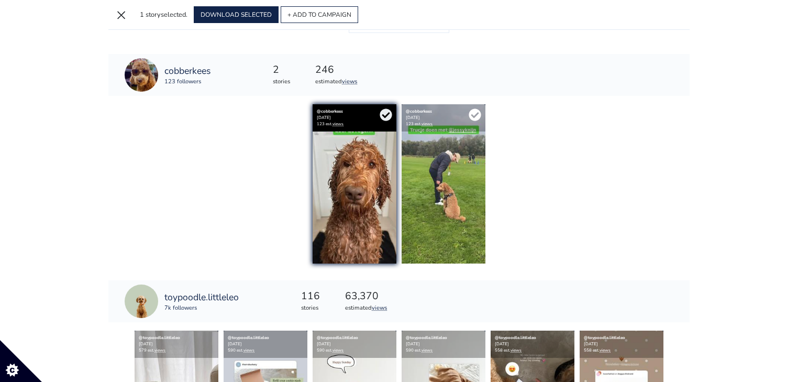
click at [474, 109] on icon at bounding box center [475, 115] width 12 height 12
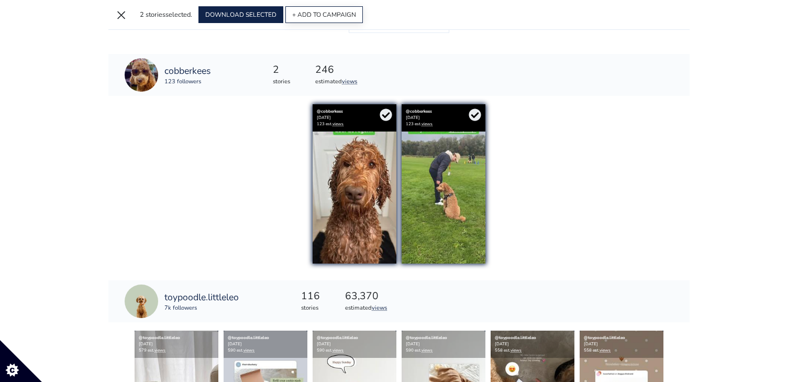
click at [343, 17] on button "+ ADD TO CAMPAIGN" at bounding box center [325, 14] width 78 height 17
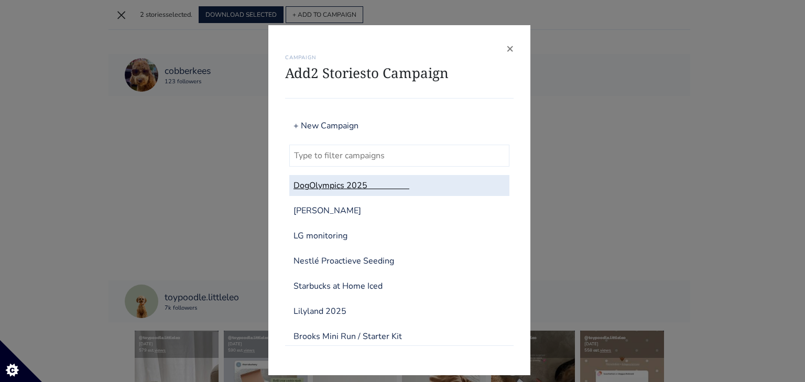
click at [311, 178] on link "DogOlympics 2025" at bounding box center [399, 185] width 220 height 21
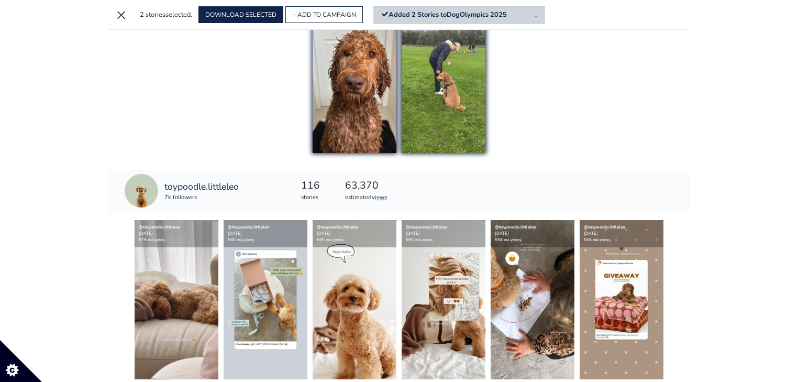
scroll to position [14337, 0]
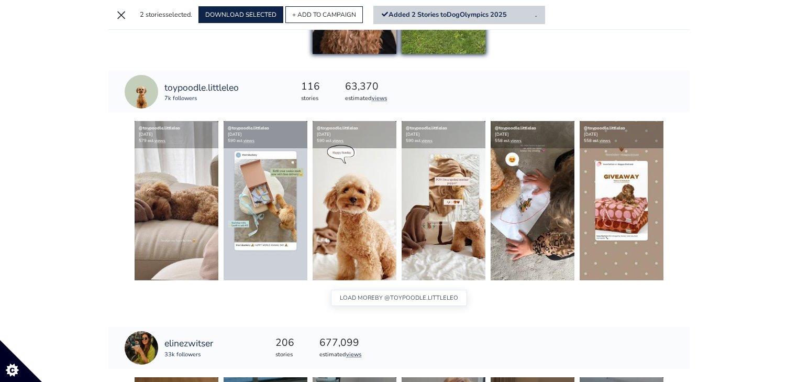
click at [386, 297] on span "BY @toypoodle.littleleo" at bounding box center [416, 298] width 83 height 14
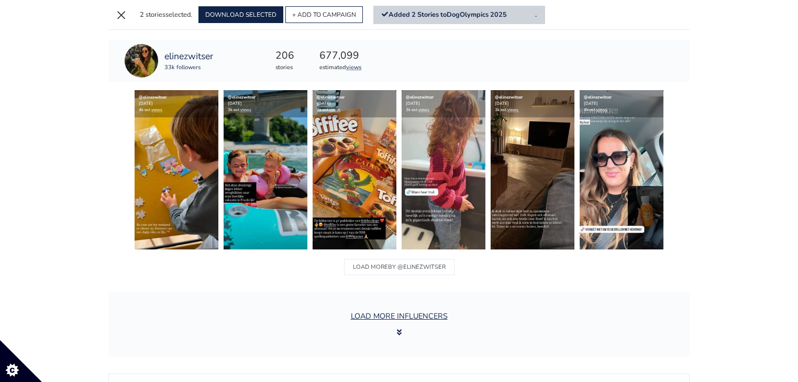
scroll to position [14965, 0]
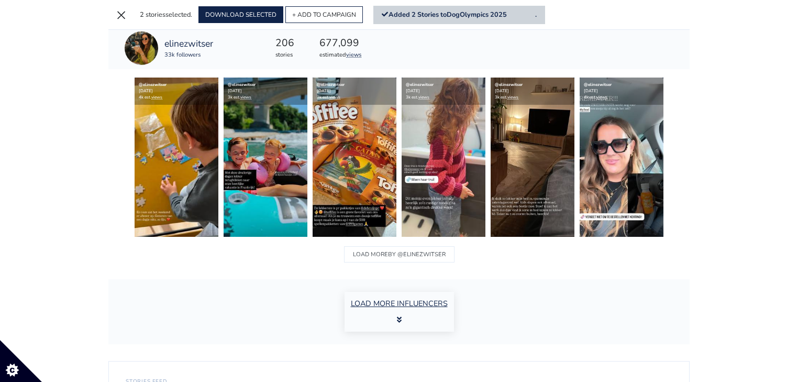
click at [375, 297] on button "LOAD MORE INFLUENCERS" at bounding box center [399, 312] width 109 height 40
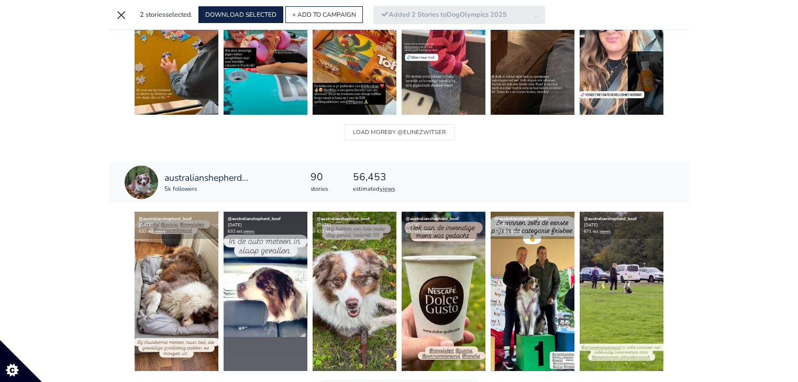
scroll to position [15175, 0]
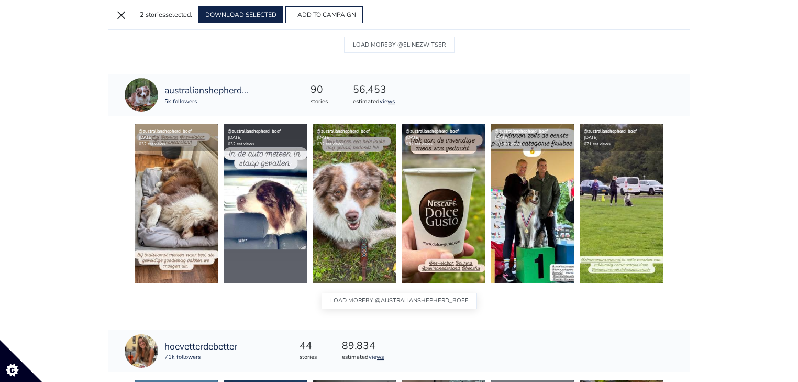
click at [371, 294] on span "BY @australianshepherd_boef" at bounding box center [417, 301] width 103 height 14
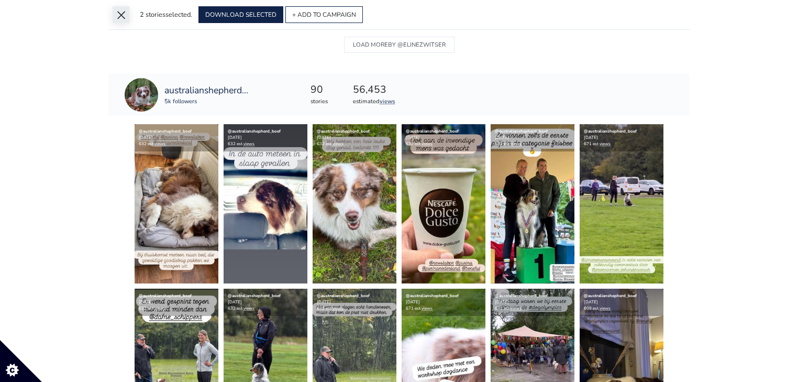
click at [125, 16] on button "×" at bounding box center [121, 14] width 17 height 17
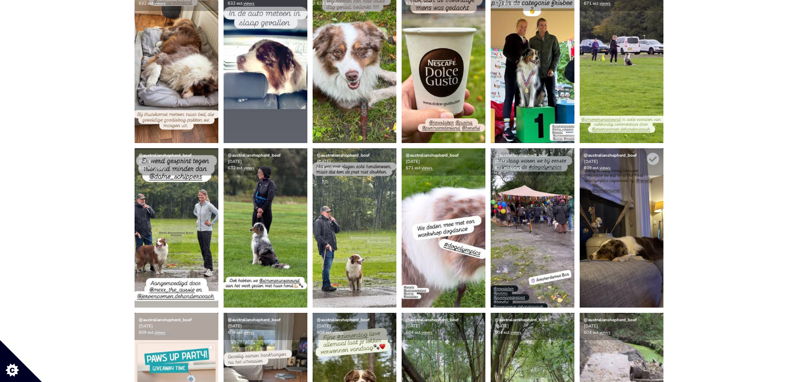
scroll to position [15326, 0]
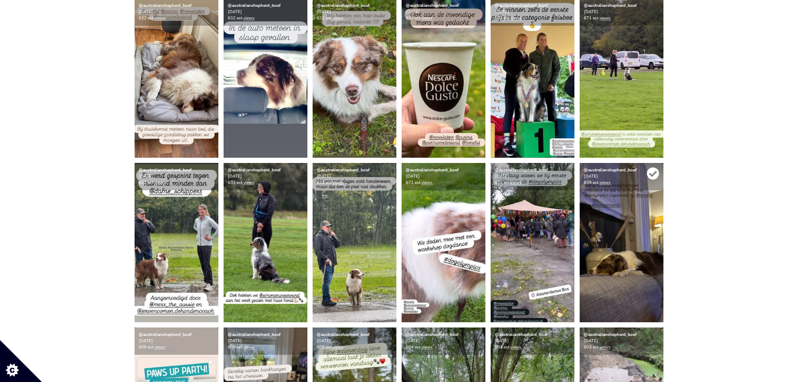
click at [649, 170] on icon at bounding box center [653, 173] width 12 height 12
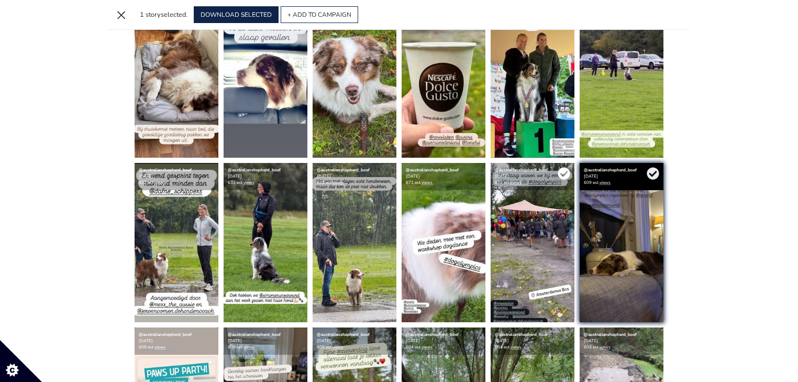
click at [568, 167] on icon at bounding box center [564, 173] width 12 height 12
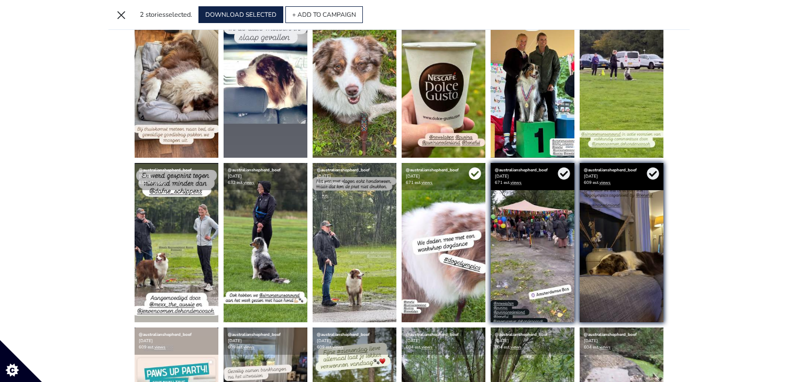
click at [472, 168] on icon at bounding box center [475, 173] width 12 height 12
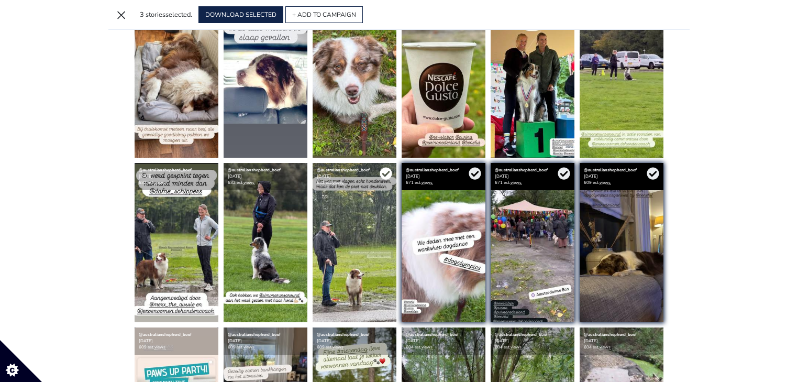
click at [384, 168] on icon at bounding box center [386, 173] width 13 height 13
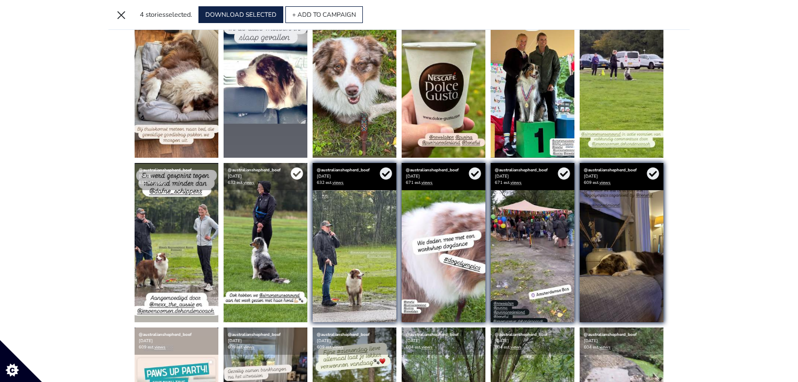
click at [303, 167] on icon at bounding box center [297, 173] width 12 height 12
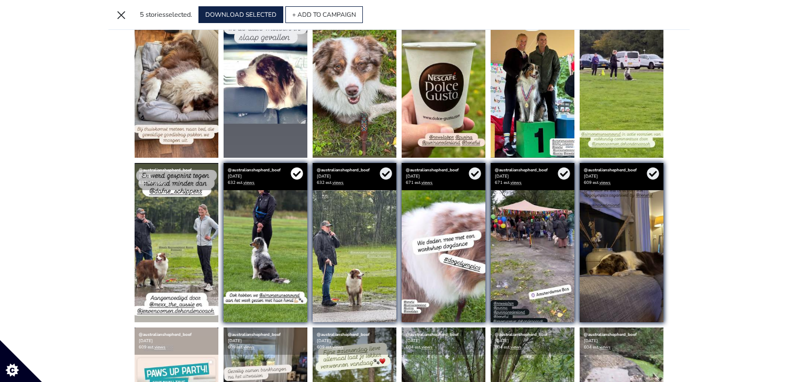
click at [292, 170] on icon at bounding box center [297, 173] width 12 height 12
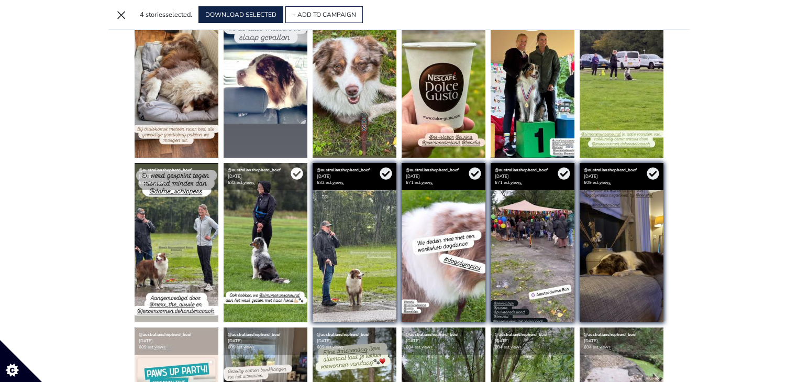
click at [297, 169] on icon at bounding box center [297, 173] width 13 height 13
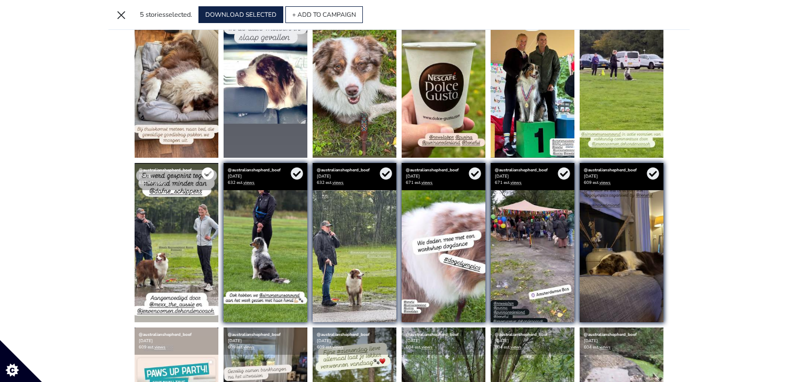
click at [205, 168] on icon at bounding box center [208, 173] width 13 height 13
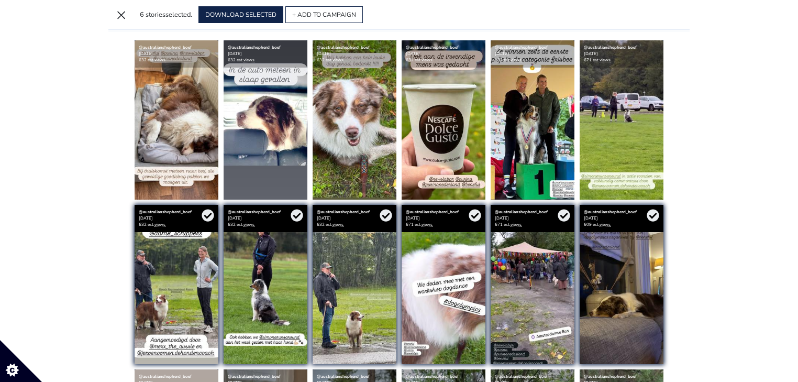
scroll to position [15217, 0]
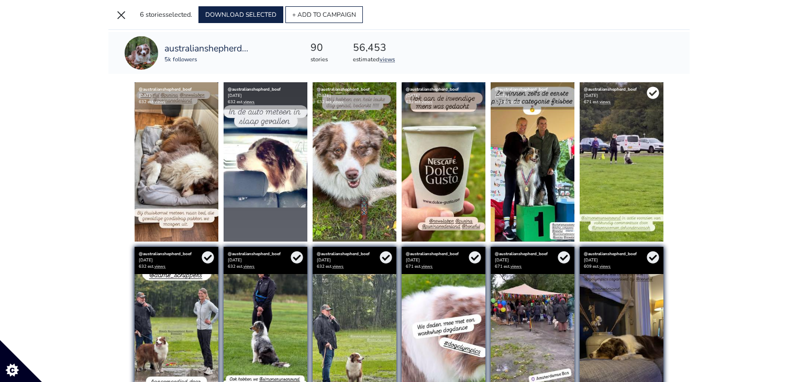
click at [648, 86] on icon at bounding box center [653, 92] width 13 height 13
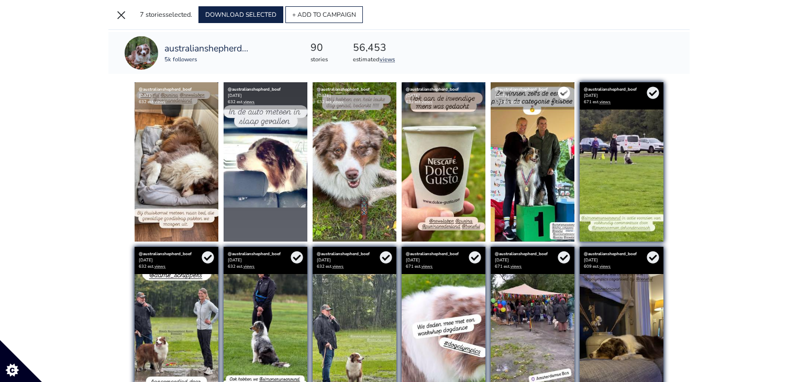
click at [564, 88] on icon at bounding box center [564, 92] width 13 height 13
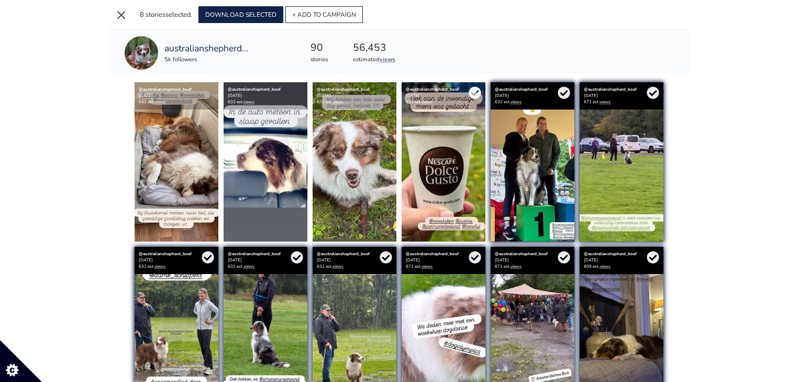
click at [475, 90] on icon at bounding box center [475, 92] width 12 height 12
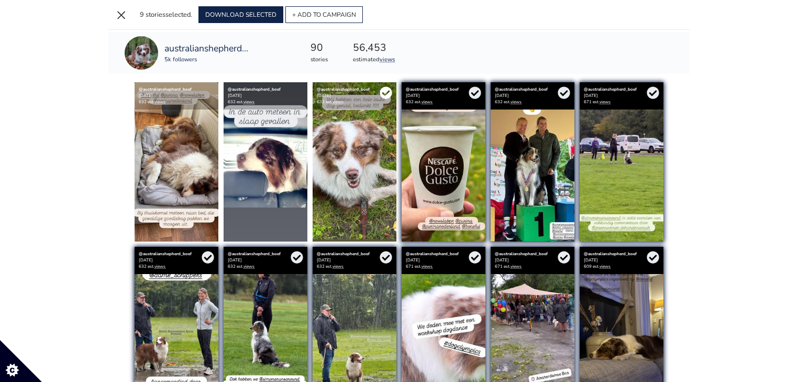
click at [388, 86] on icon at bounding box center [386, 92] width 12 height 12
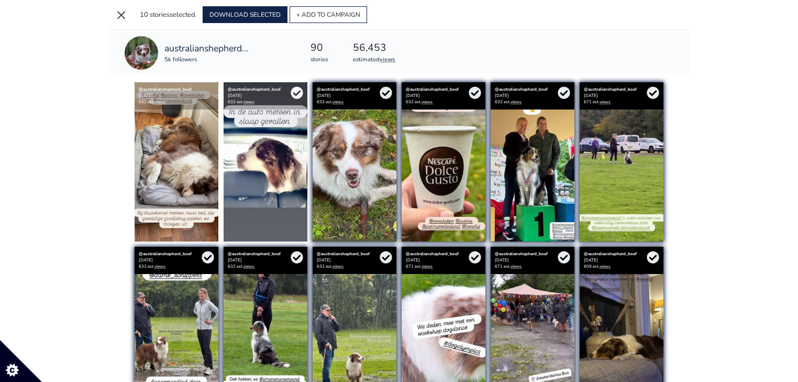
click at [297, 86] on icon at bounding box center [297, 92] width 12 height 12
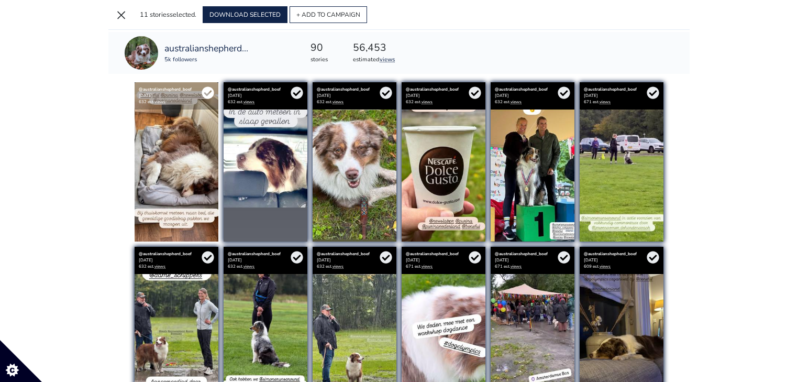
click at [208, 86] on icon at bounding box center [208, 92] width 13 height 13
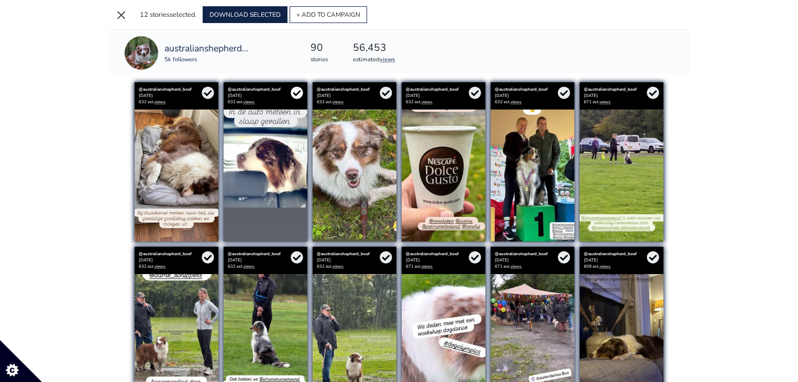
click at [302, 86] on icon at bounding box center [297, 92] width 13 height 13
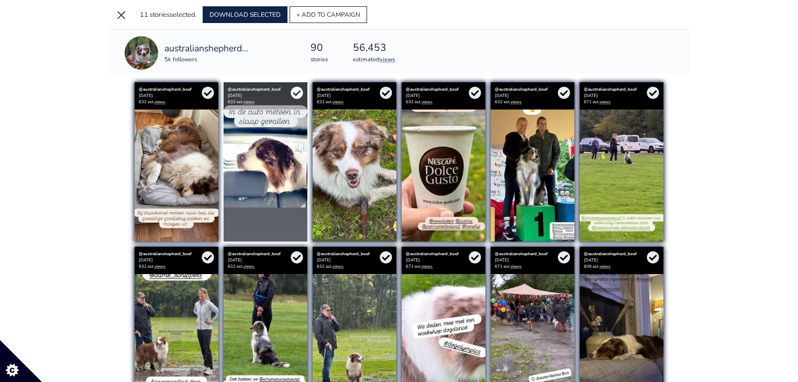
click at [297, 86] on icon at bounding box center [297, 92] width 12 height 12
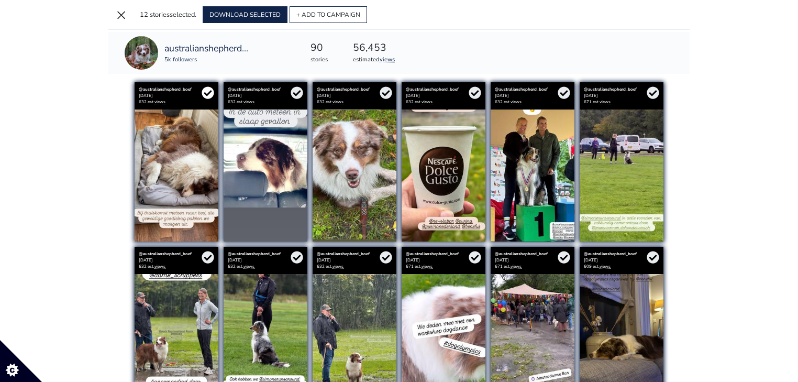
click at [209, 86] on icon at bounding box center [208, 92] width 12 height 12
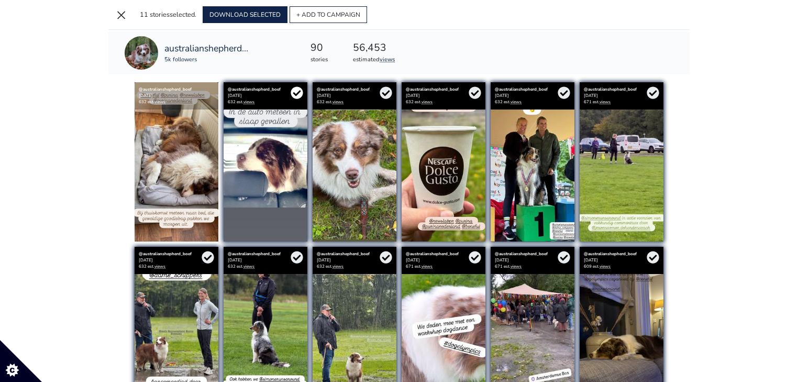
click at [293, 86] on icon at bounding box center [297, 92] width 13 height 13
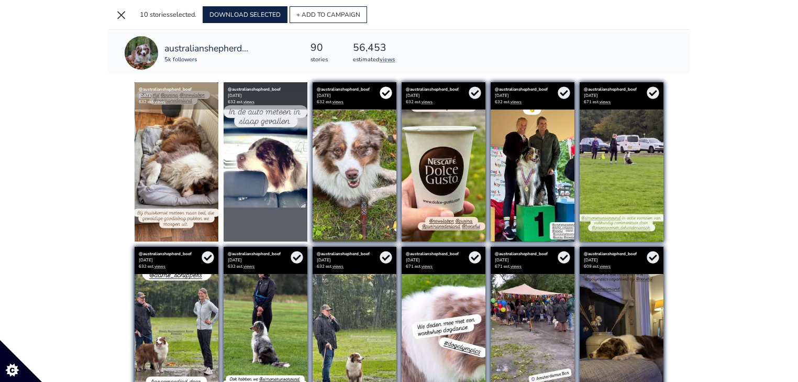
click at [390, 86] on icon at bounding box center [386, 92] width 12 height 12
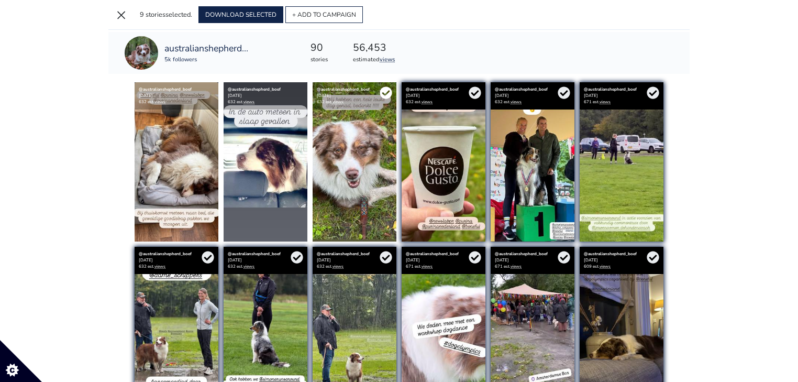
click at [384, 86] on icon at bounding box center [386, 92] width 13 height 13
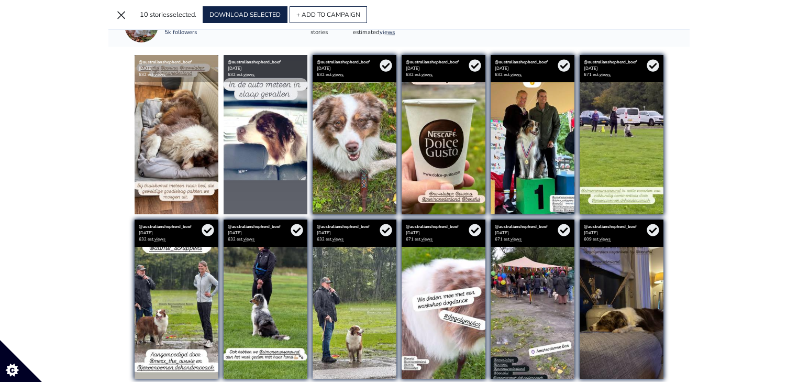
scroll to position [15259, 0]
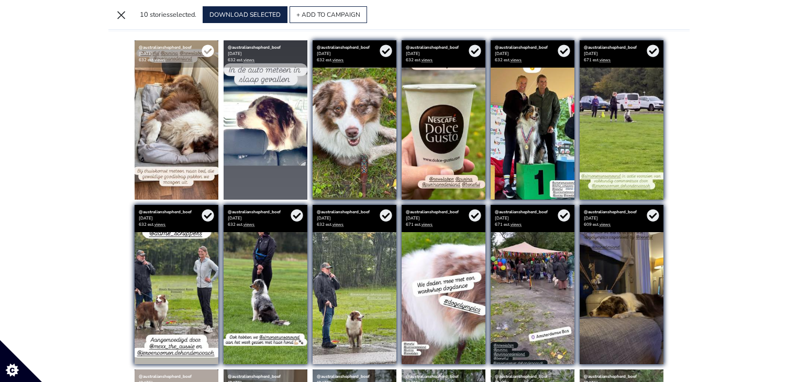
click at [206, 45] on icon at bounding box center [208, 51] width 12 height 12
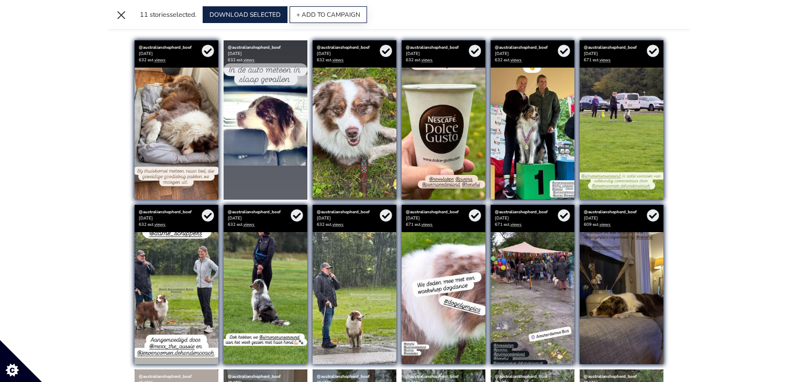
click at [334, 15] on button "+ ADD TO CAMPAIGN" at bounding box center [329, 14] width 78 height 17
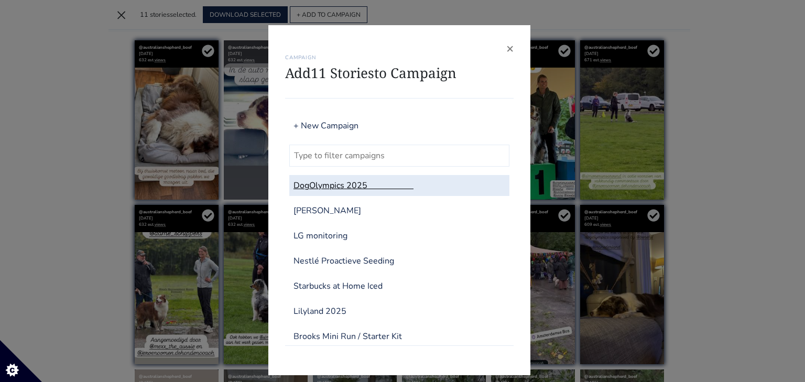
click at [327, 182] on link "DogOlympics 2025" at bounding box center [399, 185] width 220 height 21
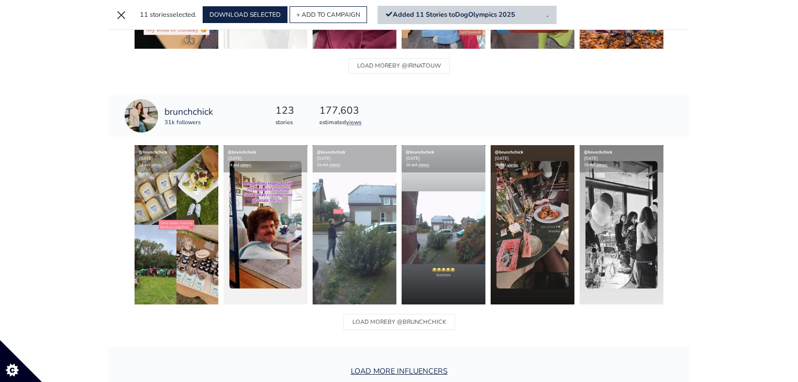
scroll to position [17145, 0]
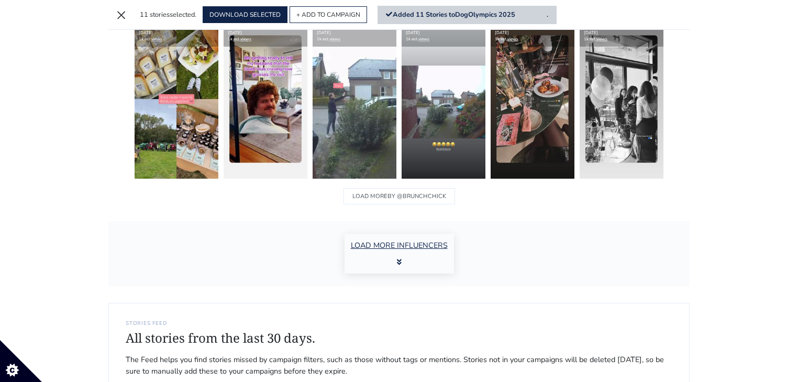
click at [379, 243] on button "LOAD MORE INFLUENCERS" at bounding box center [399, 254] width 109 height 40
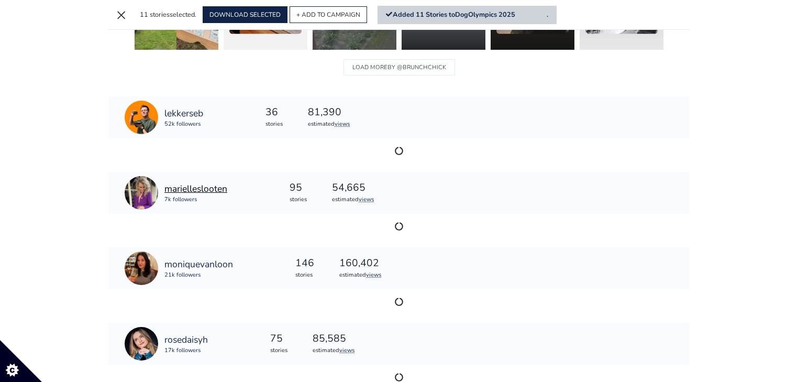
scroll to position [17229, 0]
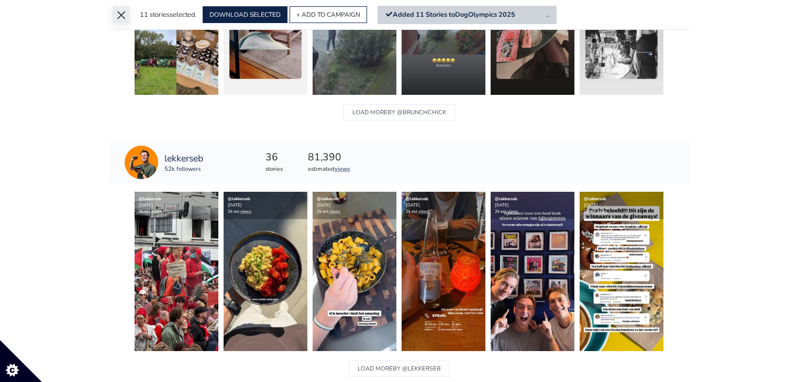
click at [122, 18] on button "×" at bounding box center [121, 14] width 17 height 17
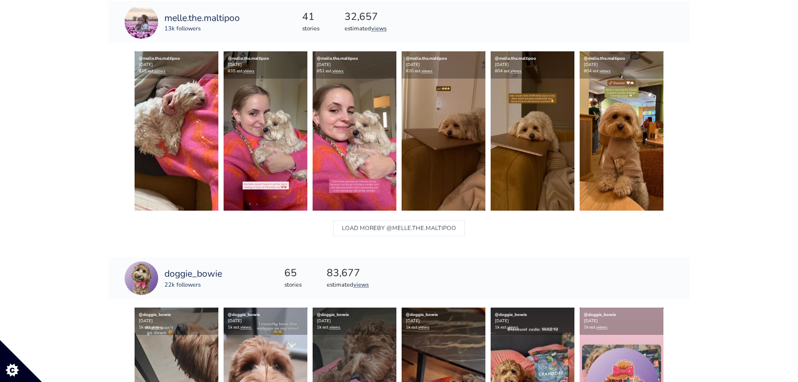
scroll to position [18679, 0]
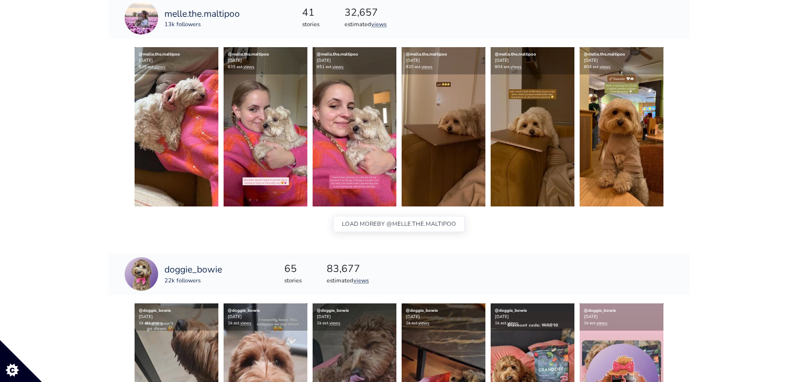
click at [377, 220] on button "LOAD MORE BY @melle.the.maltipoo" at bounding box center [399, 224] width 132 height 16
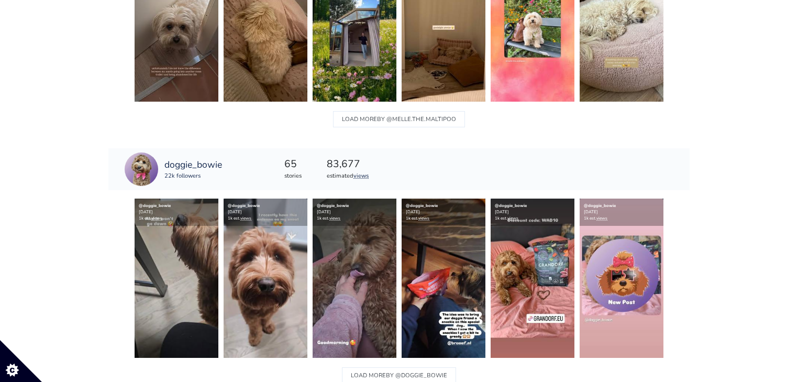
scroll to position [19224, 0]
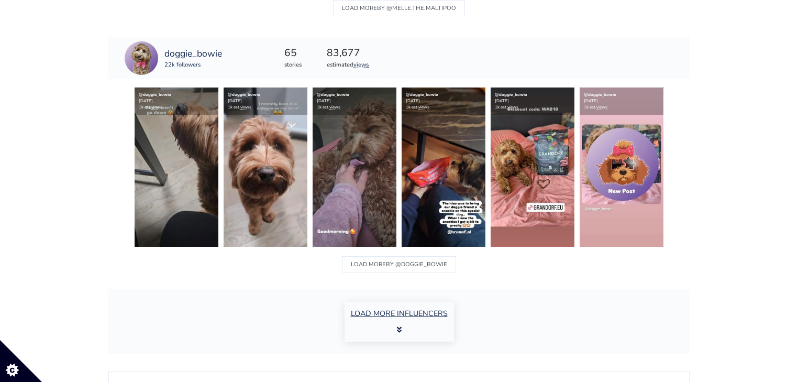
click at [413, 319] on button "LOAD MORE INFLUENCERS" at bounding box center [399, 322] width 109 height 40
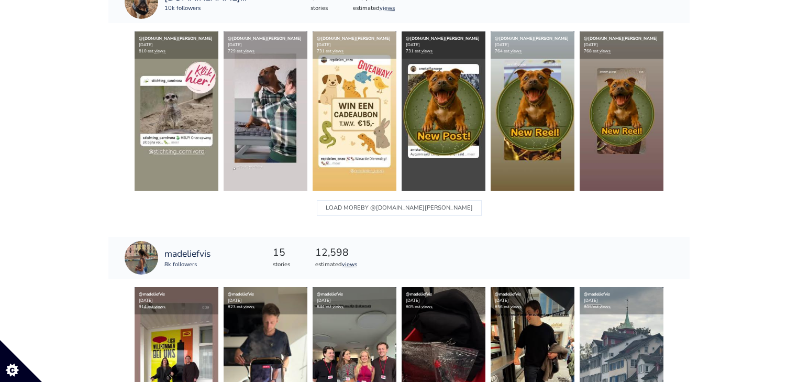
scroll to position [21026, 0]
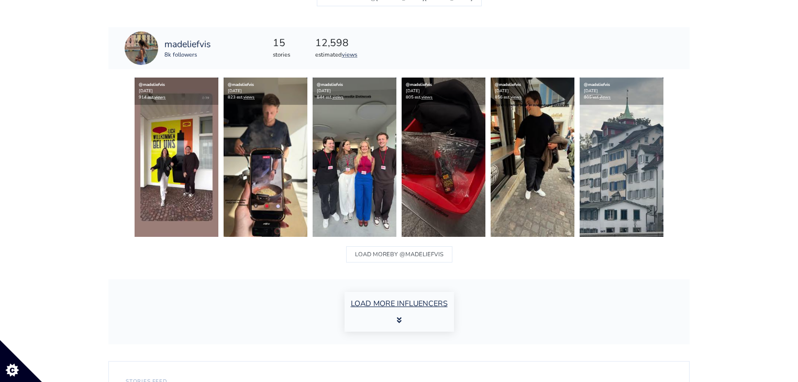
click at [392, 292] on button "LOAD MORE INFLUENCERS" at bounding box center [399, 312] width 109 height 40
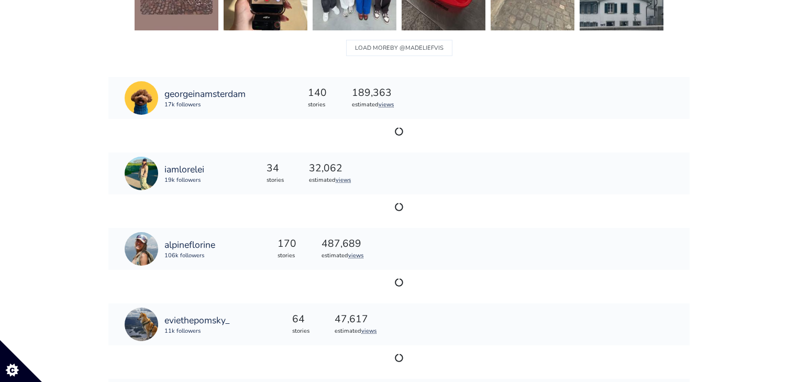
scroll to position [21236, 0]
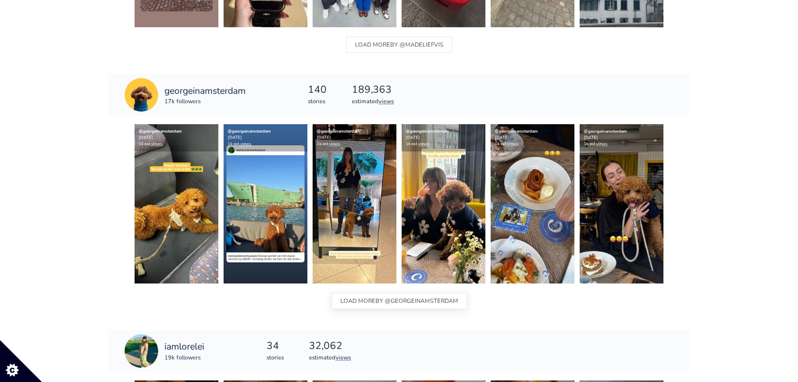
click at [395, 294] on span "BY @georgeinamsterdam" at bounding box center [417, 301] width 83 height 14
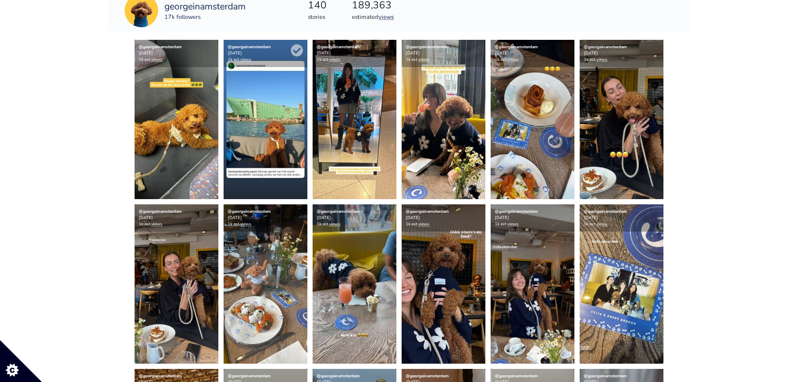
scroll to position [21319, 0]
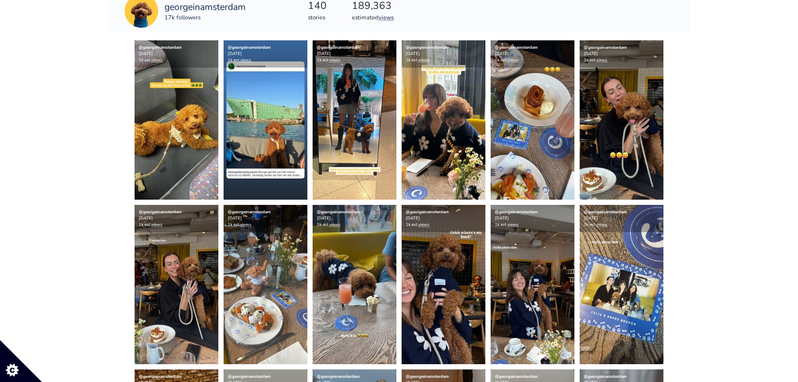
click at [117, 143] on div "@georgeinamsterdam 2025-10-05 1k est. views @georgeinamsterdam 2025-10-05 1k es…" at bounding box center [399, 299] width 582 height 518
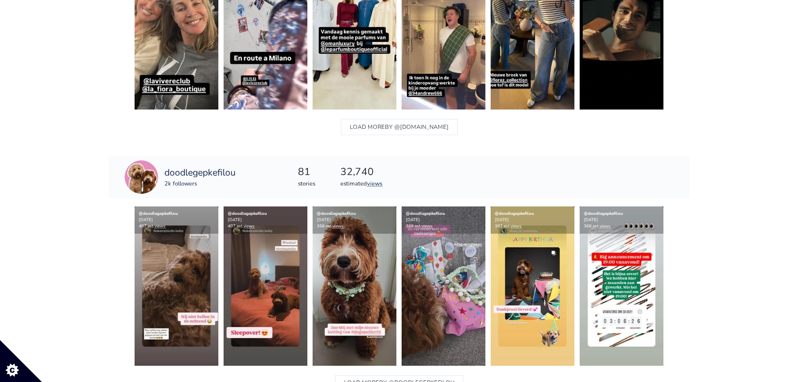
scroll to position [23122, 0]
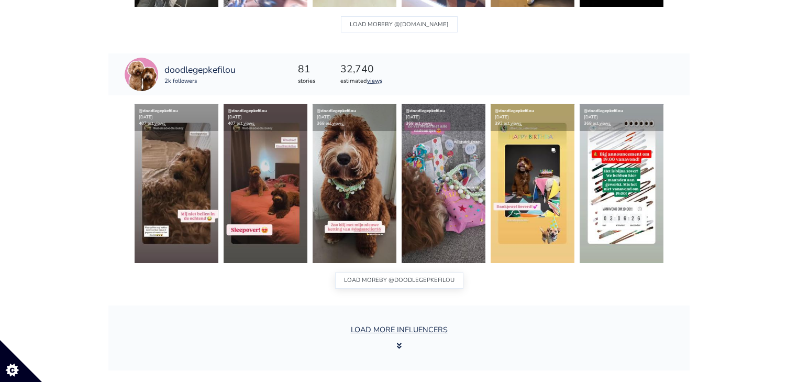
click at [425, 273] on span "BY @doodlegepkefilou" at bounding box center [416, 280] width 75 height 14
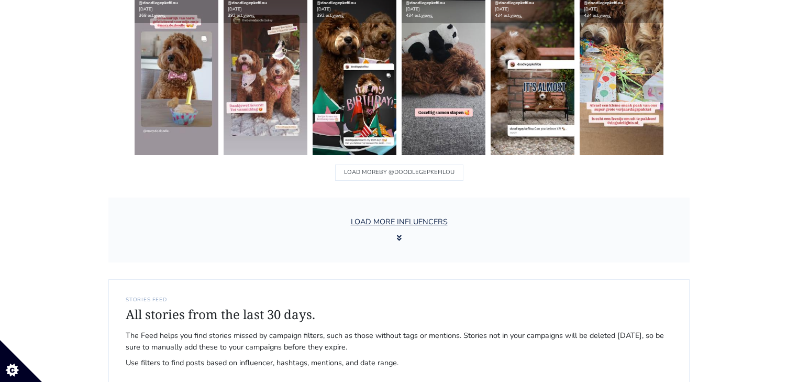
scroll to position [23667, 0]
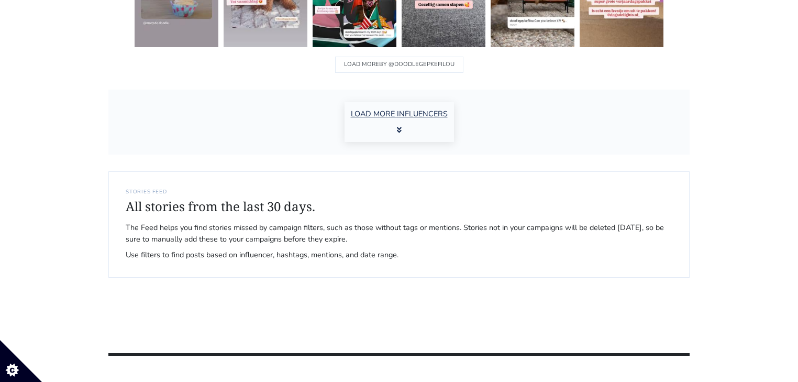
click at [398, 126] on icon "button" at bounding box center [399, 129] width 5 height 7
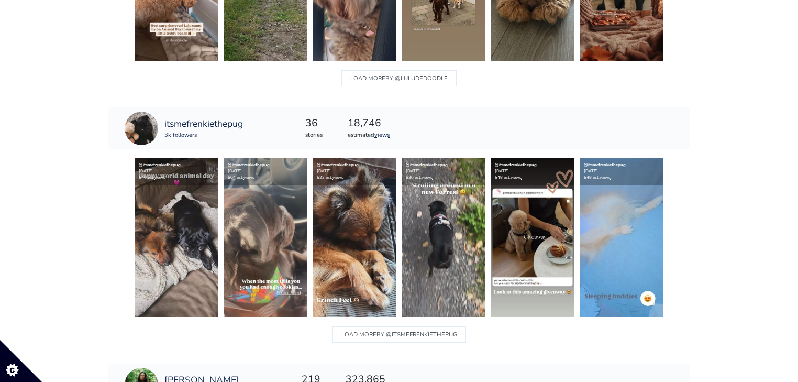
scroll to position [24463, 0]
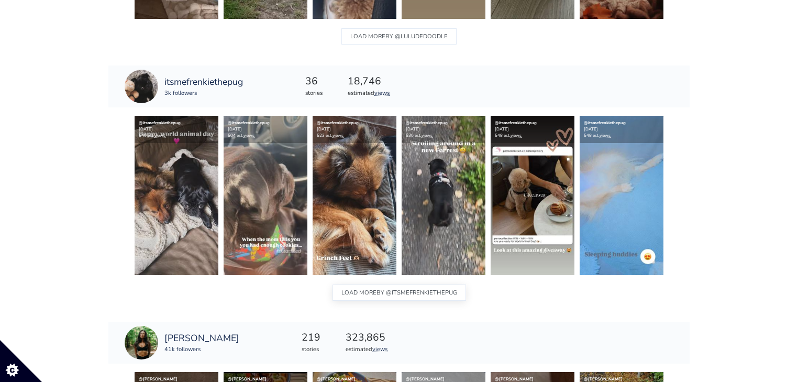
click at [447, 286] on span "BY @itsmefrenkiethepug" at bounding box center [417, 293] width 81 height 14
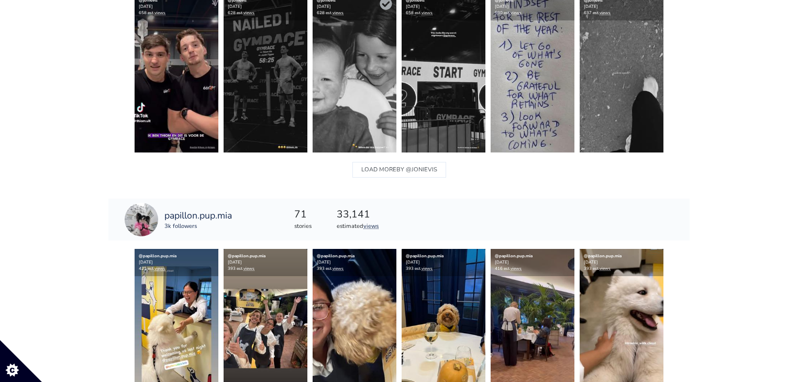
scroll to position [25595, 0]
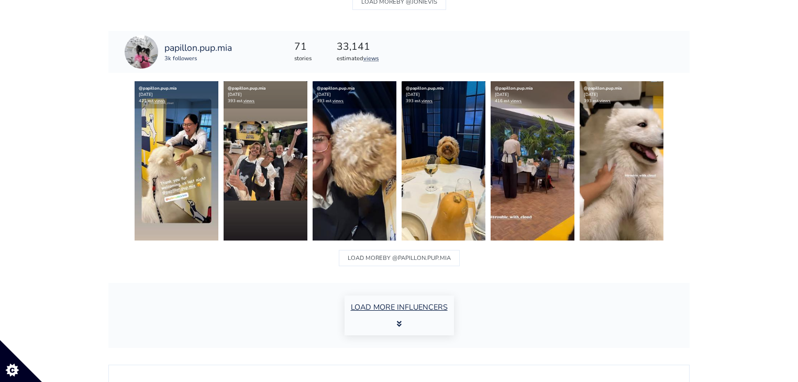
click at [400, 299] on button "LOAD MORE INFLUENCERS" at bounding box center [399, 315] width 109 height 40
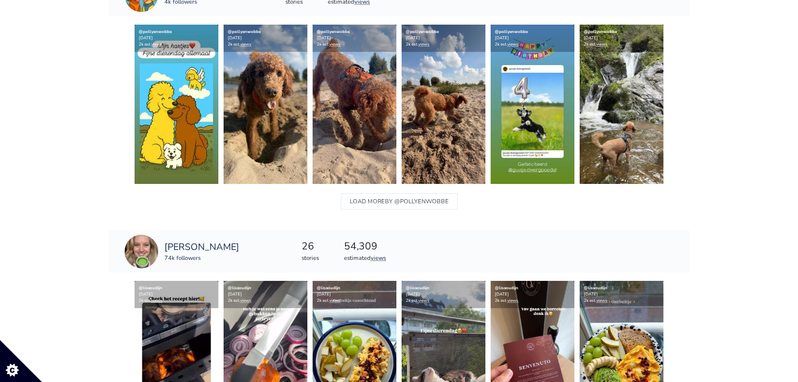
scroll to position [27313, 0]
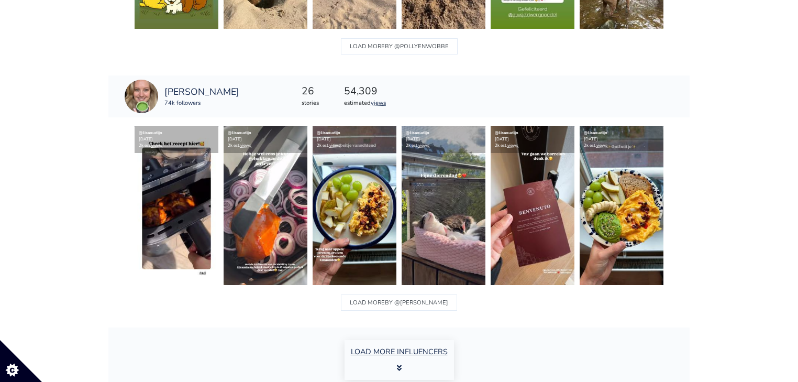
click at [411, 340] on button "LOAD MORE INFLUENCERS" at bounding box center [399, 360] width 109 height 40
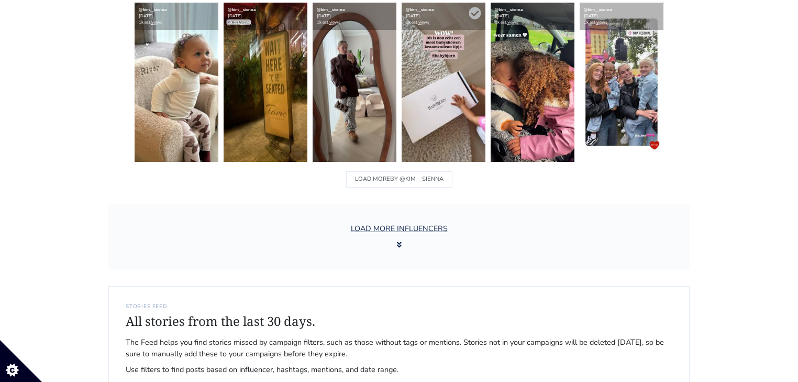
scroll to position [29115, 0]
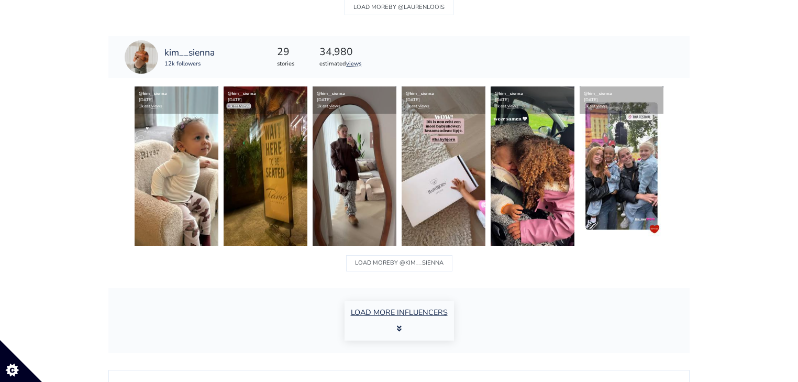
click at [413, 316] on button "LOAD MORE INFLUENCERS" at bounding box center [399, 321] width 109 height 40
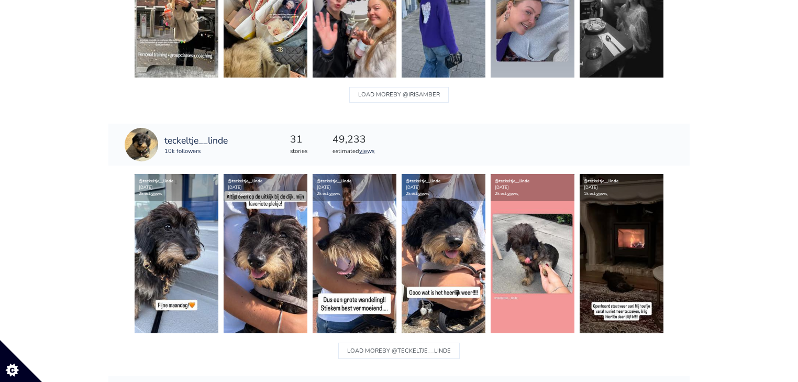
scroll to position [30876, 0]
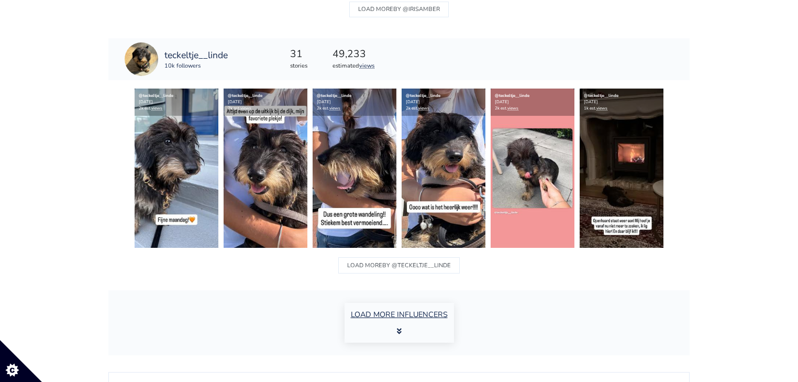
click at [399, 308] on button "LOAD MORE INFLUENCERS" at bounding box center [399, 323] width 109 height 40
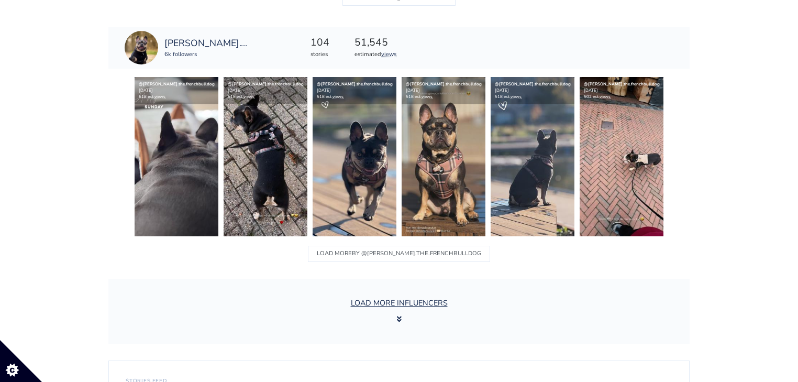
scroll to position [32720, 0]
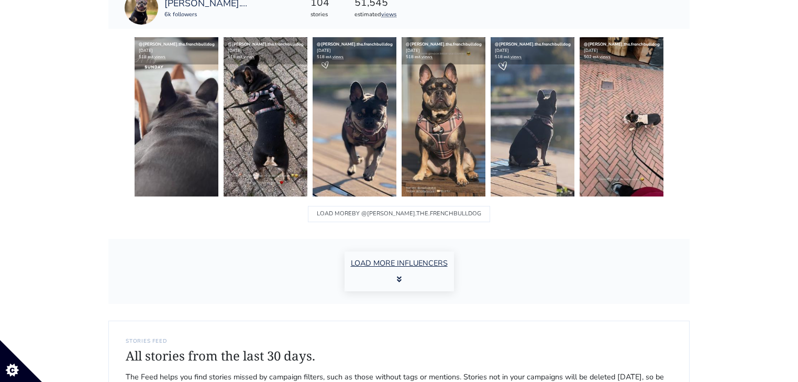
click at [384, 257] on button "LOAD MORE INFLUENCERS" at bounding box center [399, 271] width 109 height 40
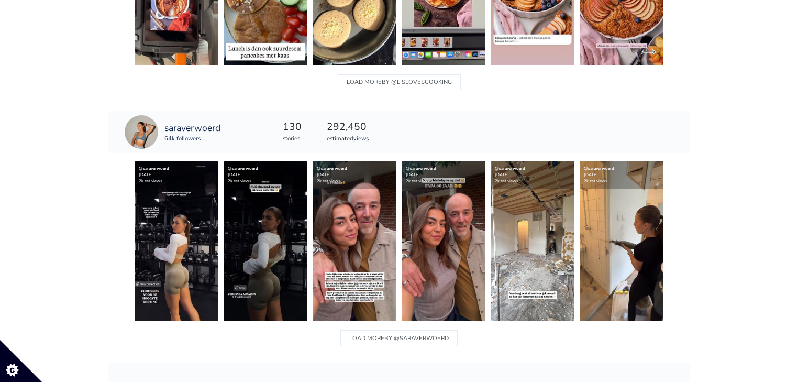
scroll to position [34480, 0]
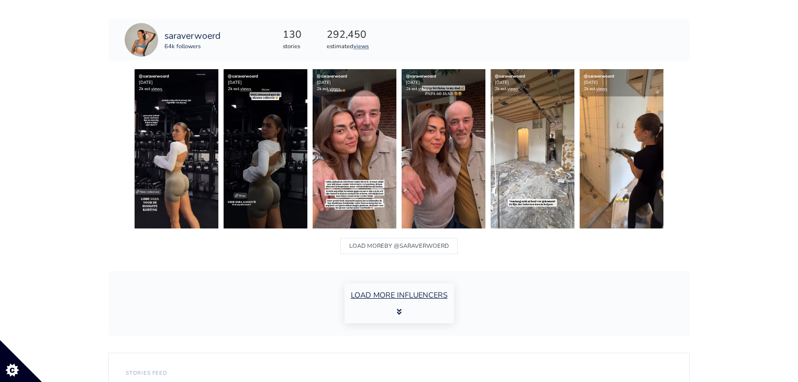
click at [404, 291] on button "LOAD MORE INFLUENCERS" at bounding box center [399, 303] width 109 height 40
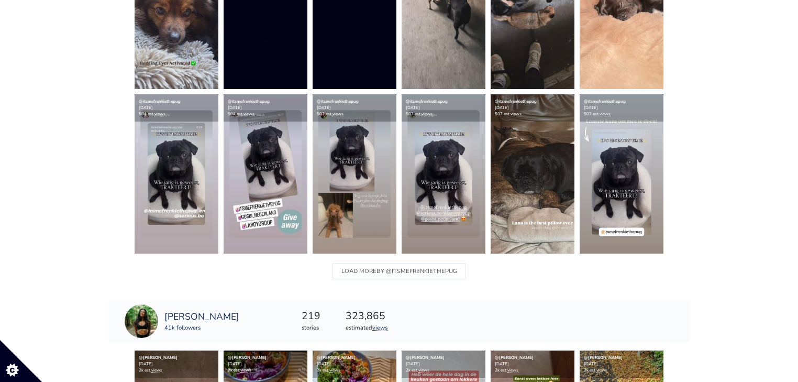
scroll to position [0, 0]
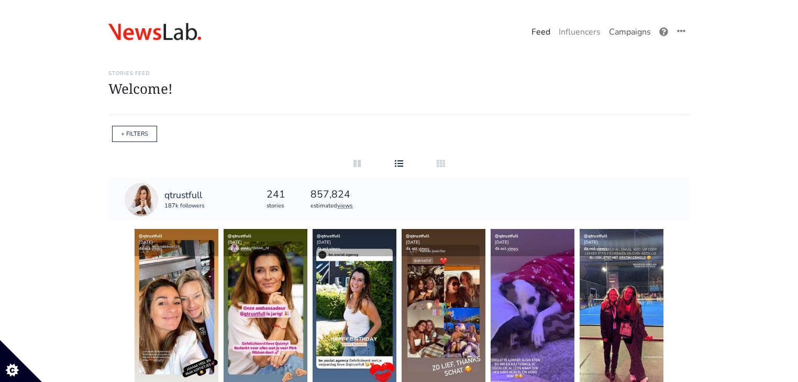
click at [622, 32] on link "Campaigns" at bounding box center [630, 31] width 50 height 21
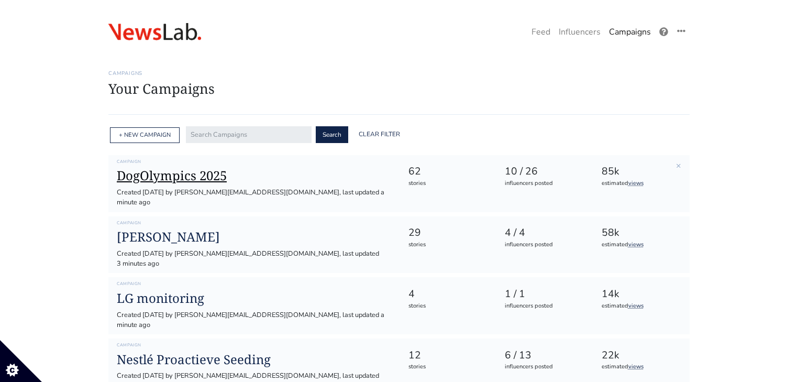
click at [191, 175] on h1 "DogOlympics 2025" at bounding box center [254, 175] width 275 height 15
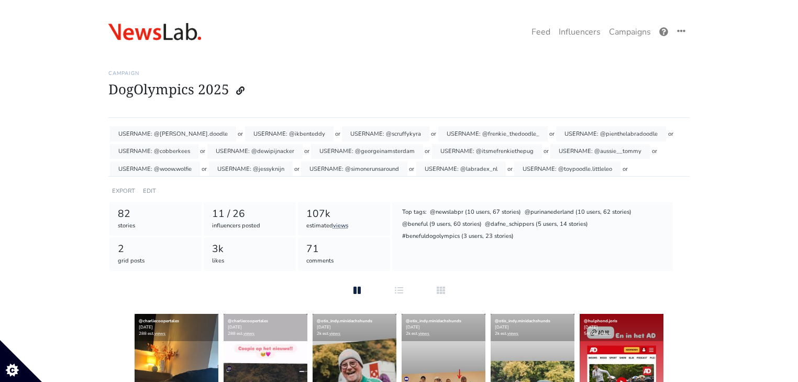
scroll to position [76, 0]
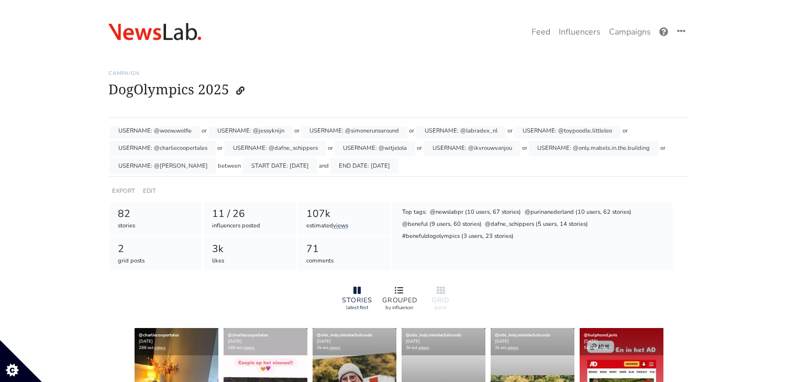
click at [408, 294] on div at bounding box center [399, 290] width 34 height 13
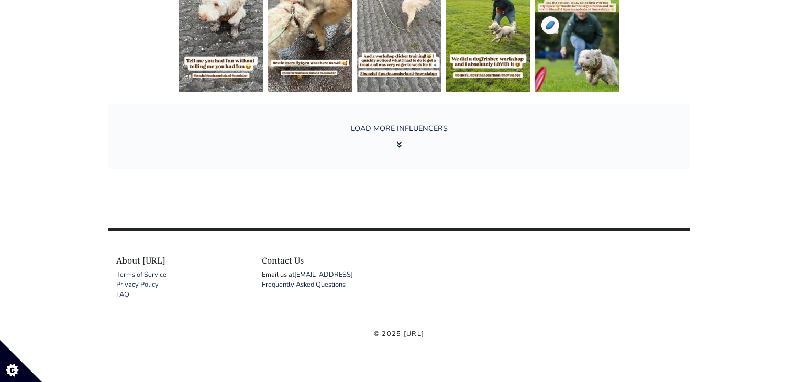
click at [319, 128] on div "LOAD MORE INFLUENCERS" at bounding box center [399, 136] width 582 height 65
click at [392, 140] on button "LOAD MORE INFLUENCERS" at bounding box center [399, 137] width 109 height 40
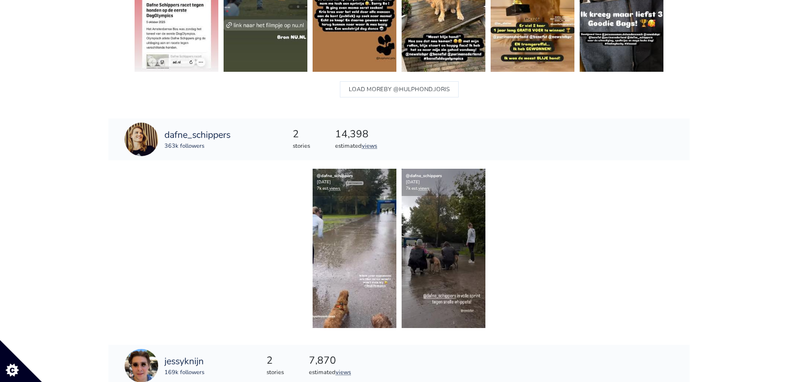
scroll to position [0, 0]
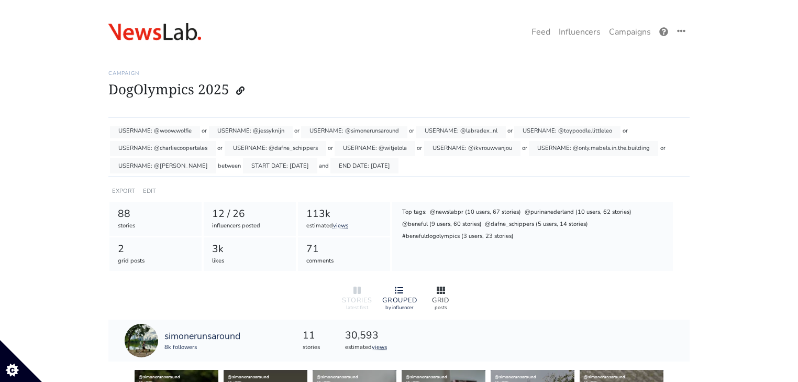
click at [435, 292] on div at bounding box center [441, 290] width 34 height 13
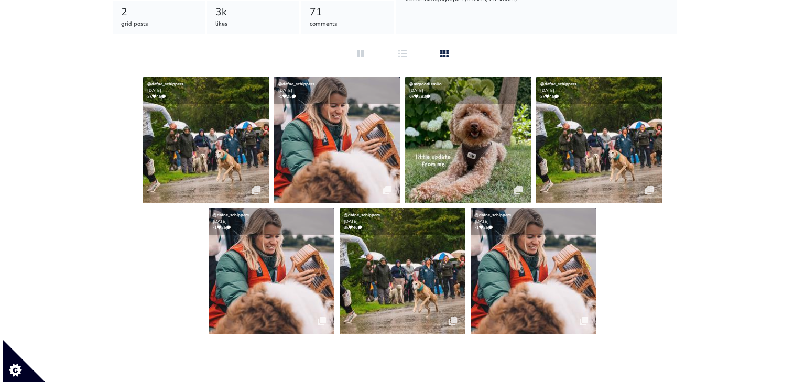
scroll to position [251, 0]
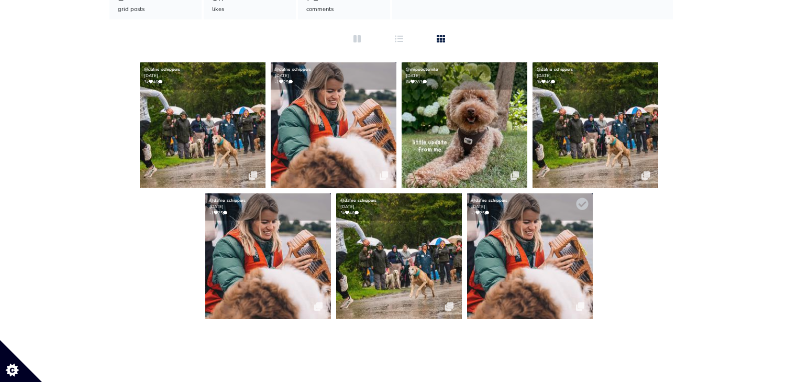
click at [533, 236] on img at bounding box center [530, 256] width 126 height 126
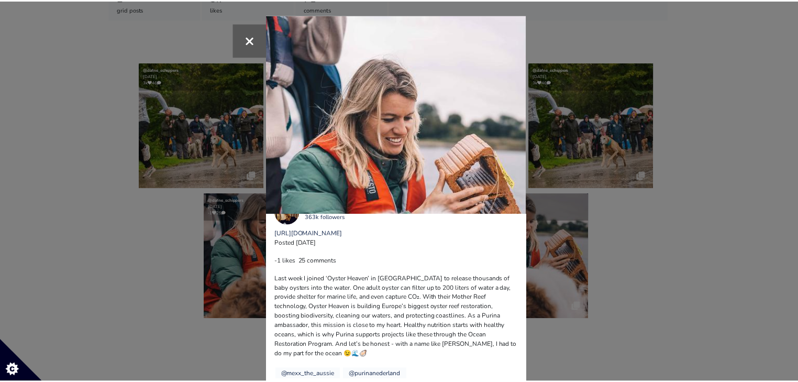
scroll to position [36, 0]
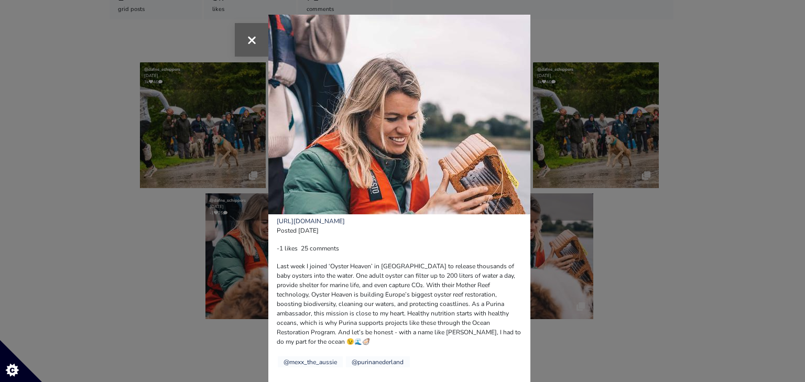
click at [255, 38] on button "×" at bounding box center [252, 40] width 34 height 34
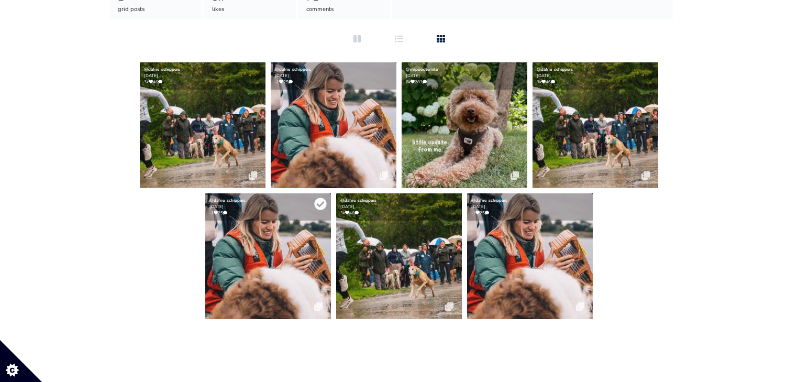
click at [321, 206] on icon at bounding box center [320, 204] width 13 height 13
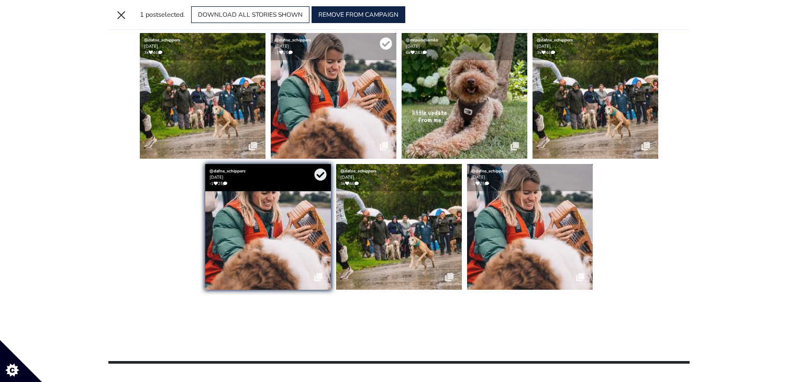
click at [382, 41] on icon at bounding box center [386, 44] width 12 height 12
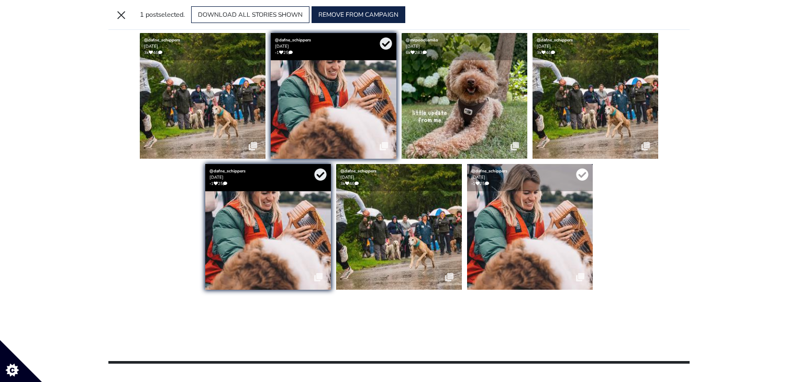
click at [582, 173] on icon at bounding box center [582, 175] width 12 height 12
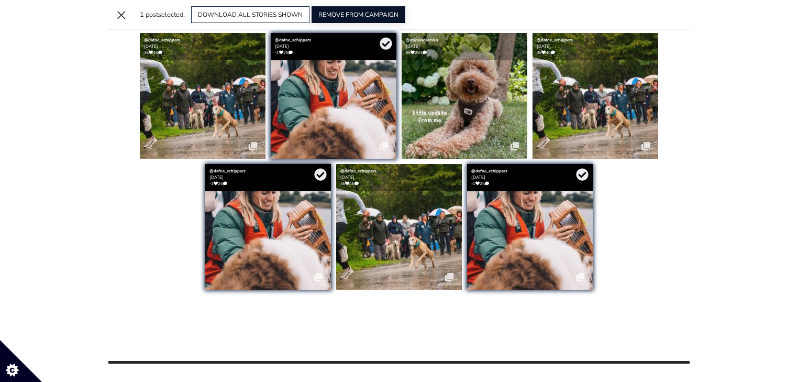
click at [381, 13] on button "REMOVE FROM CAMPAIGN" at bounding box center [359, 14] width 94 height 17
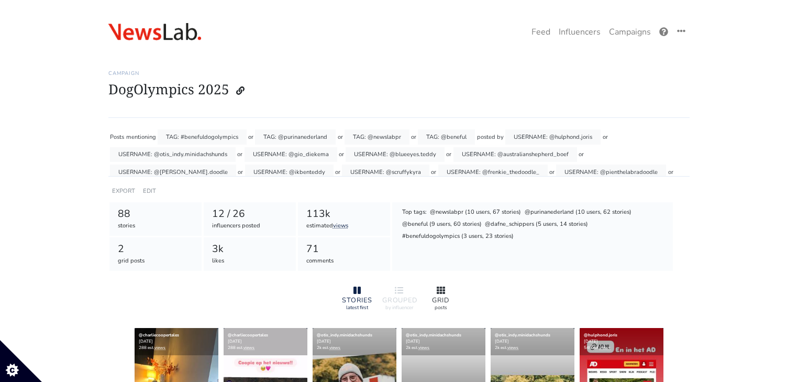
click at [438, 286] on icon at bounding box center [441, 290] width 8 height 8
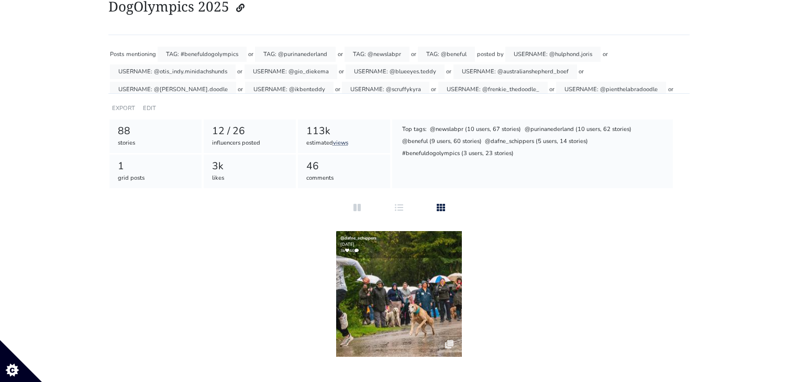
scroll to position [168, 0]
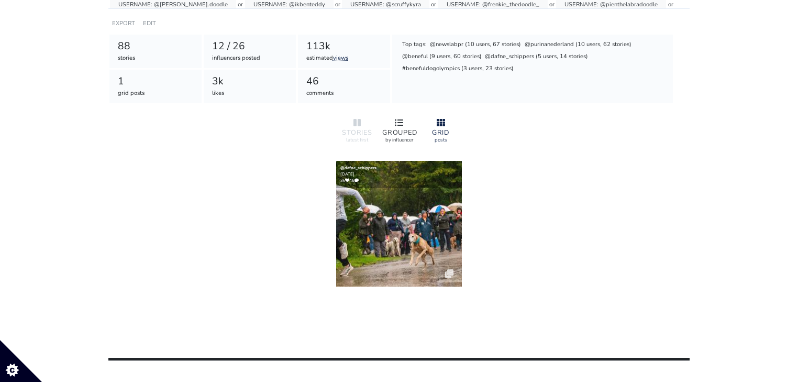
click at [412, 129] on div "GROUPED" at bounding box center [399, 132] width 34 height 7
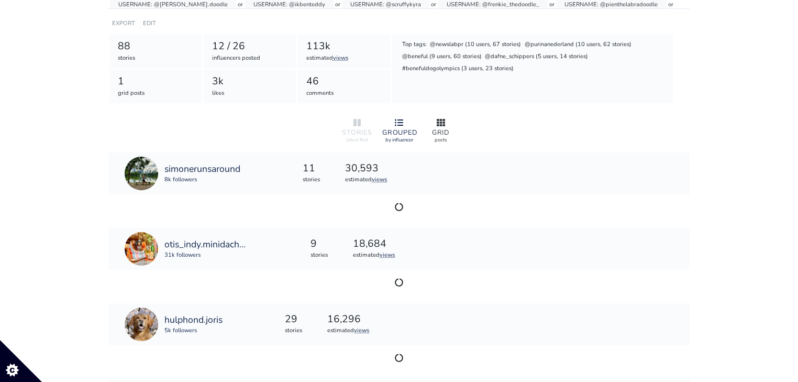
click at [445, 134] on div "GRID" at bounding box center [441, 132] width 34 height 7
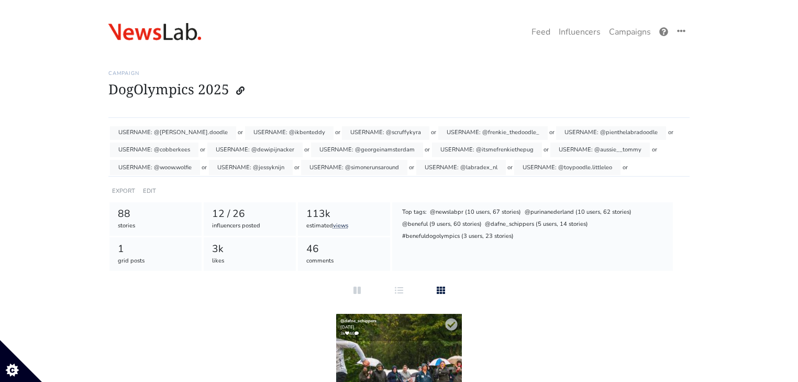
scroll to position [76, 0]
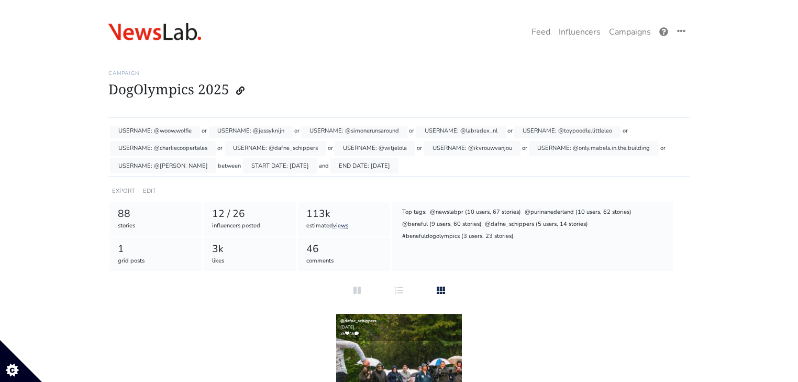
click at [617, 294] on div "Campaign DogOlympics 2025 Posts mentioning TAG: #benefuldogolympics or TAG: @pu…" at bounding box center [399, 248] width 582 height 381
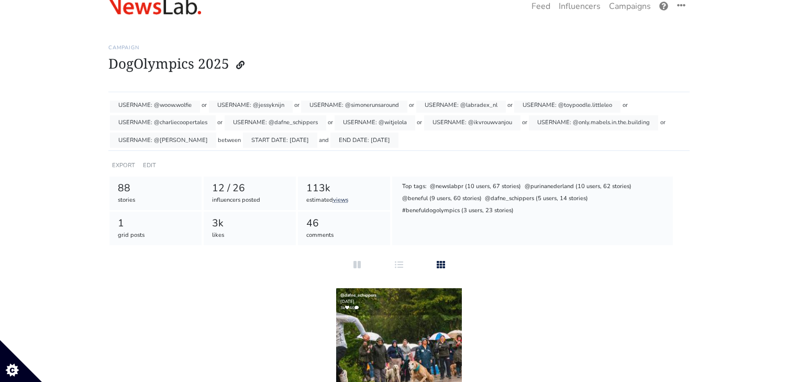
scroll to position [126, 0]
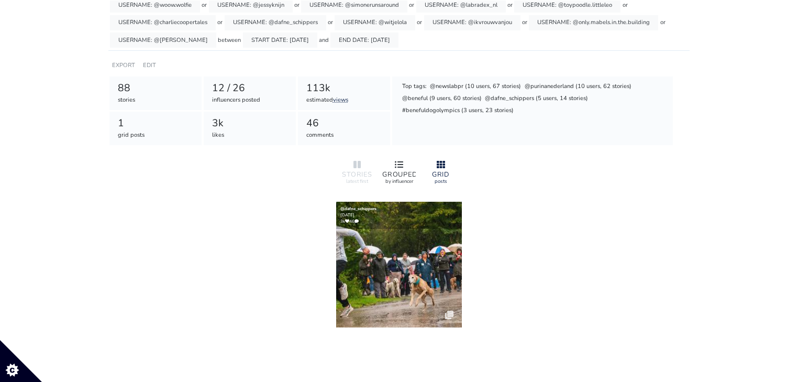
click at [403, 169] on div at bounding box center [399, 165] width 34 height 13
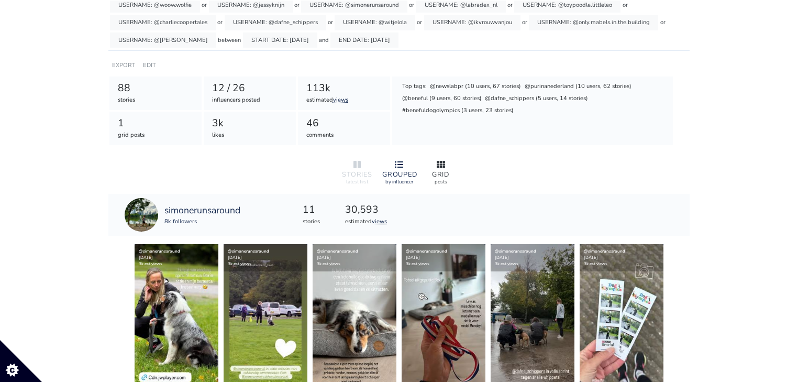
click at [461, 172] on div "GRID posts" at bounding box center [441, 172] width 42 height 35
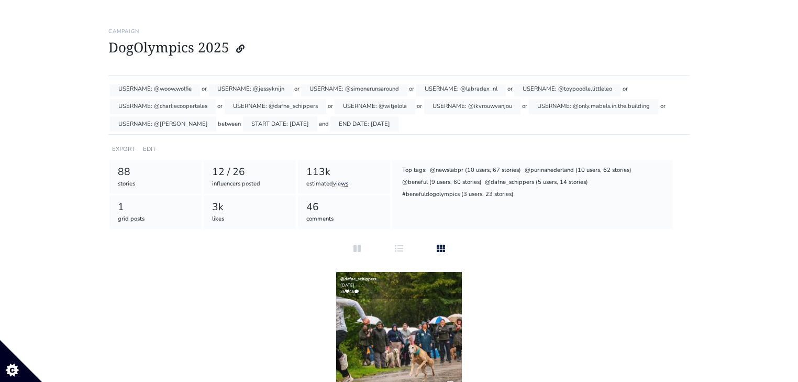
scroll to position [0, 0]
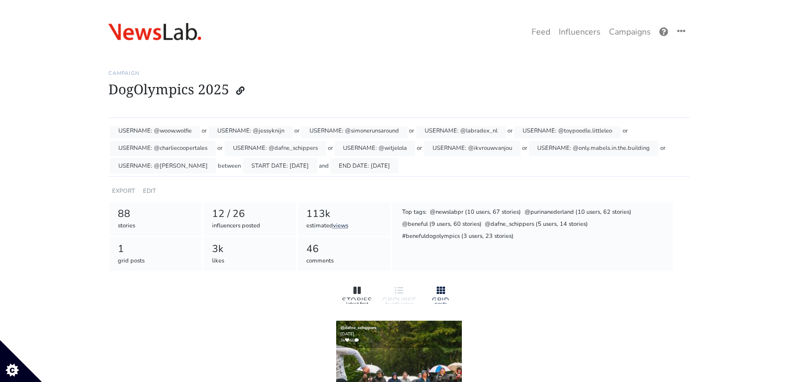
click at [363, 282] on div "STORIES latest first" at bounding box center [357, 294] width 42 height 28
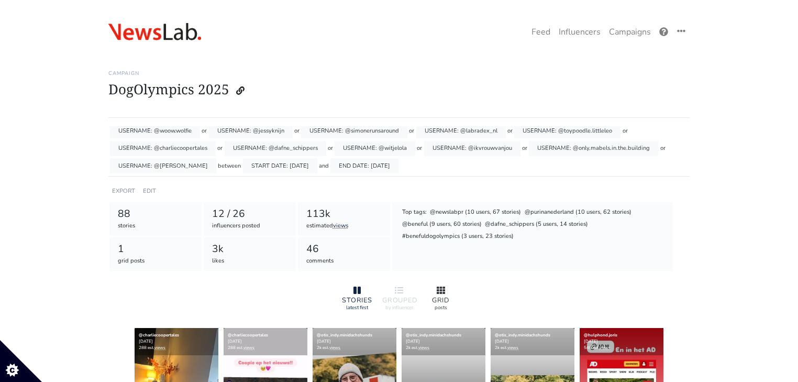
click at [432, 292] on div at bounding box center [441, 290] width 34 height 13
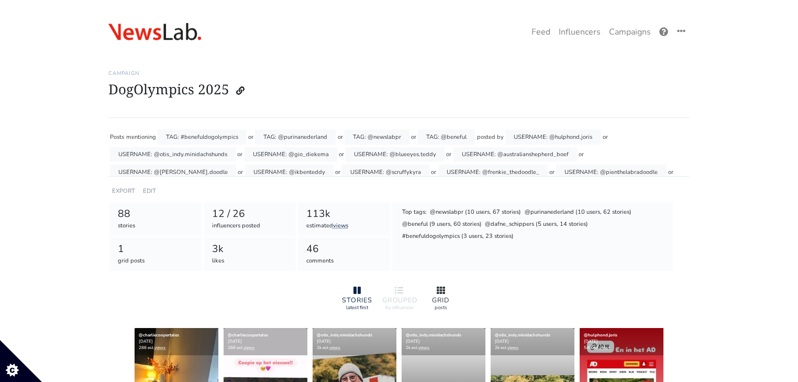
click at [428, 283] on div "GRID posts" at bounding box center [441, 297] width 42 height 35
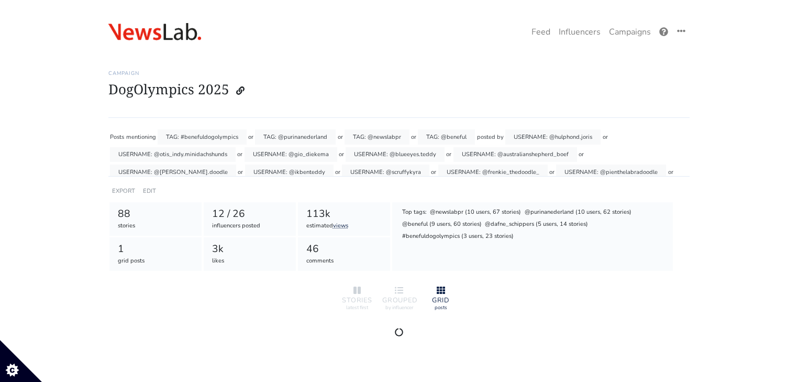
click at [131, 251] on div "1" at bounding box center [156, 249] width 76 height 15
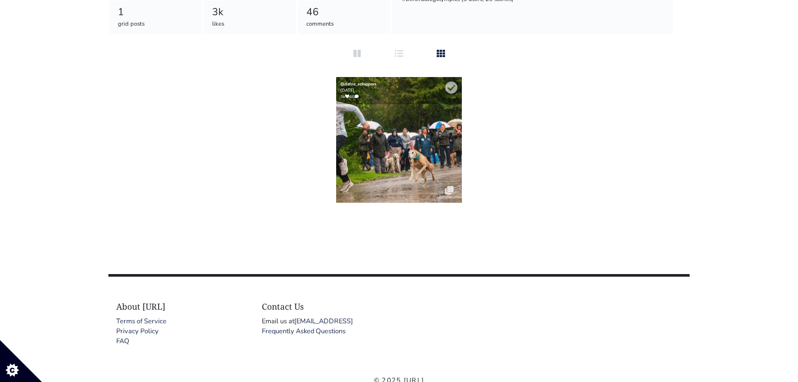
scroll to position [251, 0]
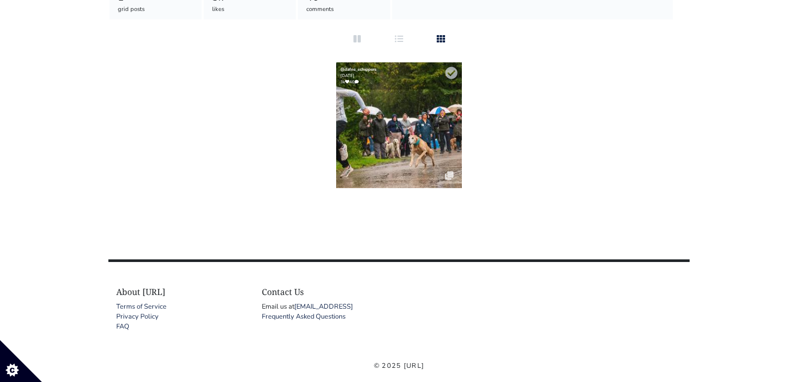
click at [422, 157] on img at bounding box center [399, 125] width 126 height 126
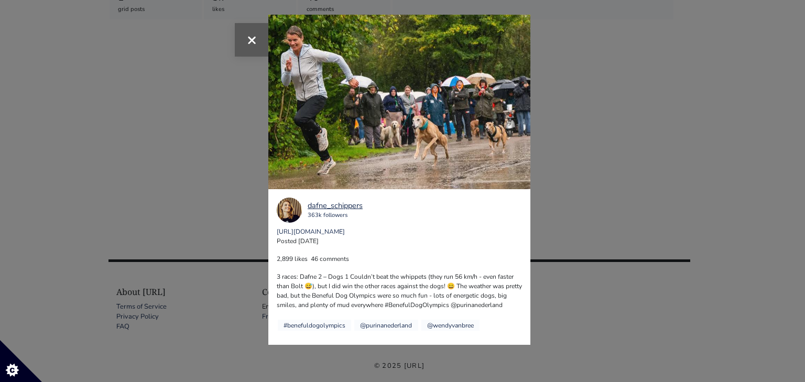
click at [250, 46] on span "×" at bounding box center [252, 39] width 10 height 23
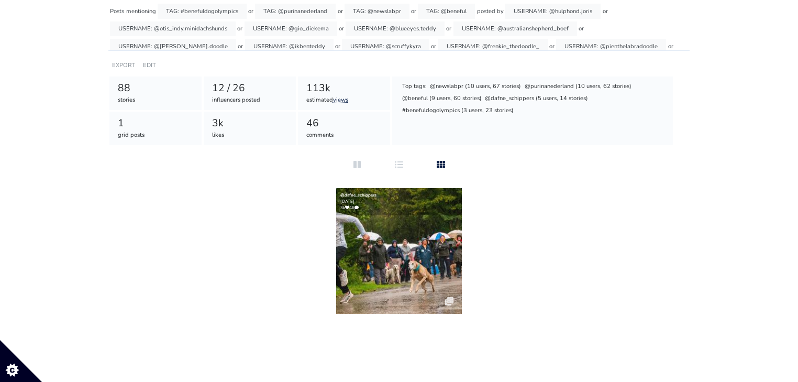
click at [298, 229] on div "@dafne_schippers 2025-10-05 3k 46" at bounding box center [399, 251] width 582 height 126
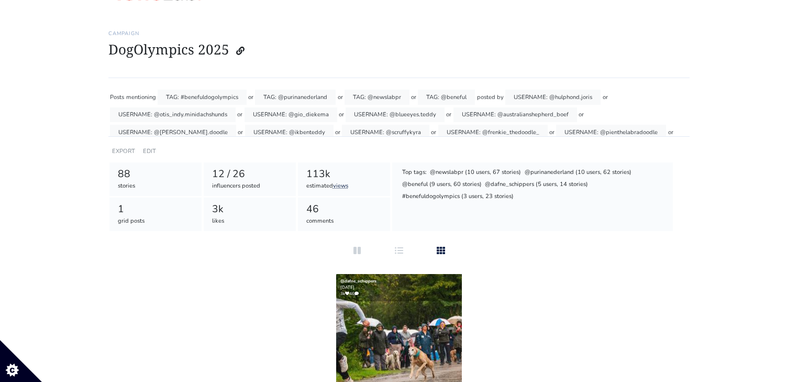
scroll to position [0, 0]
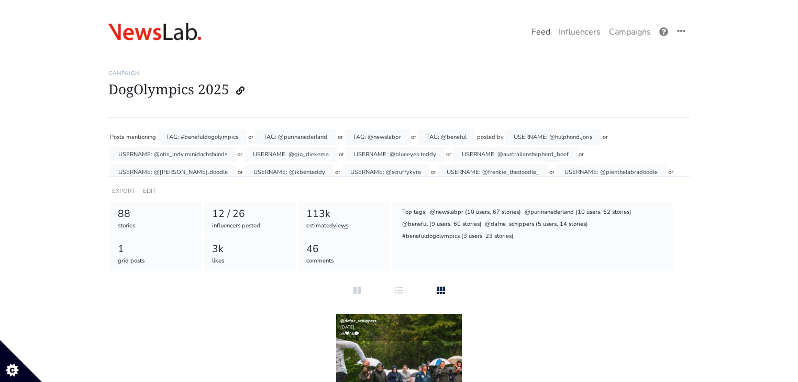
click at [536, 36] on link "Feed" at bounding box center [541, 31] width 27 height 21
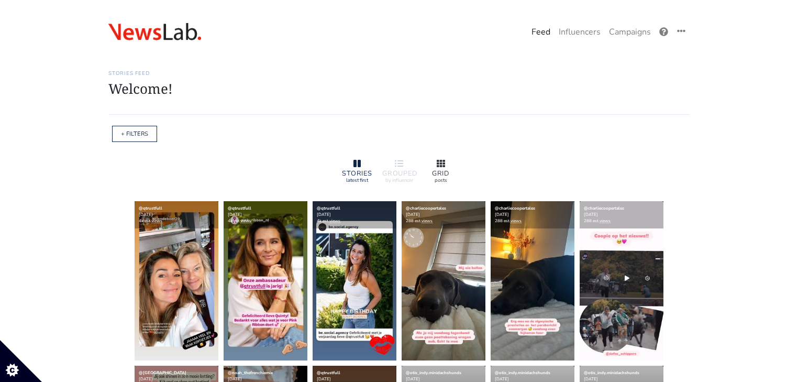
click at [440, 158] on div at bounding box center [441, 164] width 34 height 13
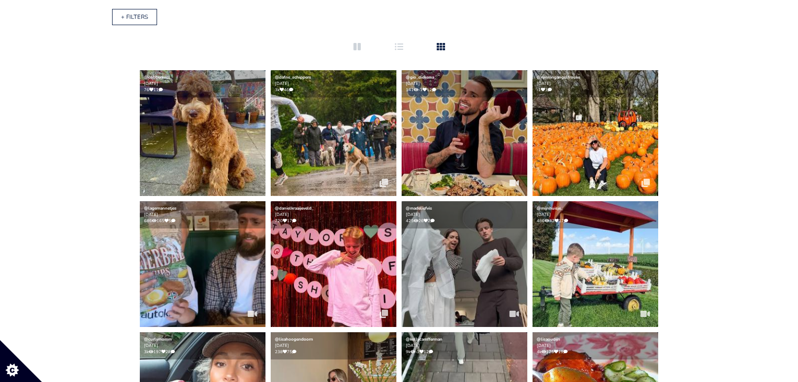
scroll to position [126, 0]
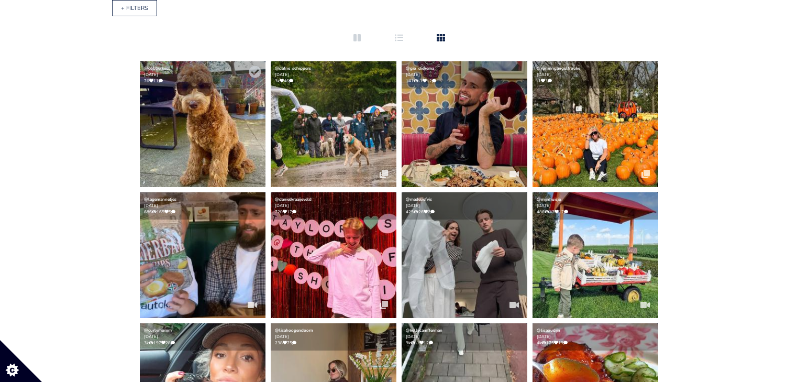
click at [184, 141] on img at bounding box center [203, 124] width 126 height 126
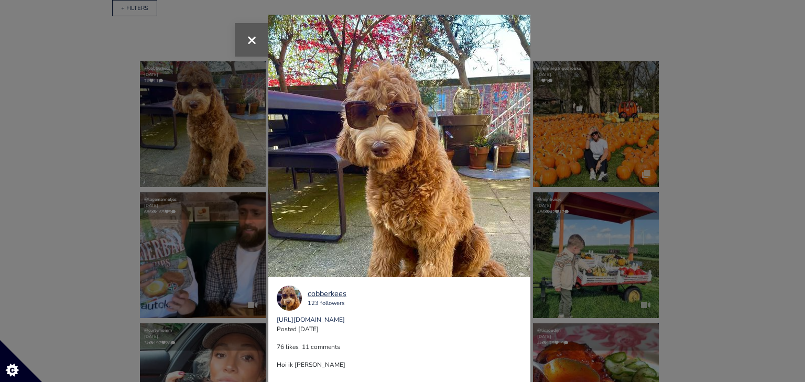
click at [247, 27] on button "×" at bounding box center [252, 40] width 34 height 34
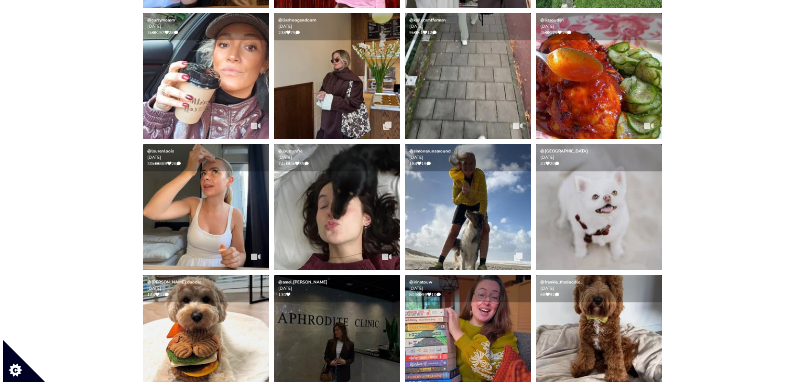
scroll to position [545, 0]
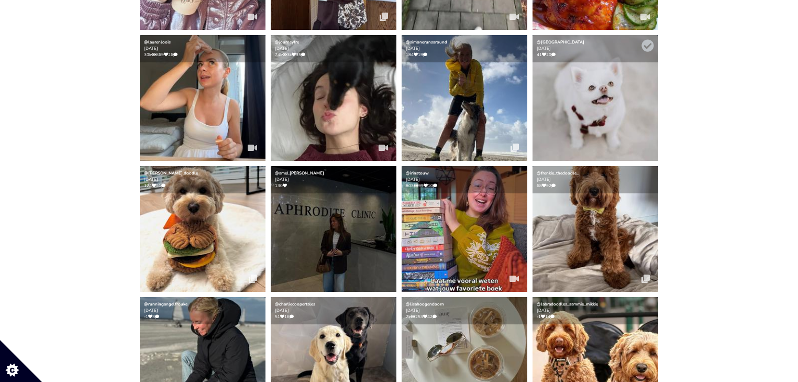
click at [561, 147] on img at bounding box center [596, 98] width 126 height 126
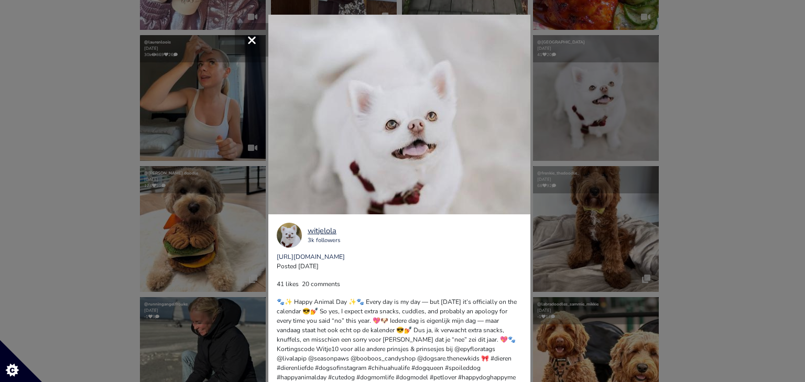
click at [247, 32] on span "×" at bounding box center [252, 39] width 10 height 23
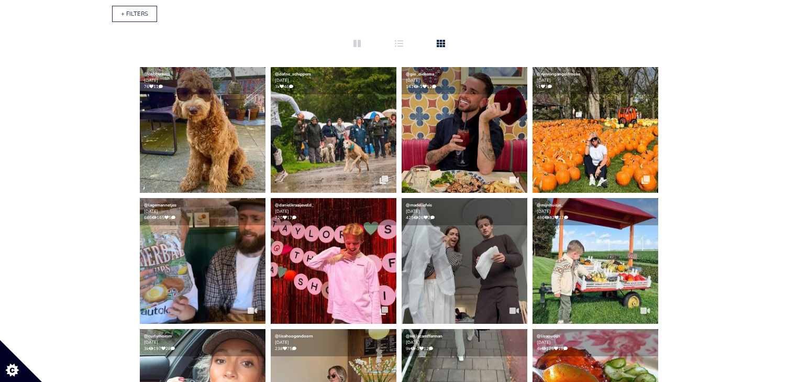
scroll to position [0, 0]
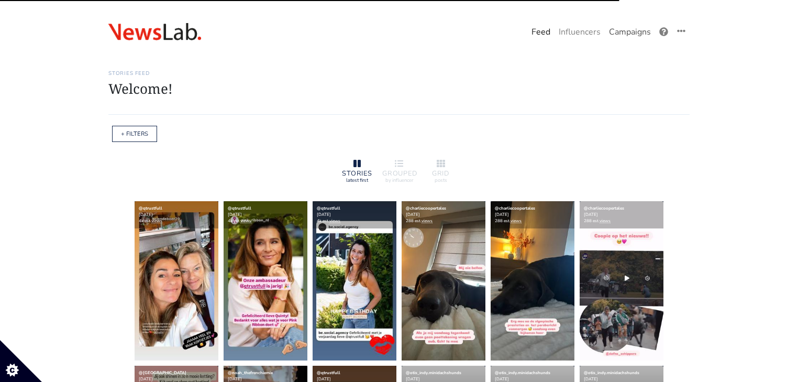
click at [624, 32] on link "Campaigns" at bounding box center [630, 31] width 50 height 21
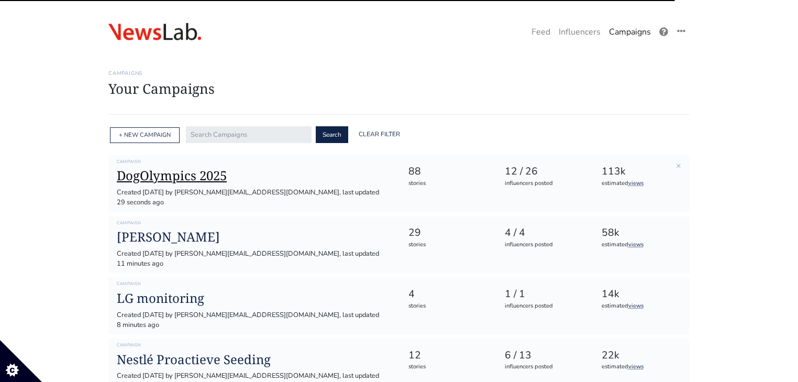
click at [211, 173] on h1 "DogOlympics 2025" at bounding box center [254, 175] width 275 height 15
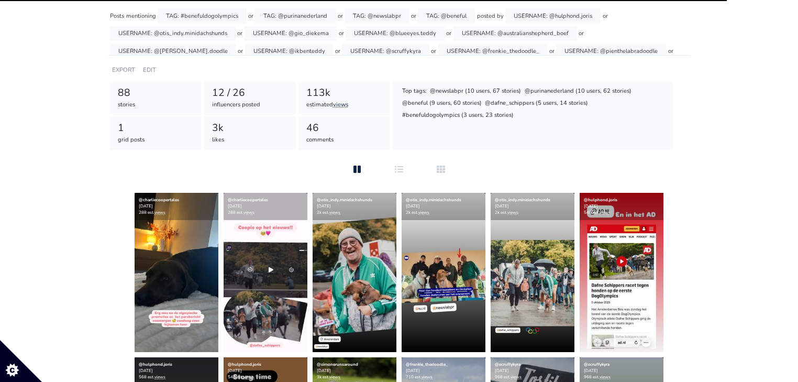
scroll to position [126, 0]
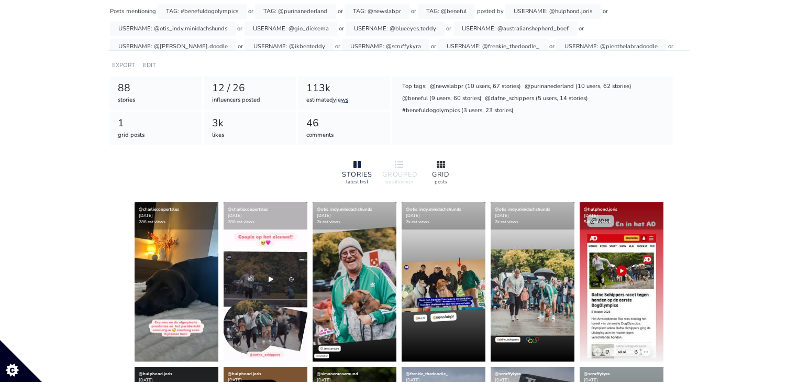
click at [449, 171] on div "GRID" at bounding box center [441, 174] width 34 height 7
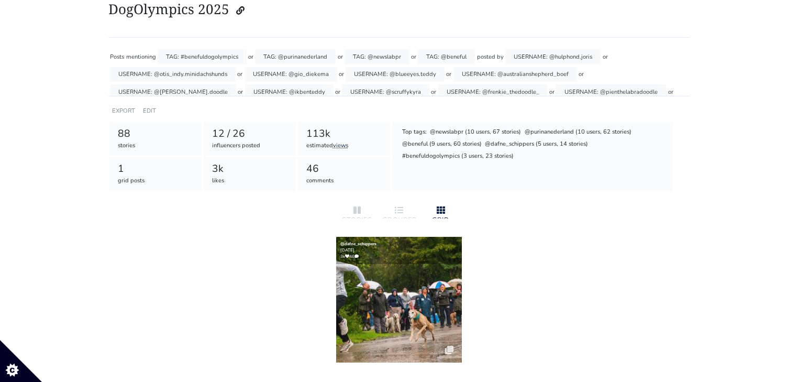
scroll to position [0, 0]
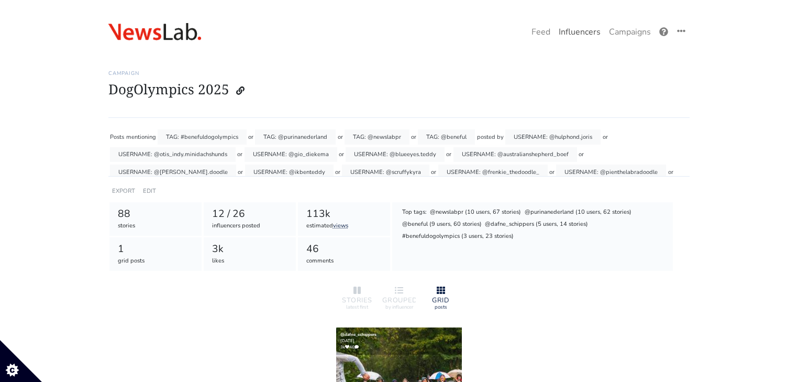
click at [556, 36] on link "Influencers" at bounding box center [580, 31] width 50 height 21
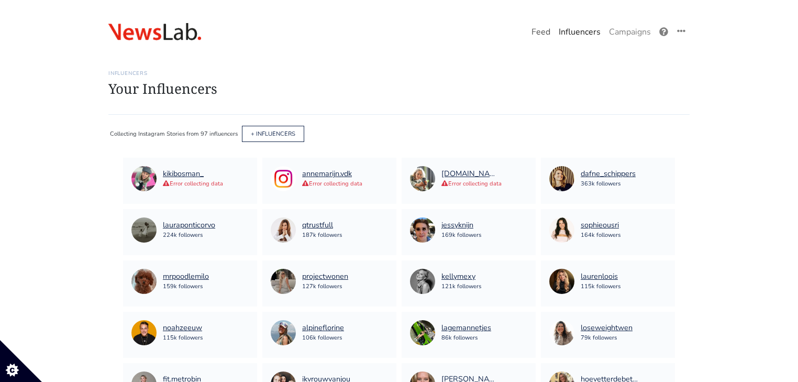
click at [546, 35] on link "Feed" at bounding box center [541, 31] width 27 height 21
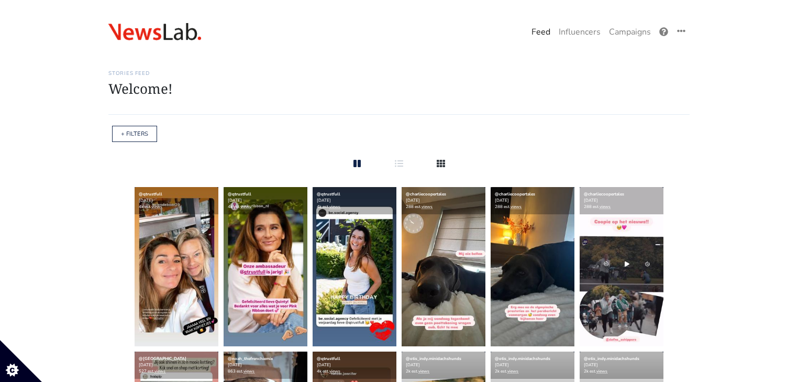
click at [436, 158] on div at bounding box center [441, 164] width 34 height 13
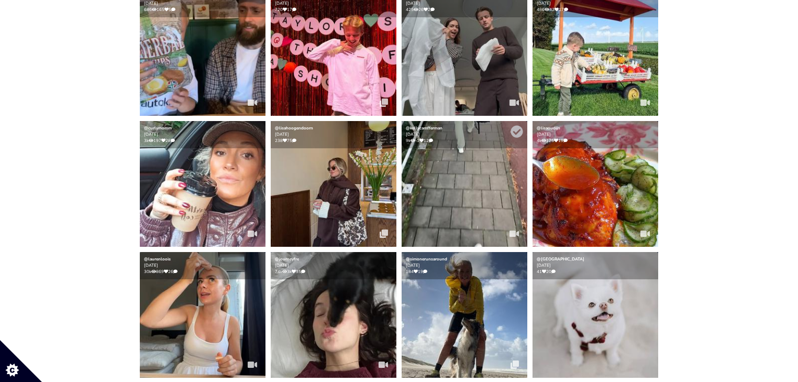
scroll to position [377, 0]
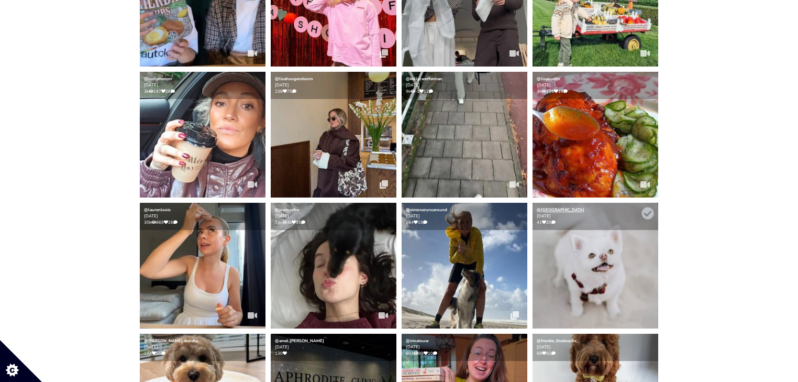
click at [549, 207] on link "@[GEOGRAPHIC_DATA]" at bounding box center [561, 210] width 48 height 6
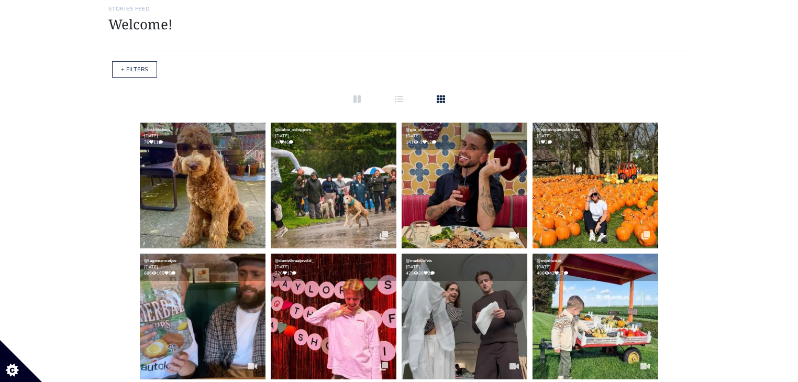
scroll to position [0, 0]
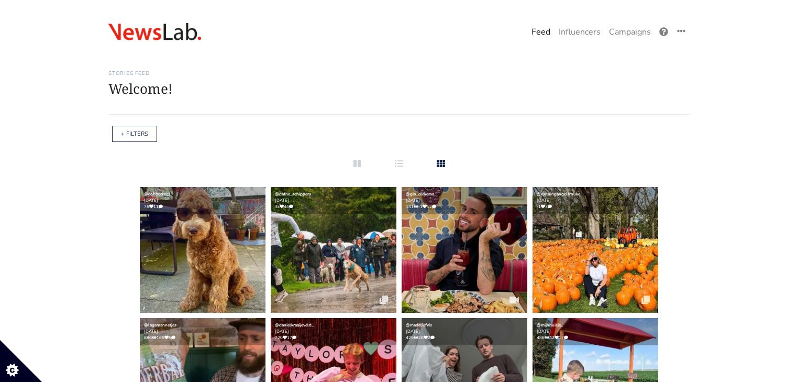
click at [134, 130] on link "+ FILTERS" at bounding box center [134, 134] width 27 height 8
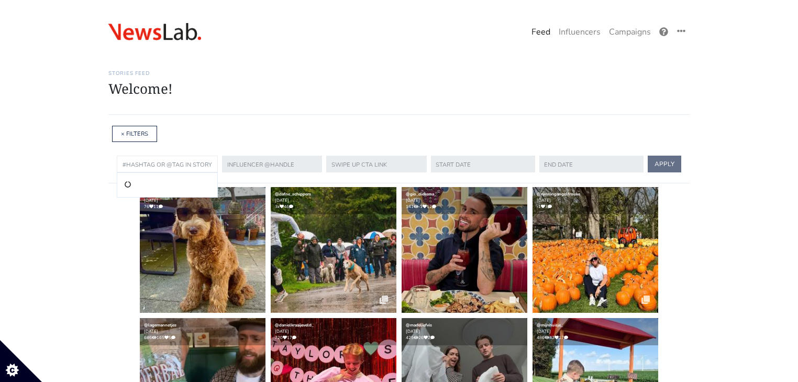
click at [152, 165] on input "text" at bounding box center [167, 164] width 101 height 17
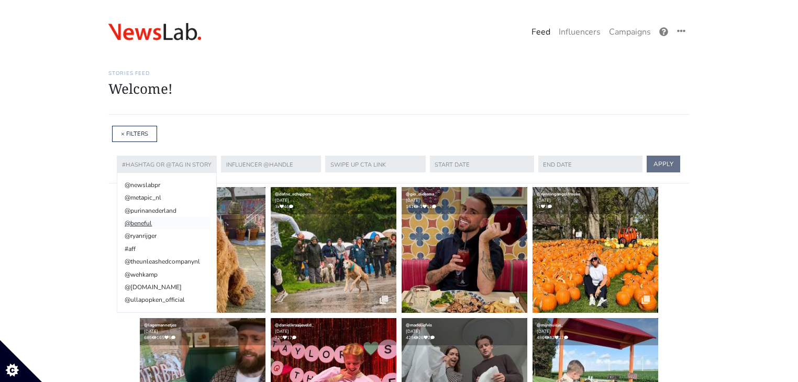
click at [144, 221] on li "@beneful" at bounding box center [166, 223] width 87 height 13
type input "@beneful"
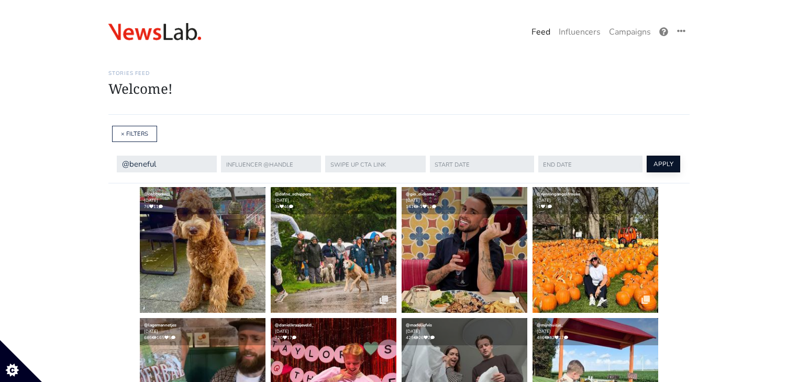
click at [647, 172] on button "APPLY" at bounding box center [664, 164] width 34 height 17
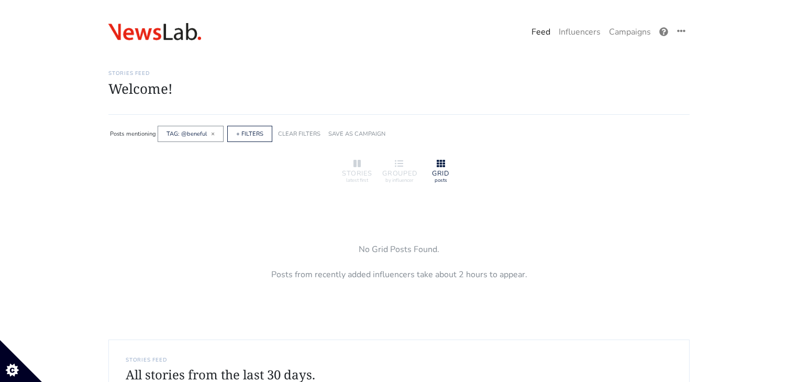
click at [222, 134] on div "TAG: @beneful ×" at bounding box center [191, 134] width 66 height 16
click at [213, 133] on span "×" at bounding box center [213, 133] width 4 height 8
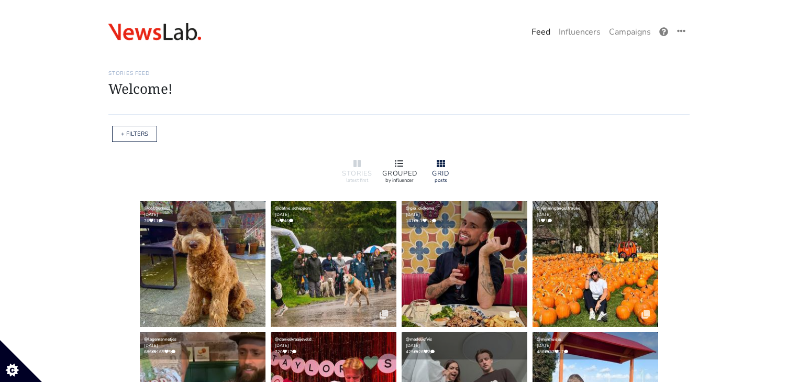
click at [405, 168] on div at bounding box center [399, 164] width 34 height 13
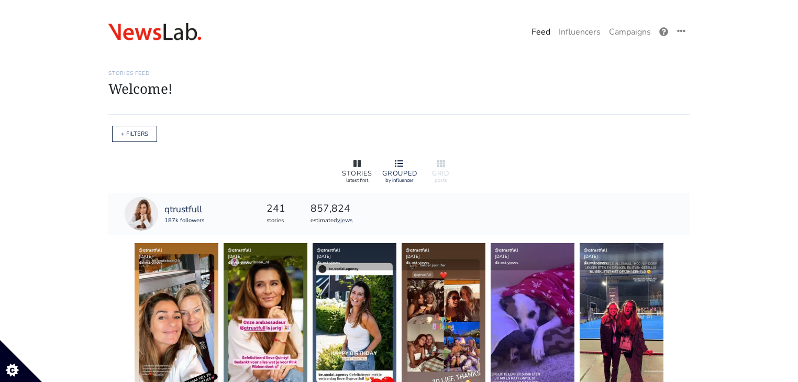
click at [349, 168] on div at bounding box center [358, 164] width 34 height 13
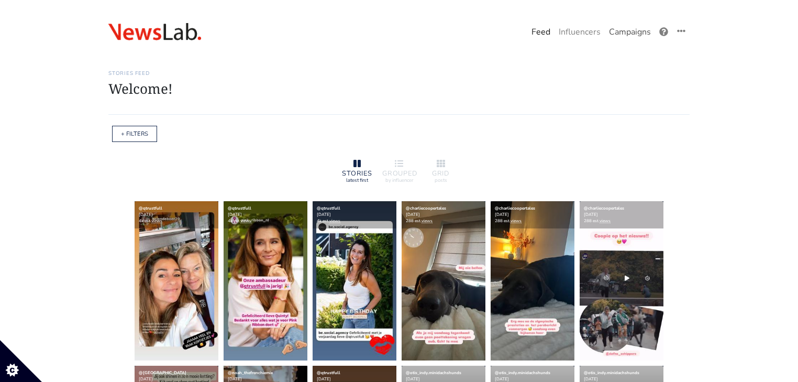
click at [617, 36] on link "Campaigns" at bounding box center [630, 31] width 50 height 21
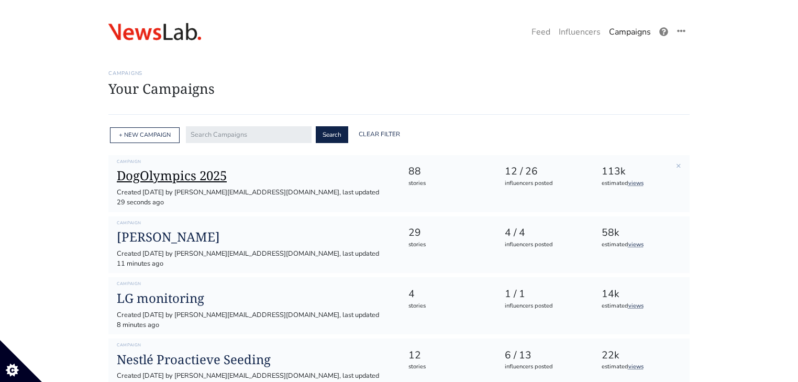
click at [207, 170] on h1 "DogOlympics 2025" at bounding box center [254, 175] width 275 height 15
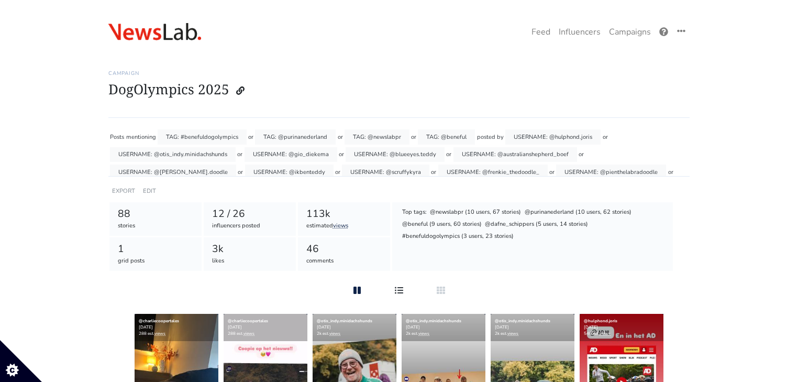
click at [399, 298] on div "GROUPED by influencer" at bounding box center [399, 290] width 42 height 21
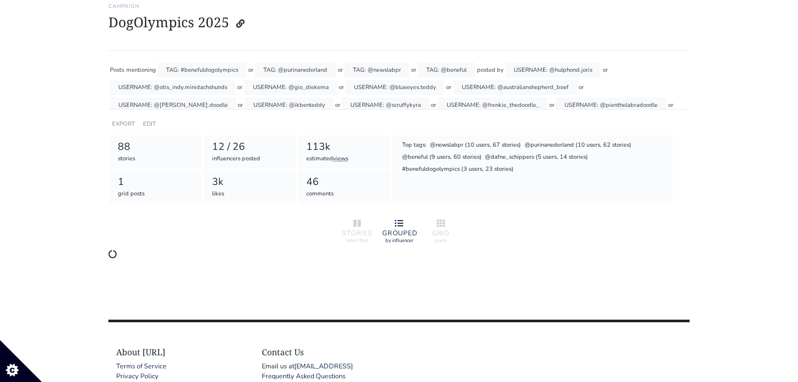
scroll to position [159, 0]
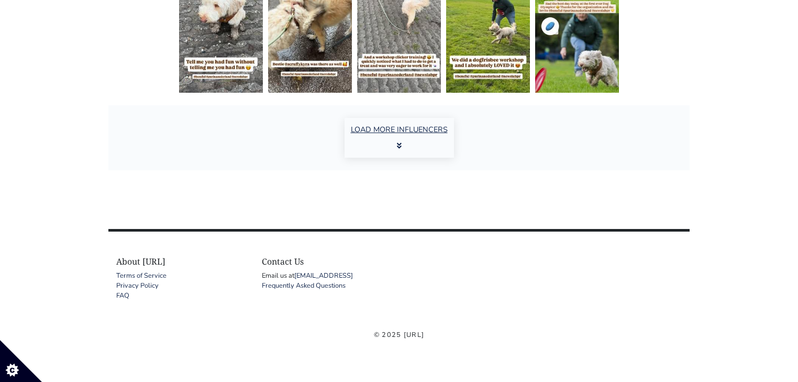
click at [376, 138] on button "LOAD MORE INFLUENCERS" at bounding box center [399, 138] width 109 height 40
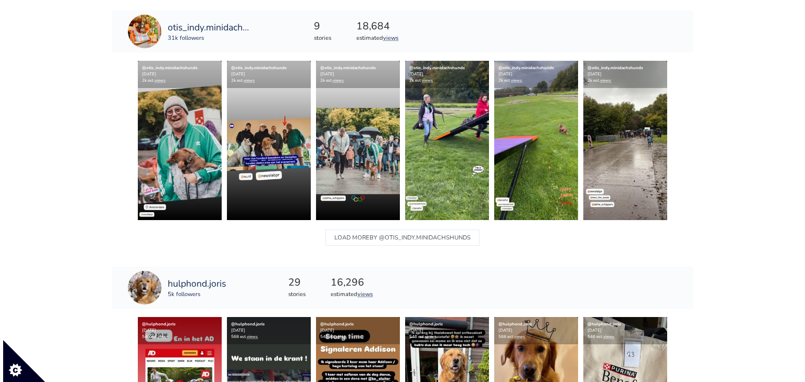
scroll to position [0, 0]
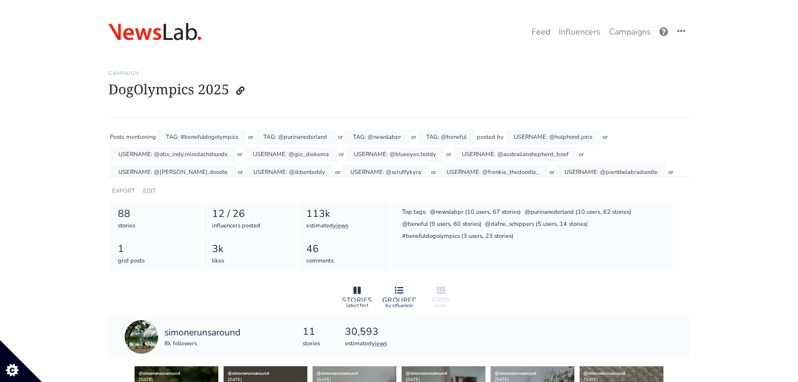
click at [358, 288] on icon at bounding box center [357, 290] width 7 height 7
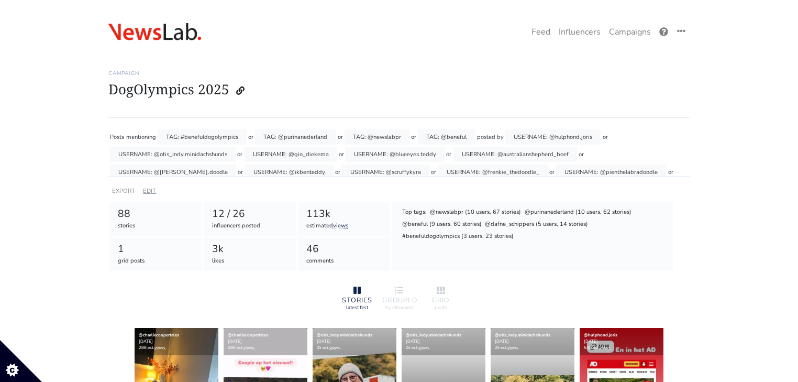
click at [145, 194] on link "EDIT" at bounding box center [149, 191] width 13 height 8
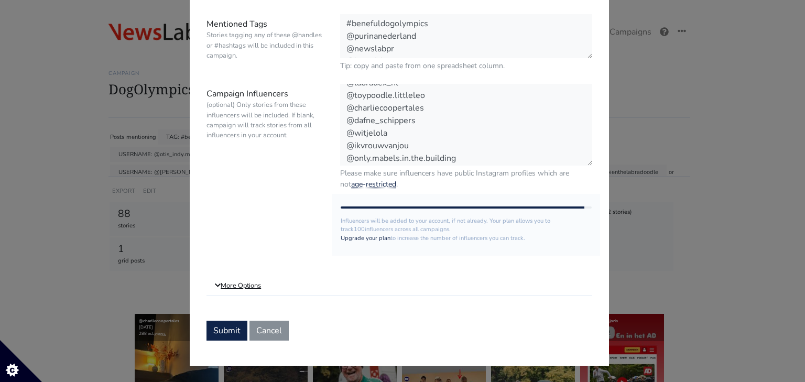
scroll to position [251, 0]
click at [215, 288] on icon at bounding box center [218, 285] width 6 height 7
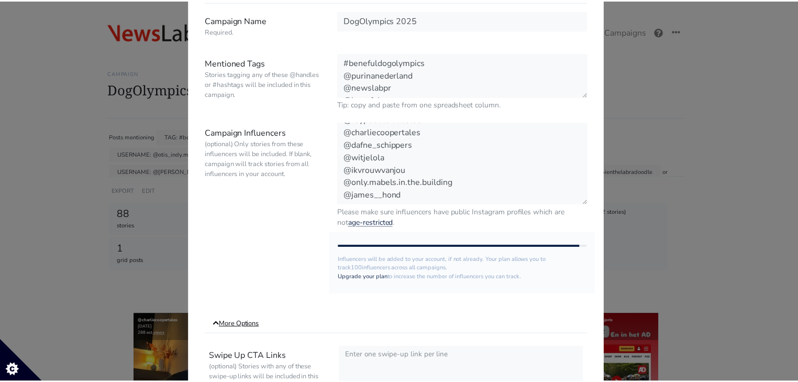
scroll to position [0, 0]
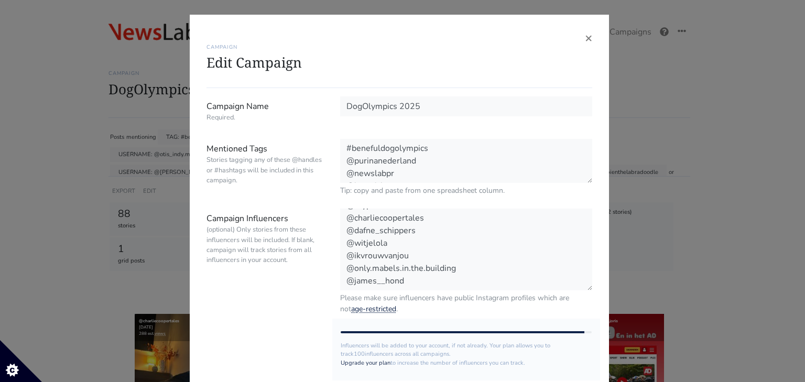
click at [92, 140] on div "× CAMPAIGN Edit Campaign Campaign Name Required. DogOlympics 2025 Mentioned Tag…" at bounding box center [402, 191] width 805 height 382
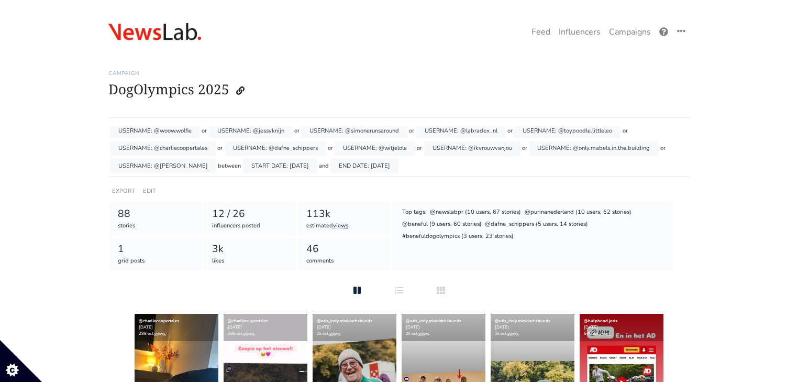
scroll to position [126, 0]
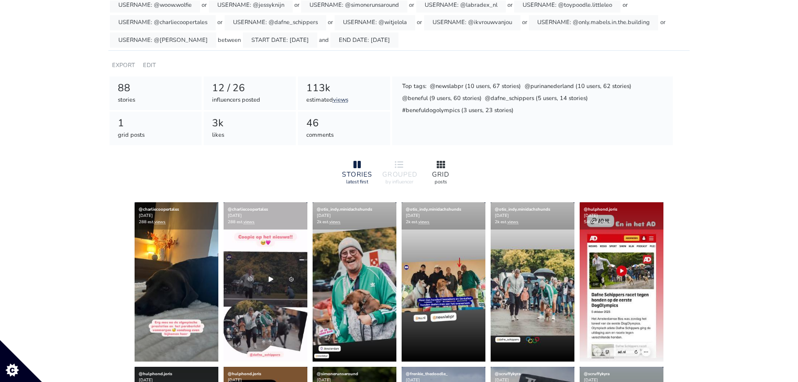
click at [439, 167] on icon at bounding box center [441, 164] width 8 height 7
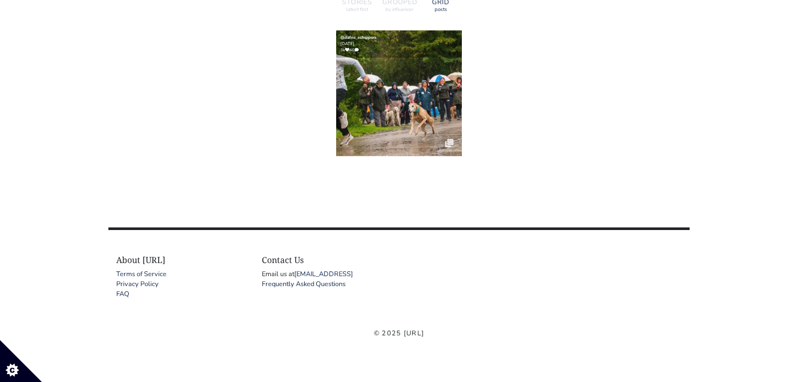
scroll to position [0, 0]
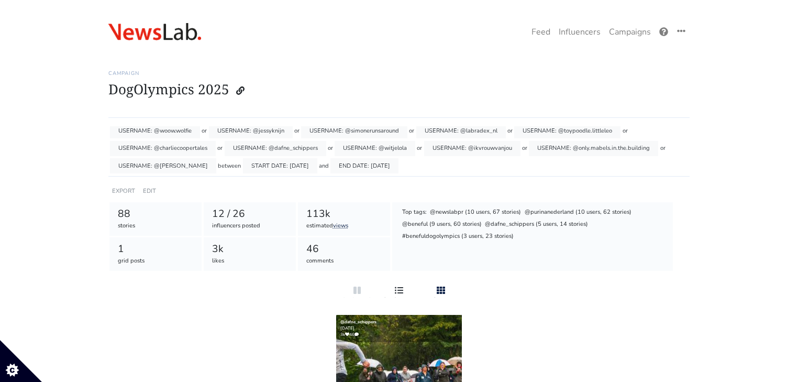
click at [391, 289] on div at bounding box center [399, 290] width 34 height 13
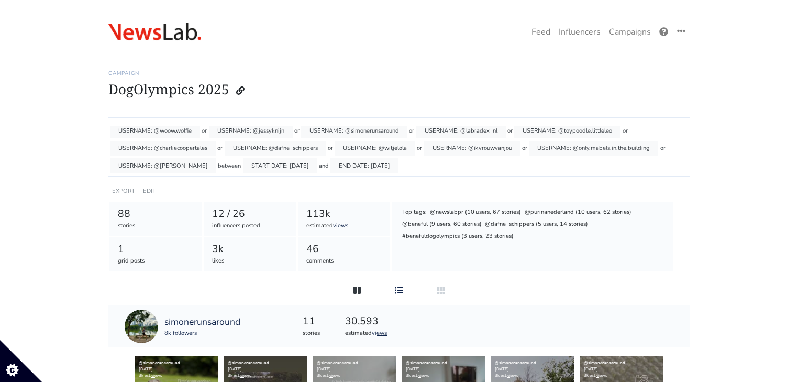
click at [362, 292] on div at bounding box center [358, 290] width 34 height 13
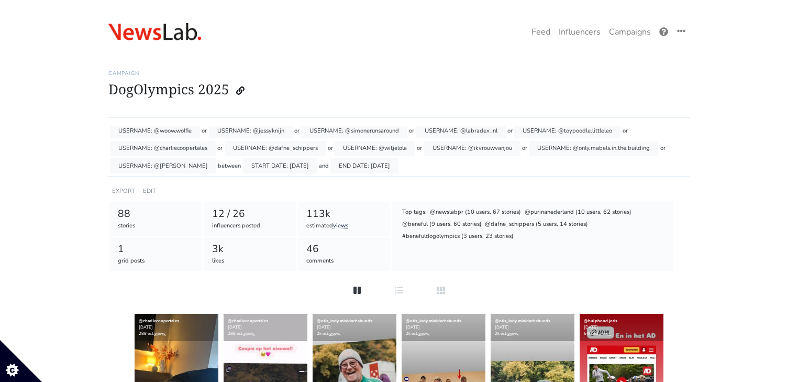
click at [362, 292] on div at bounding box center [358, 290] width 34 height 13
click at [661, 34] on icon at bounding box center [664, 31] width 9 height 9
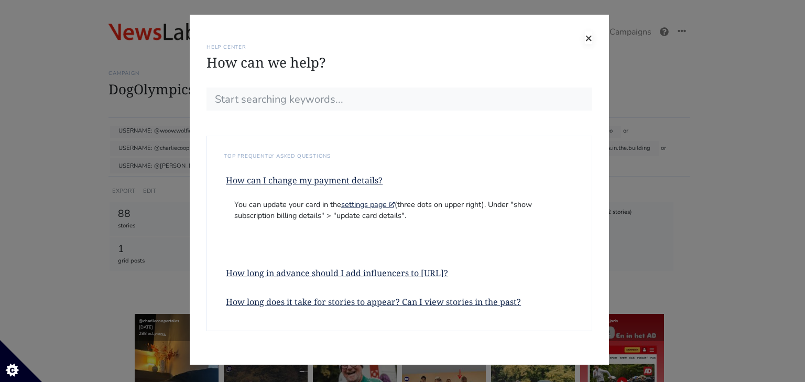
click at [587, 34] on span "×" at bounding box center [588, 37] width 7 height 17
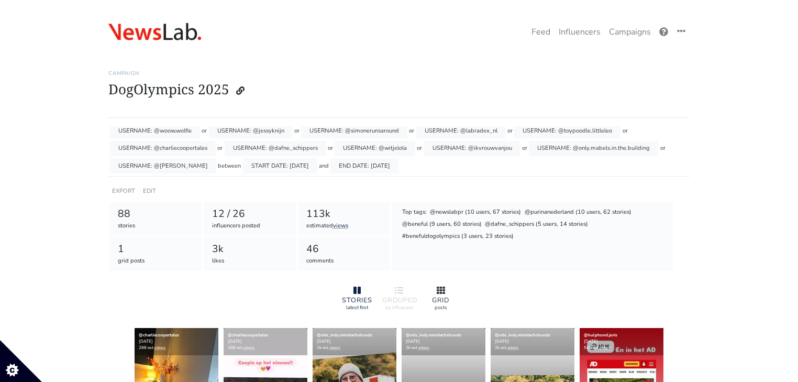
click at [448, 297] on div "GRID" at bounding box center [441, 300] width 34 height 7
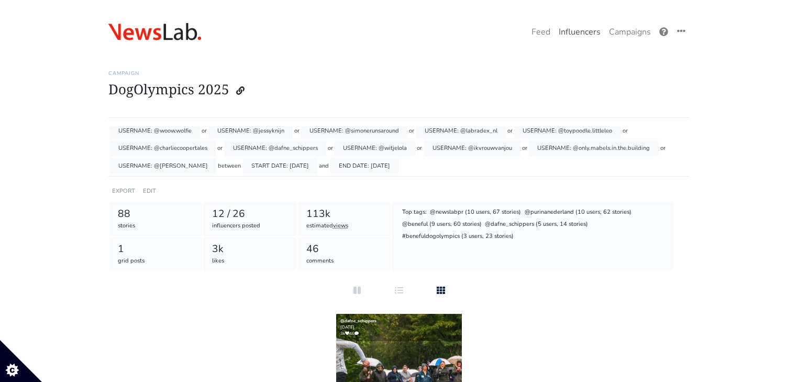
click at [555, 33] on link "Influencers" at bounding box center [580, 31] width 50 height 21
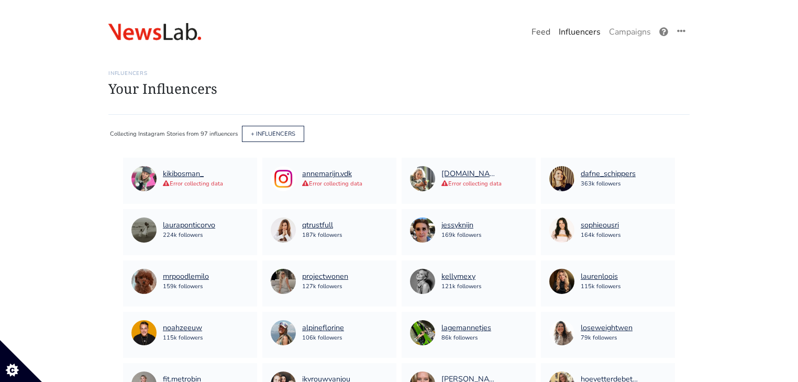
click at [539, 35] on link "Feed" at bounding box center [541, 31] width 27 height 21
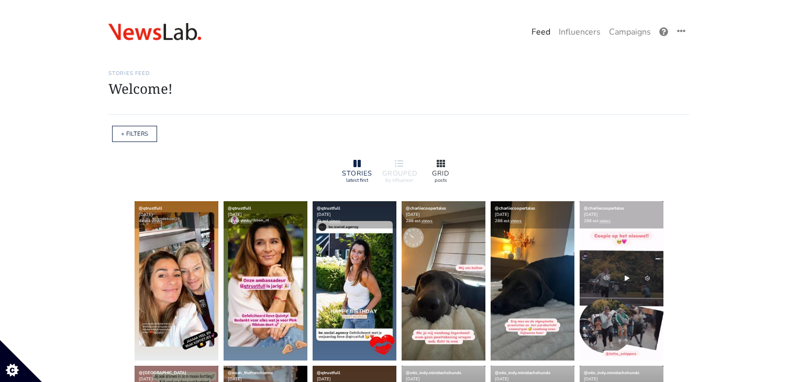
click at [440, 166] on icon at bounding box center [441, 163] width 8 height 7
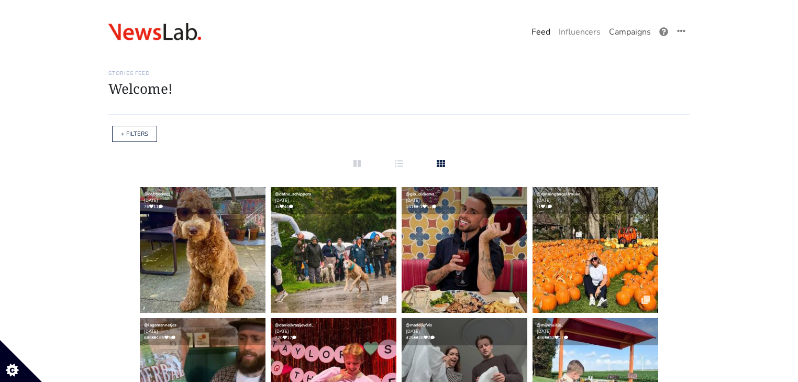
click at [625, 34] on link "Campaigns" at bounding box center [630, 31] width 50 height 21
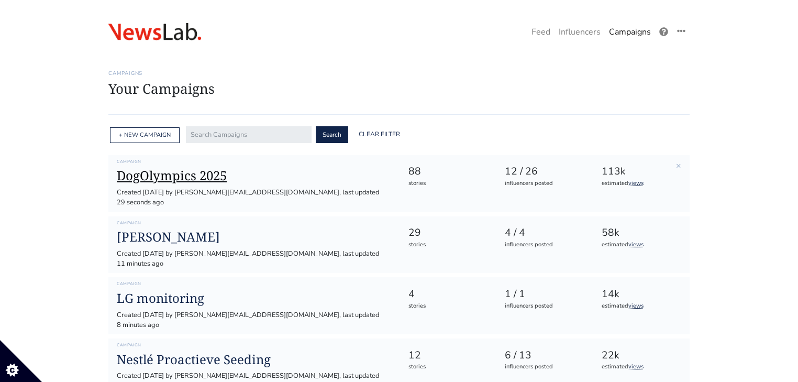
click at [200, 177] on h1 "DogOlympics 2025" at bounding box center [254, 175] width 275 height 15
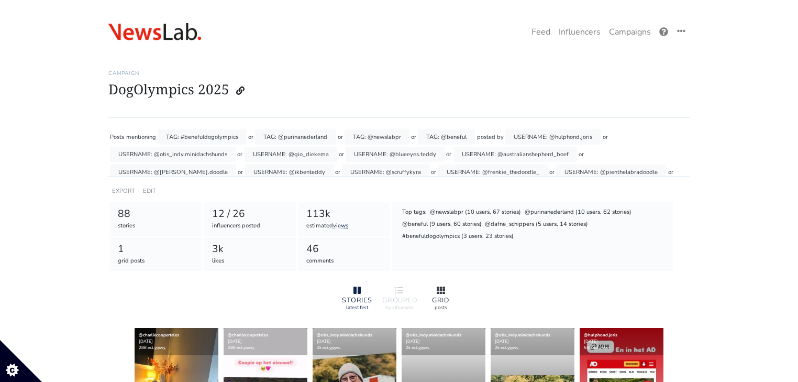
click at [441, 287] on icon at bounding box center [441, 290] width 8 height 7
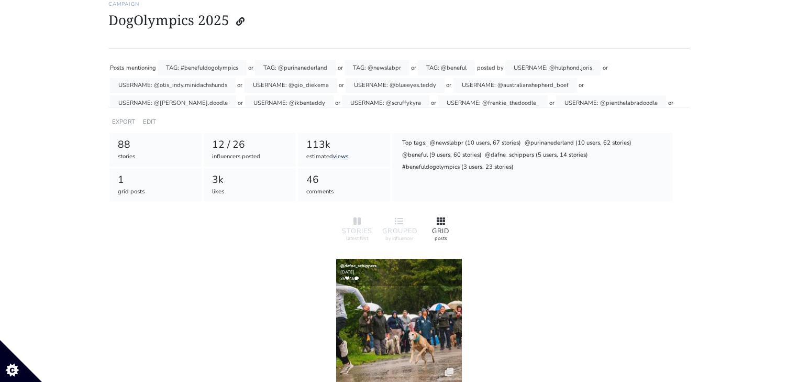
scroll to position [168, 0]
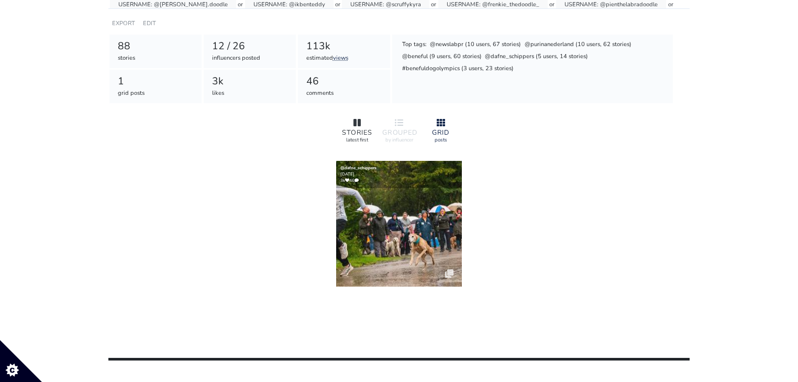
click at [359, 131] on div "STORIES" at bounding box center [358, 132] width 34 height 7
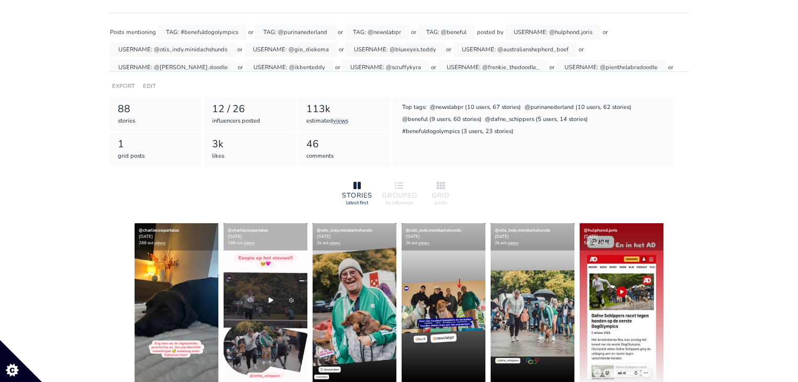
scroll to position [0, 0]
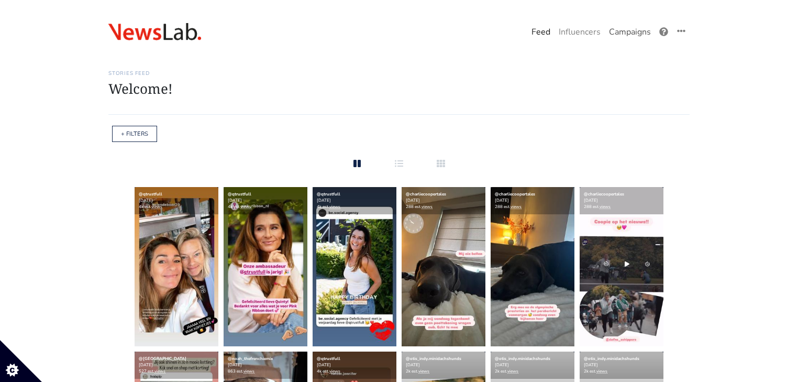
click at [642, 32] on link "Campaigns" at bounding box center [630, 31] width 50 height 21
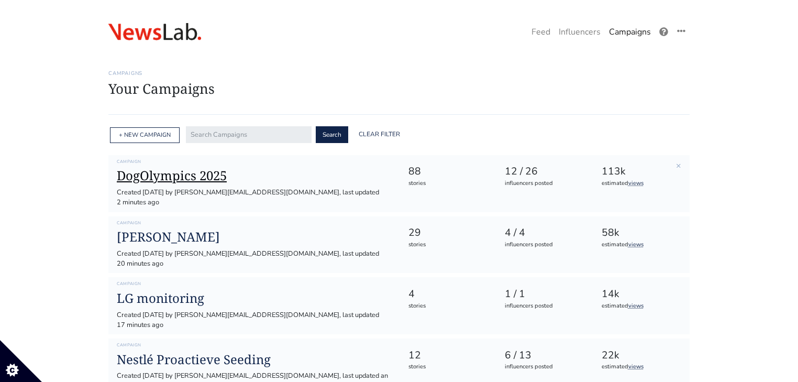
click at [231, 170] on h1 "DogOlympics 2025" at bounding box center [254, 175] width 275 height 15
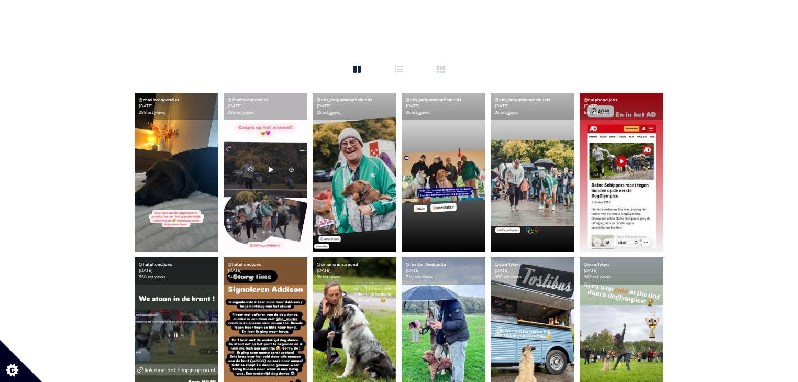
scroll to position [221, 0]
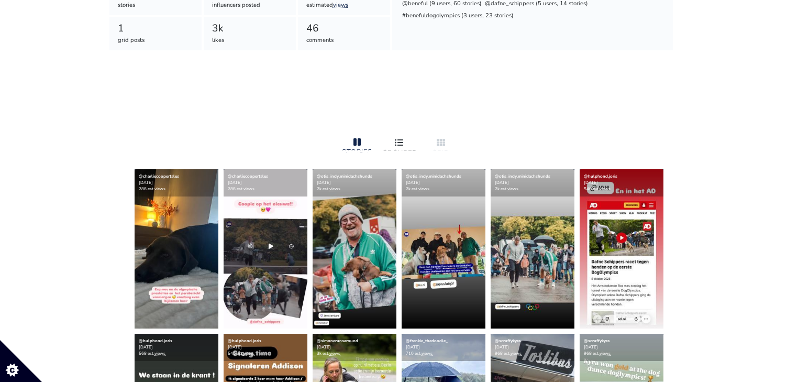
click at [404, 144] on div at bounding box center [399, 143] width 34 height 13
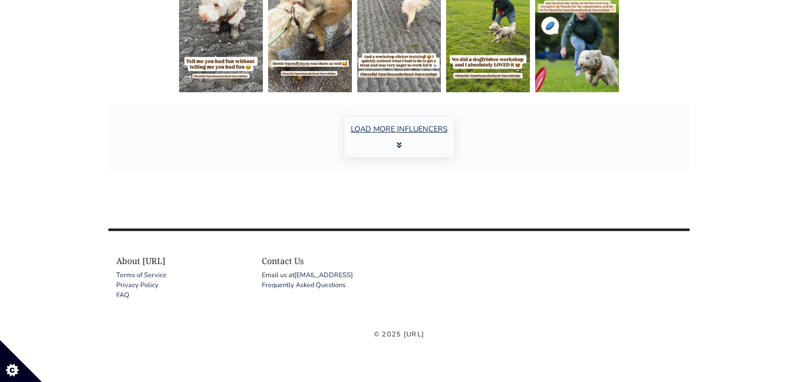
click at [387, 134] on button "LOAD MORE INFLUENCERS" at bounding box center [399, 137] width 109 height 40
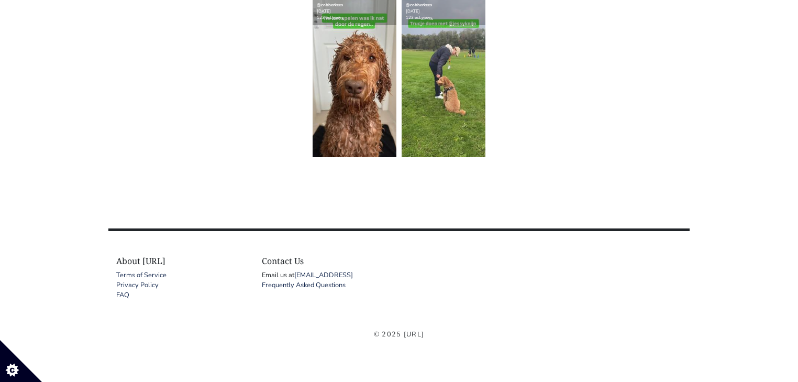
scroll to position [2788, 0]
